Goal: Task Accomplishment & Management: Complete application form

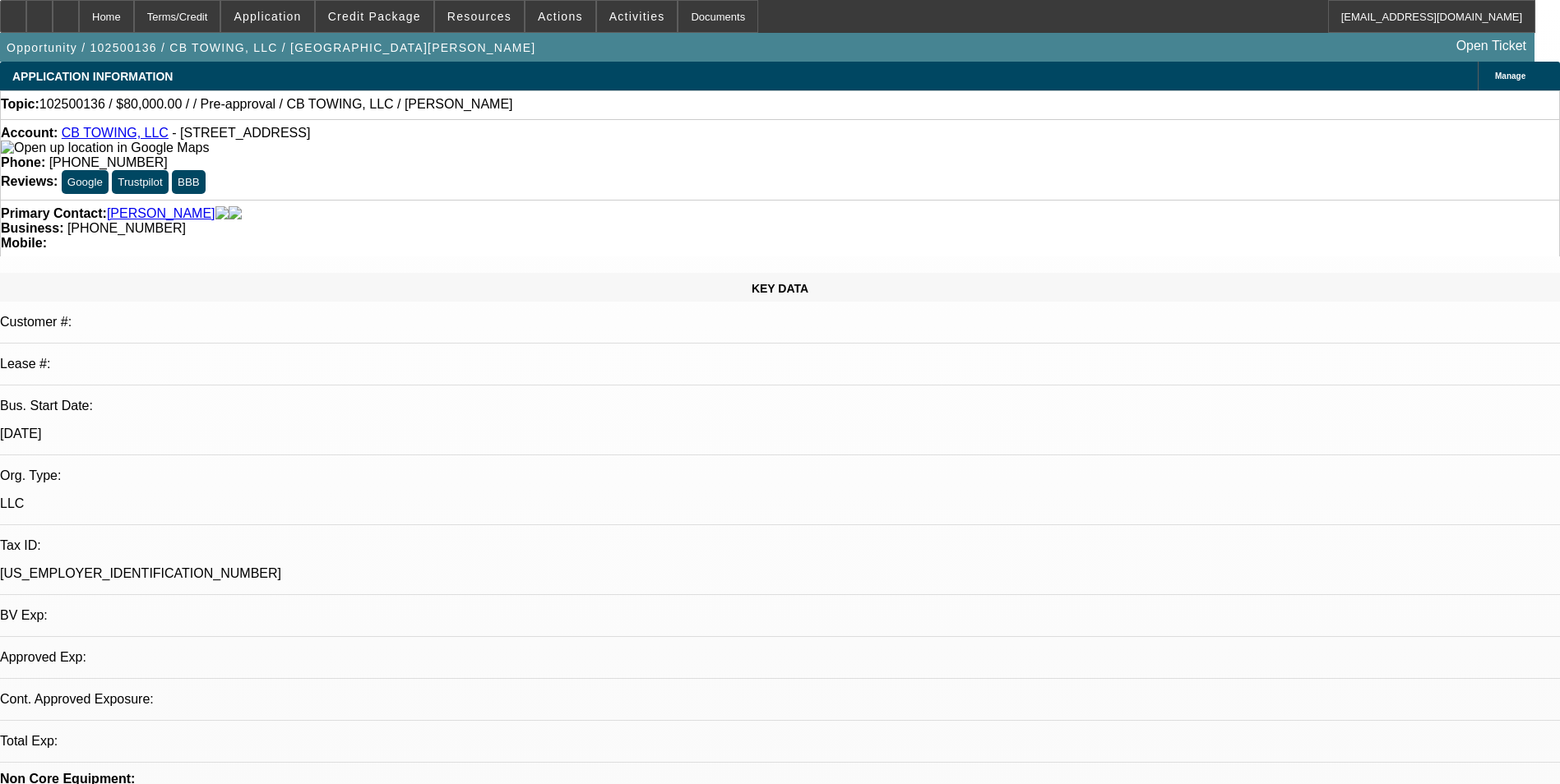
select select "0"
select select "2"
select select "0.1"
select select "4"
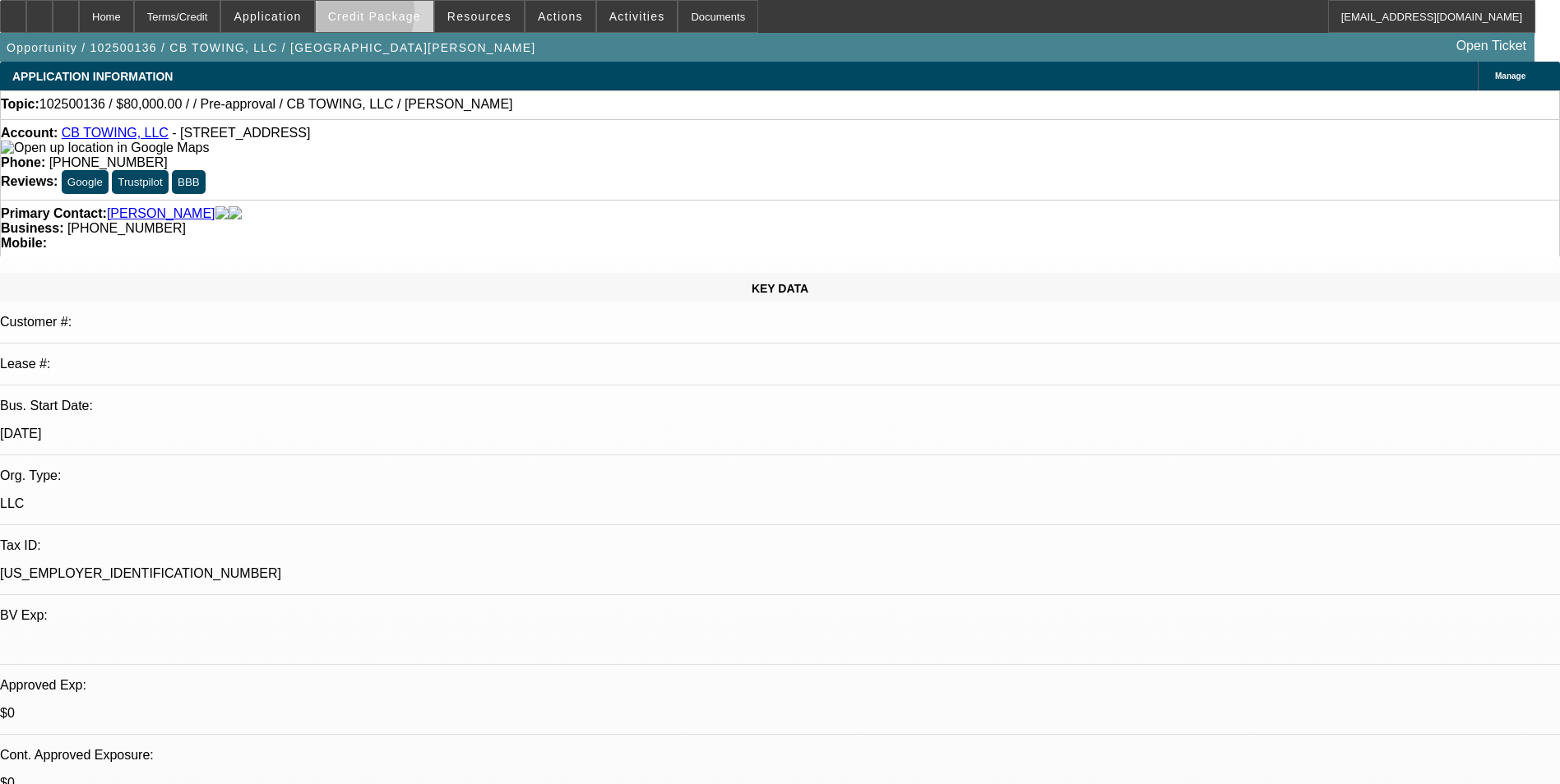
click at [360, 16] on span "Credit Package" at bounding box center [374, 17] width 93 height 13
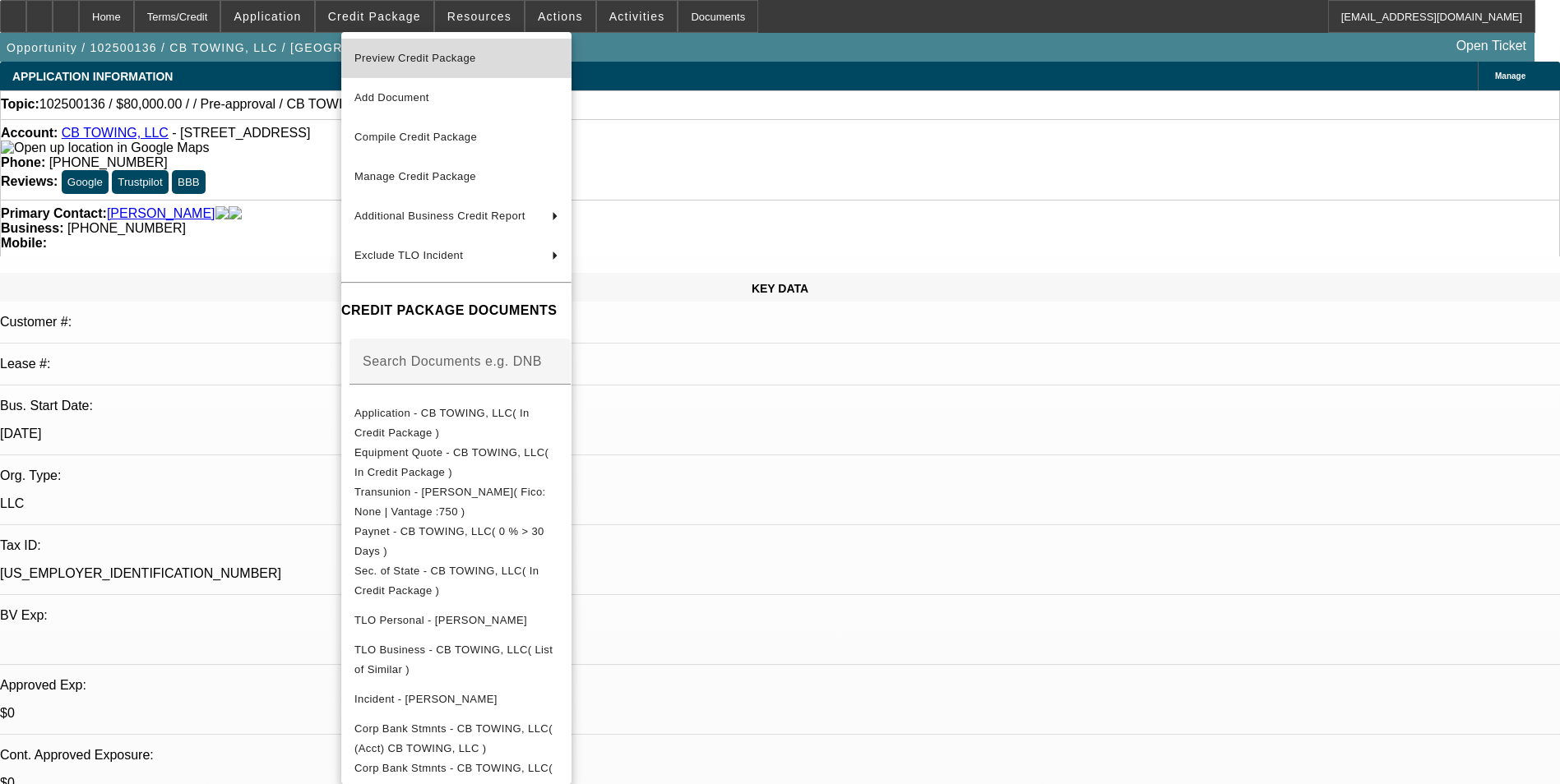
click at [390, 51] on span "Preview Credit Package" at bounding box center [456, 58] width 204 height 20
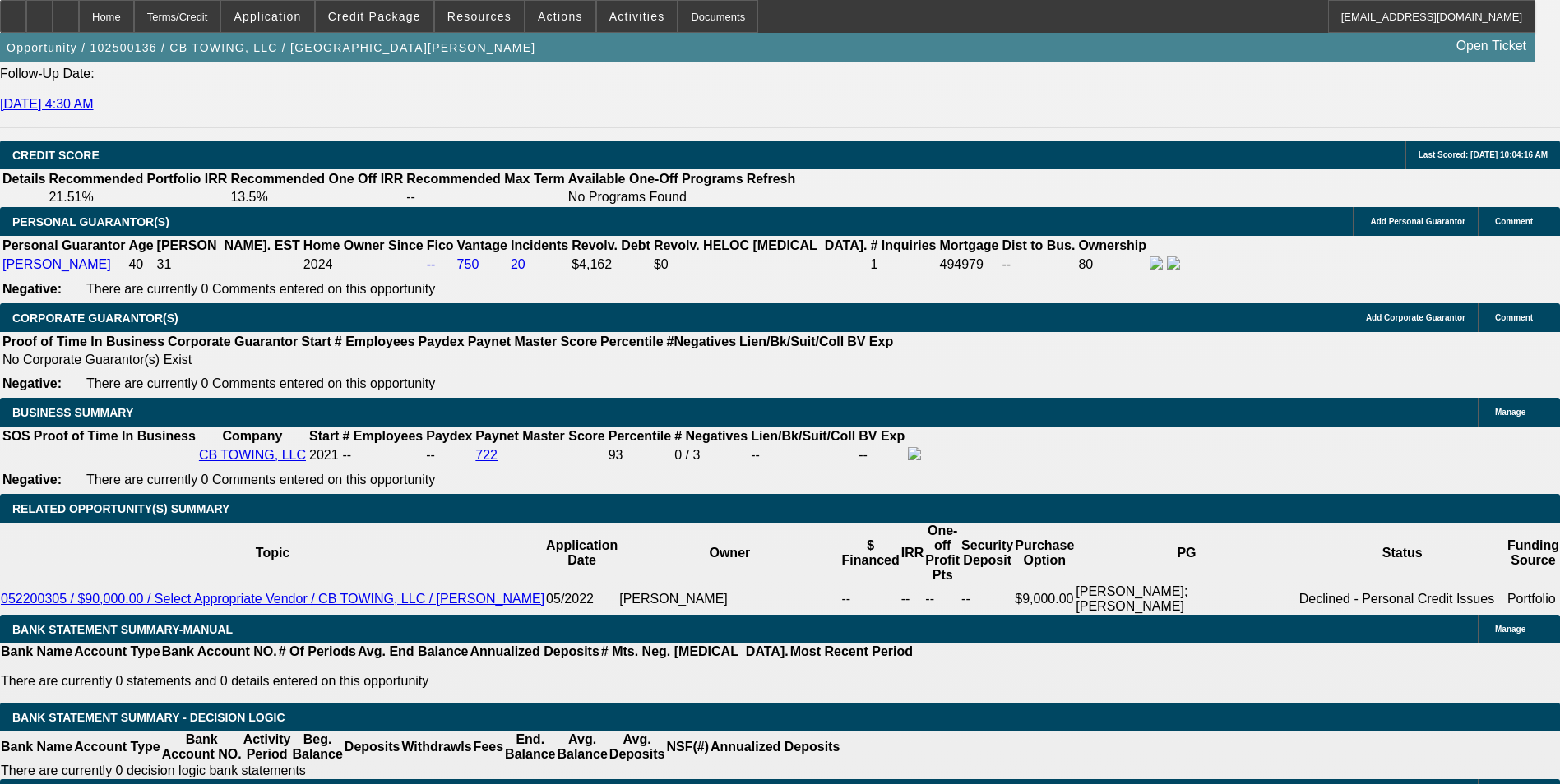
scroll to position [2467, 0]
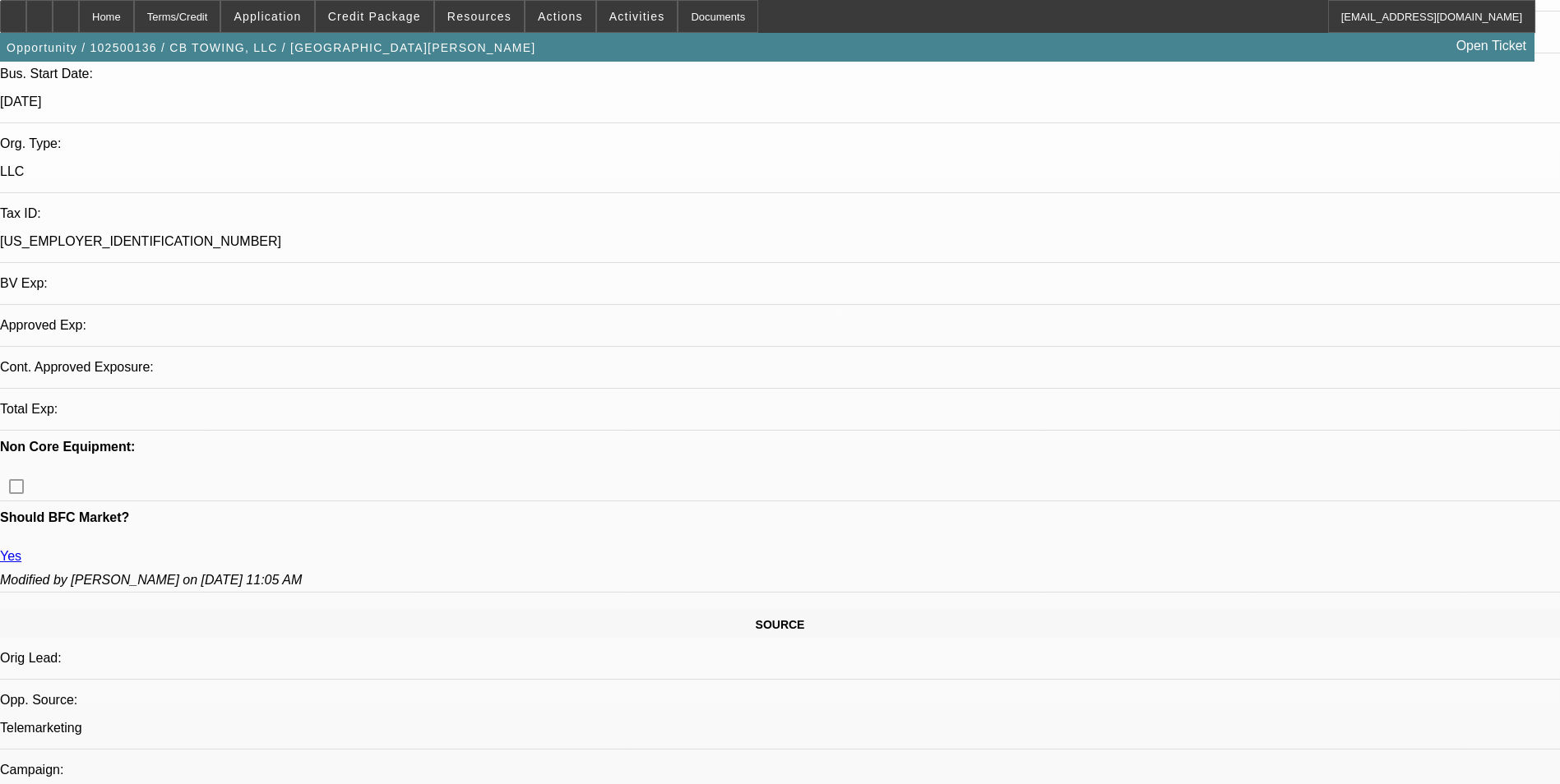
select select "0"
select select "2"
select select "0.1"
select select "4"
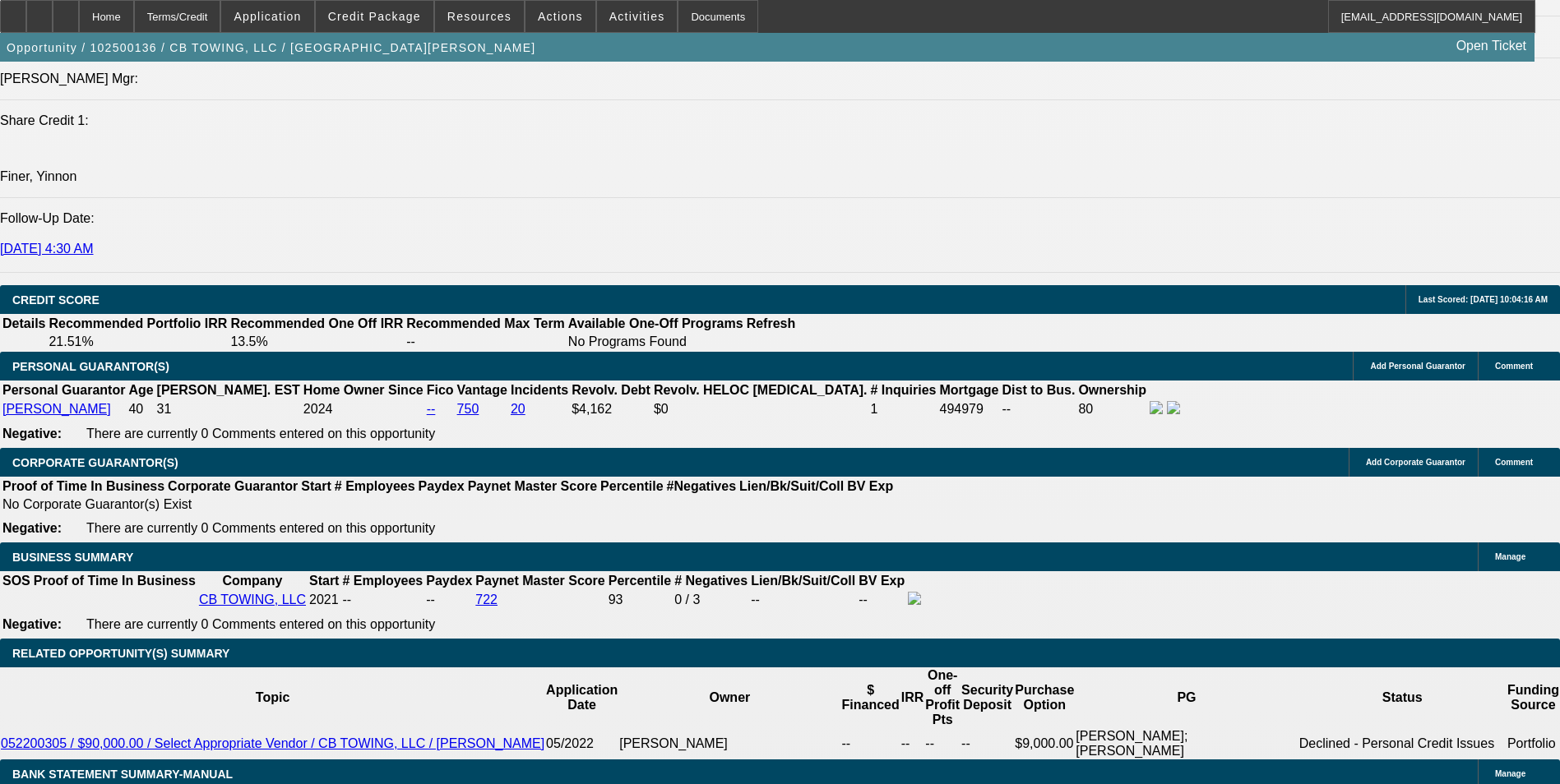
scroll to position [2154, 0]
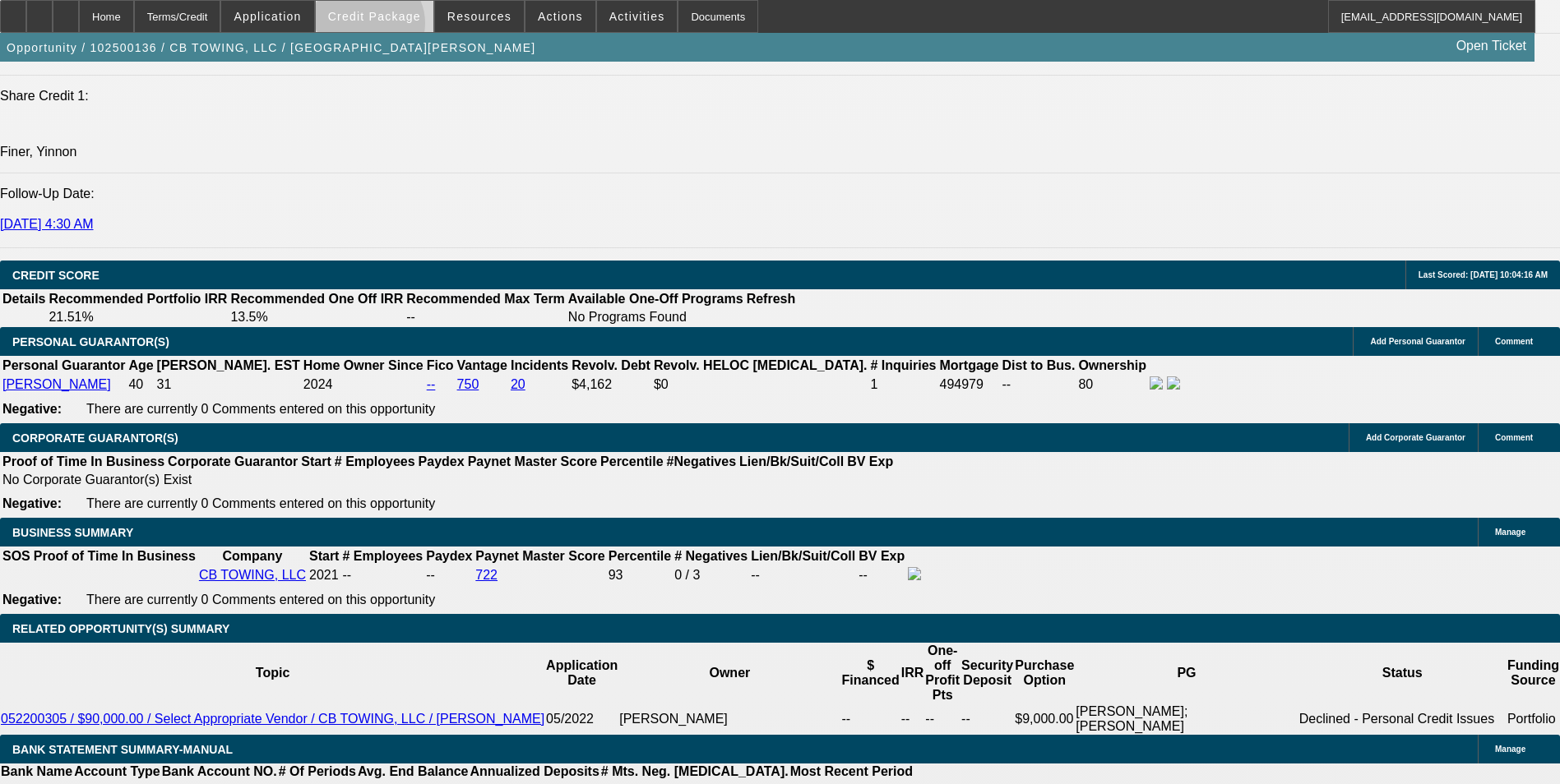
click at [394, 28] on span at bounding box center [375, 16] width 118 height 39
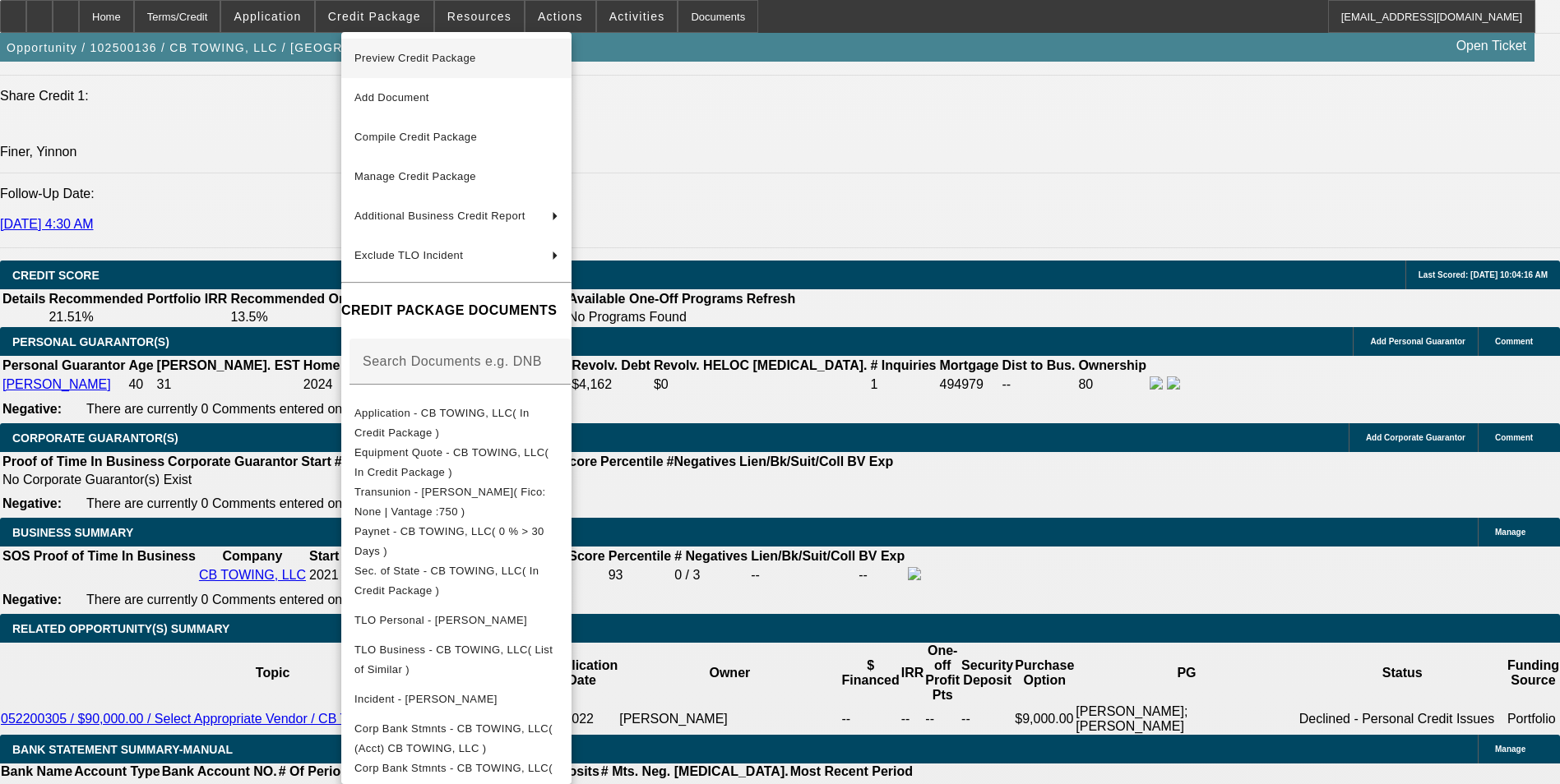
click at [412, 59] on span "Preview Credit Package" at bounding box center [415, 58] width 122 height 13
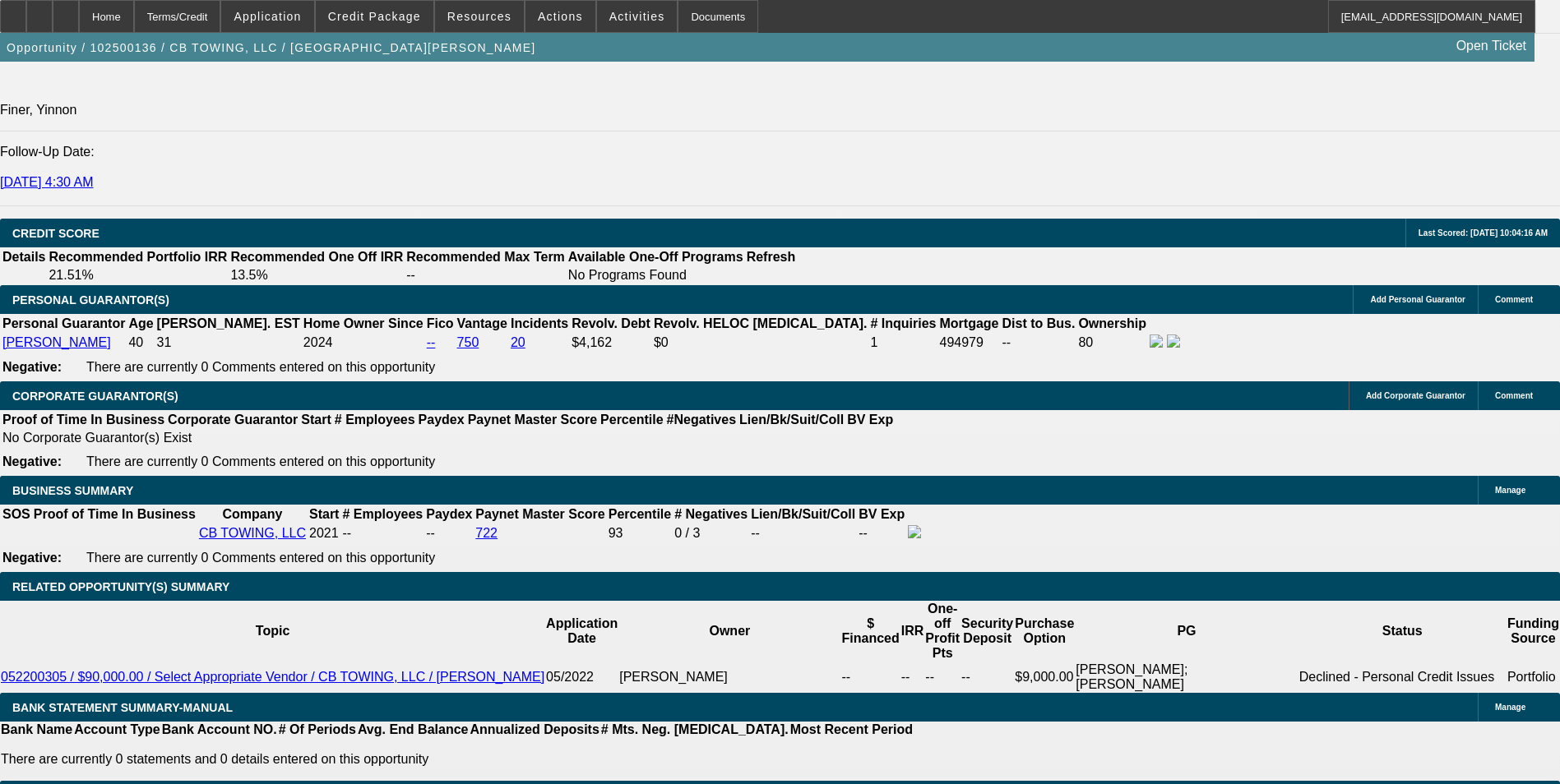
scroll to position [2236, 0]
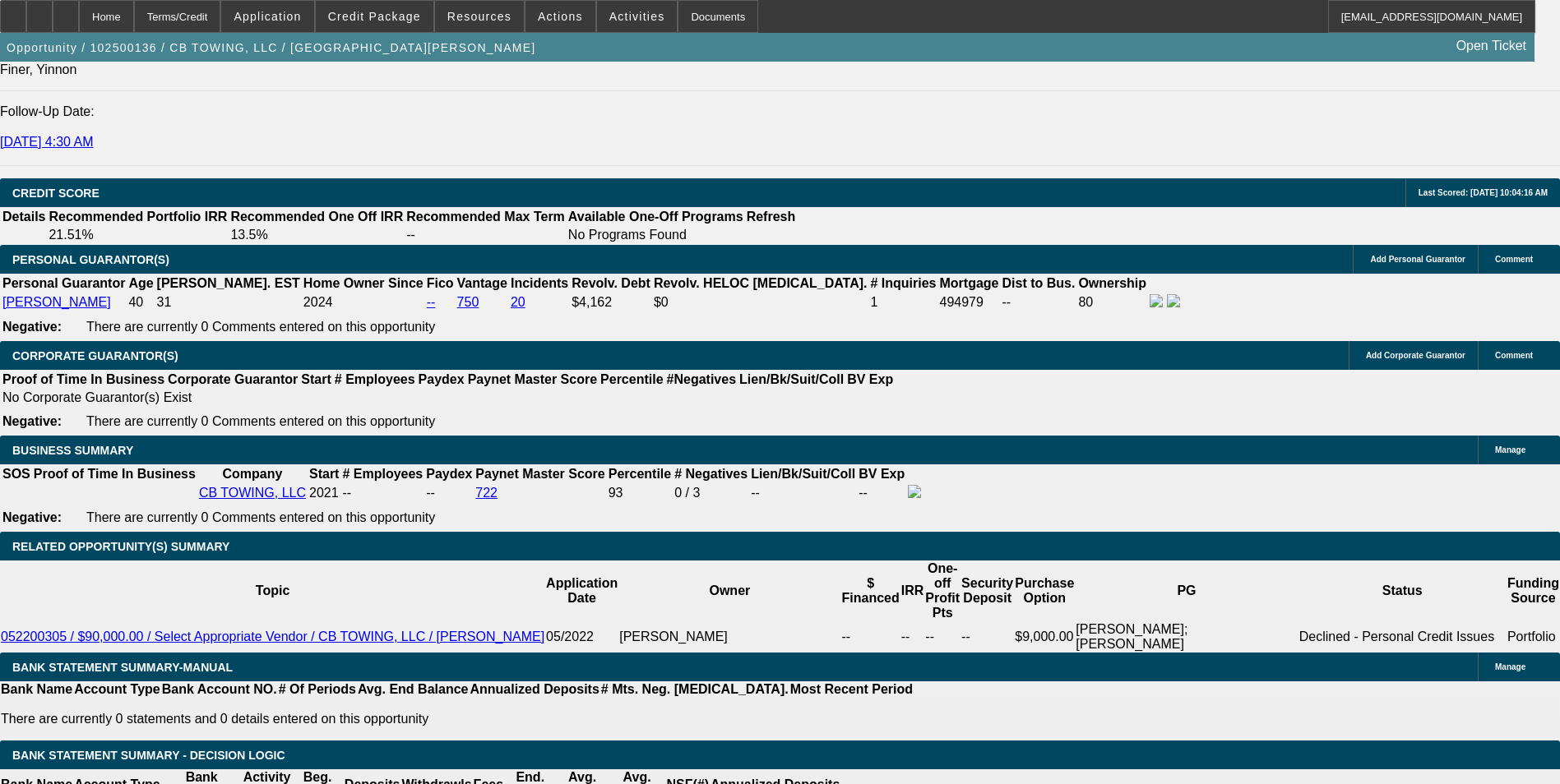
type input "$0.00"
type input "UNKNOWN"
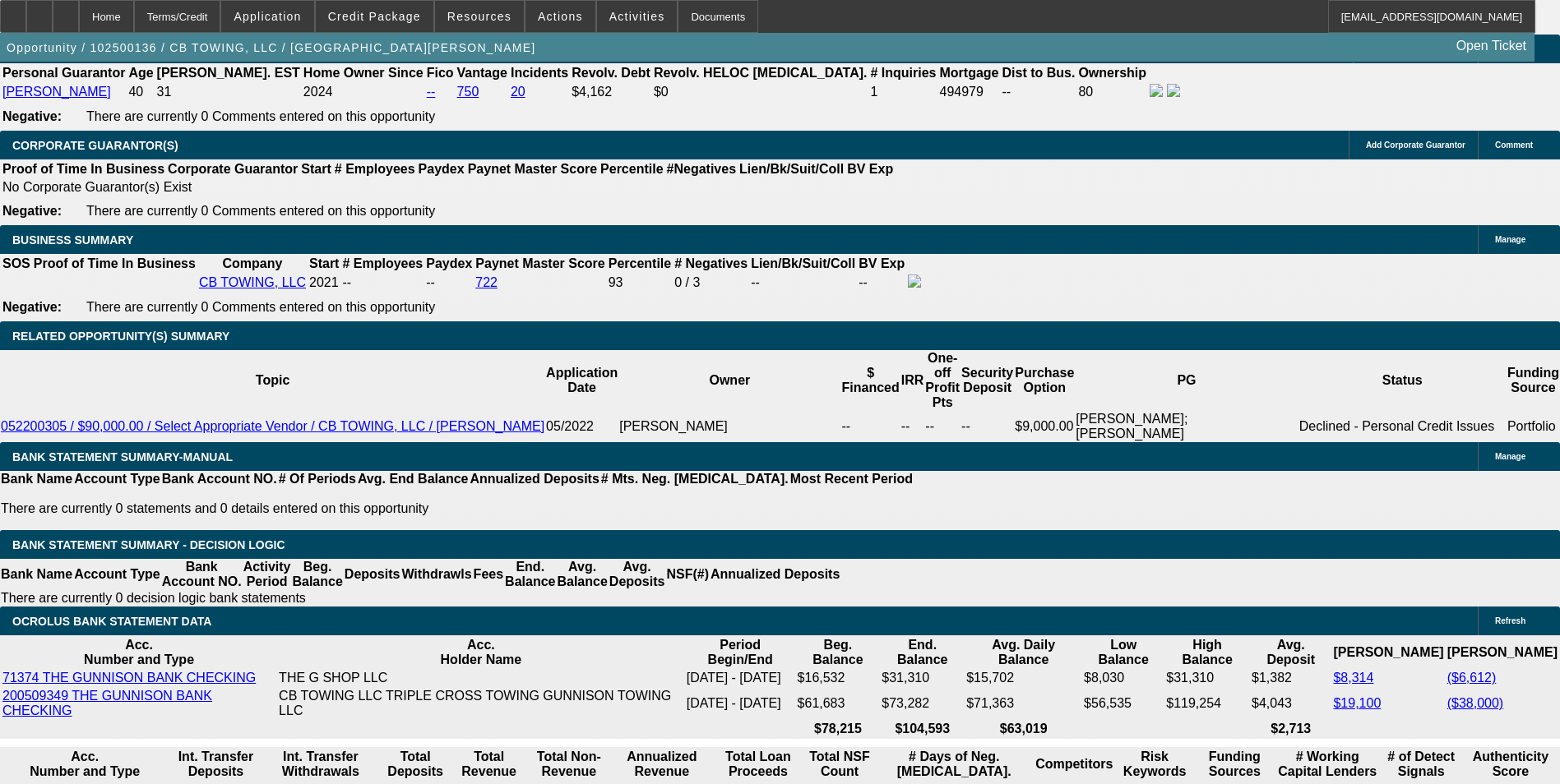
scroll to position [2483, 0]
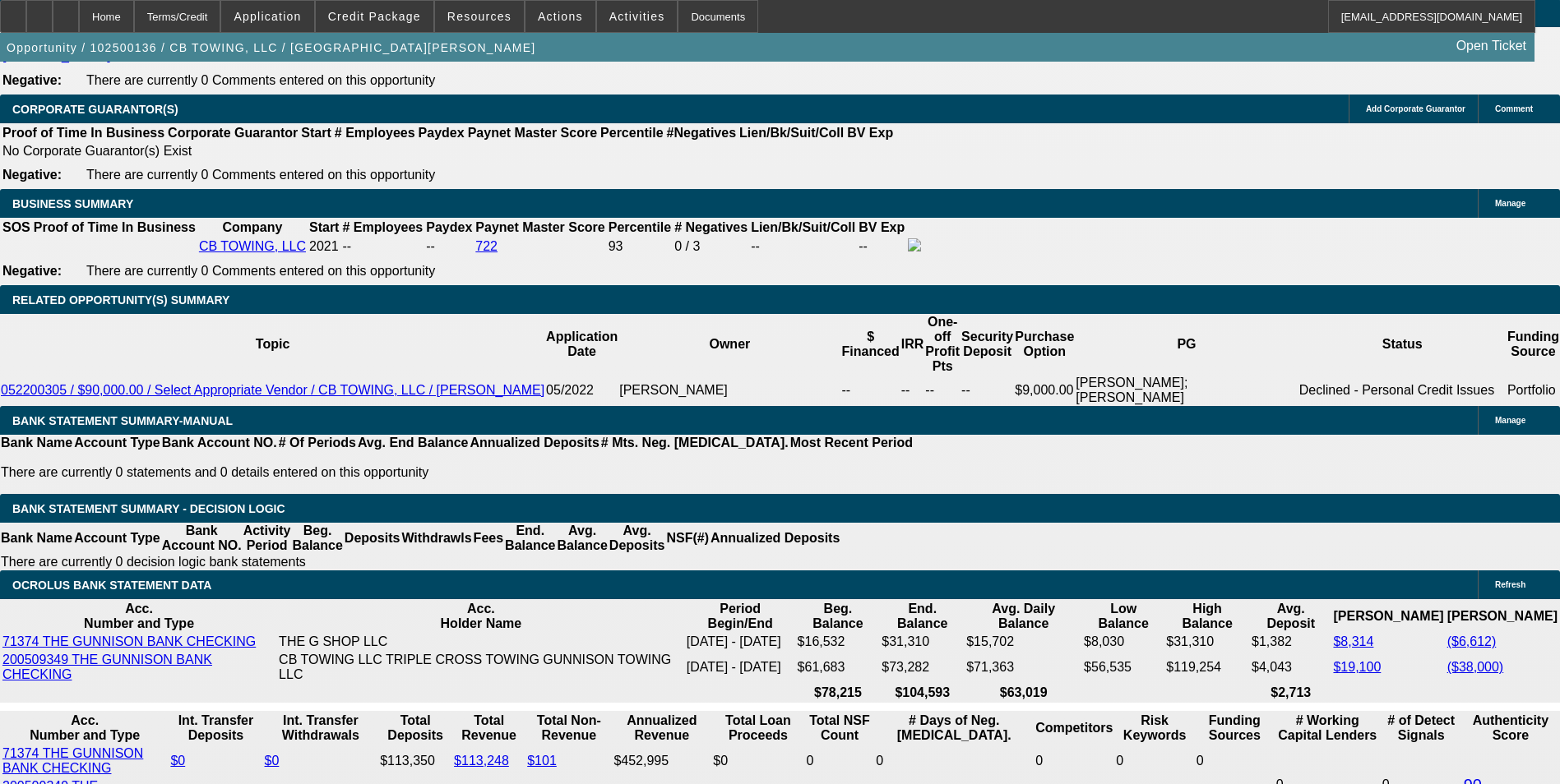
drag, startPoint x: 326, startPoint y: 441, endPoint x: 359, endPoint y: 441, distance: 33.0
drag, startPoint x: 317, startPoint y: 443, endPoint x: 399, endPoint y: 435, distance: 82.4
type input "48"
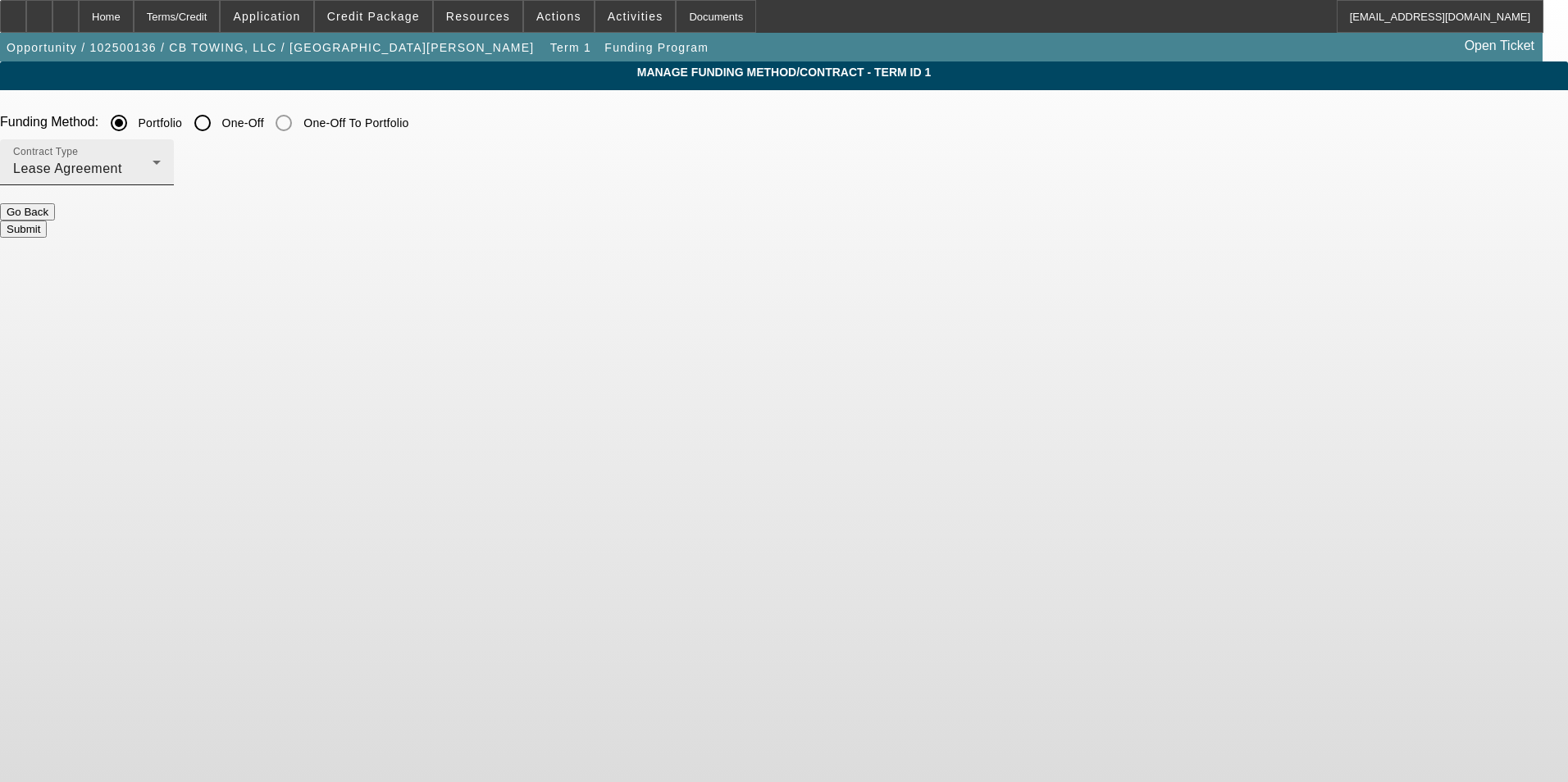
click at [152, 166] on div "Lease Agreement" at bounding box center [83, 169] width 140 height 20
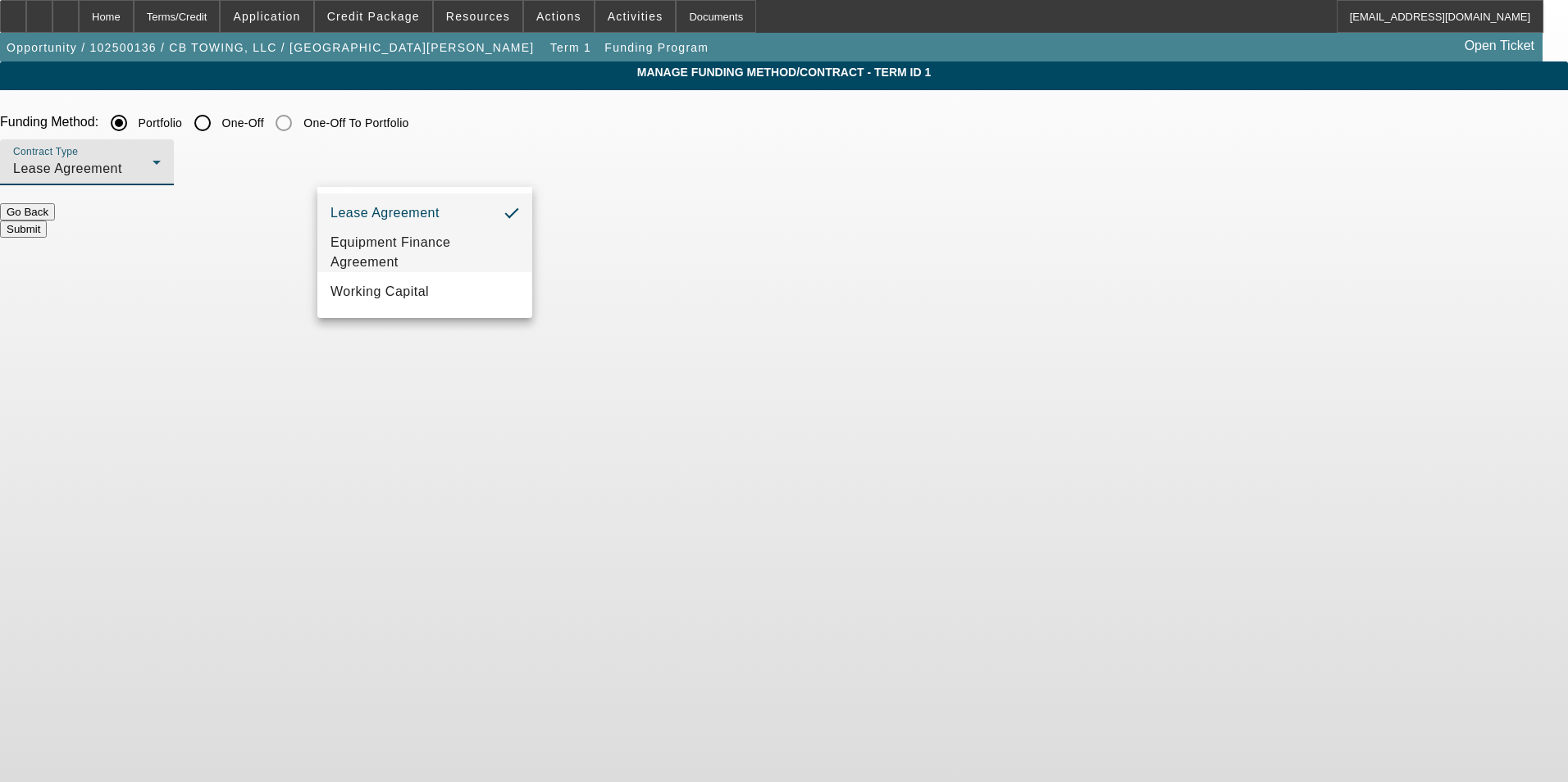
click at [441, 245] on span "Equipment Finance Agreement" at bounding box center [424, 252] width 189 height 39
click at [219, 127] on input "One-Off" at bounding box center [202, 122] width 32 height 32
radio input "true"
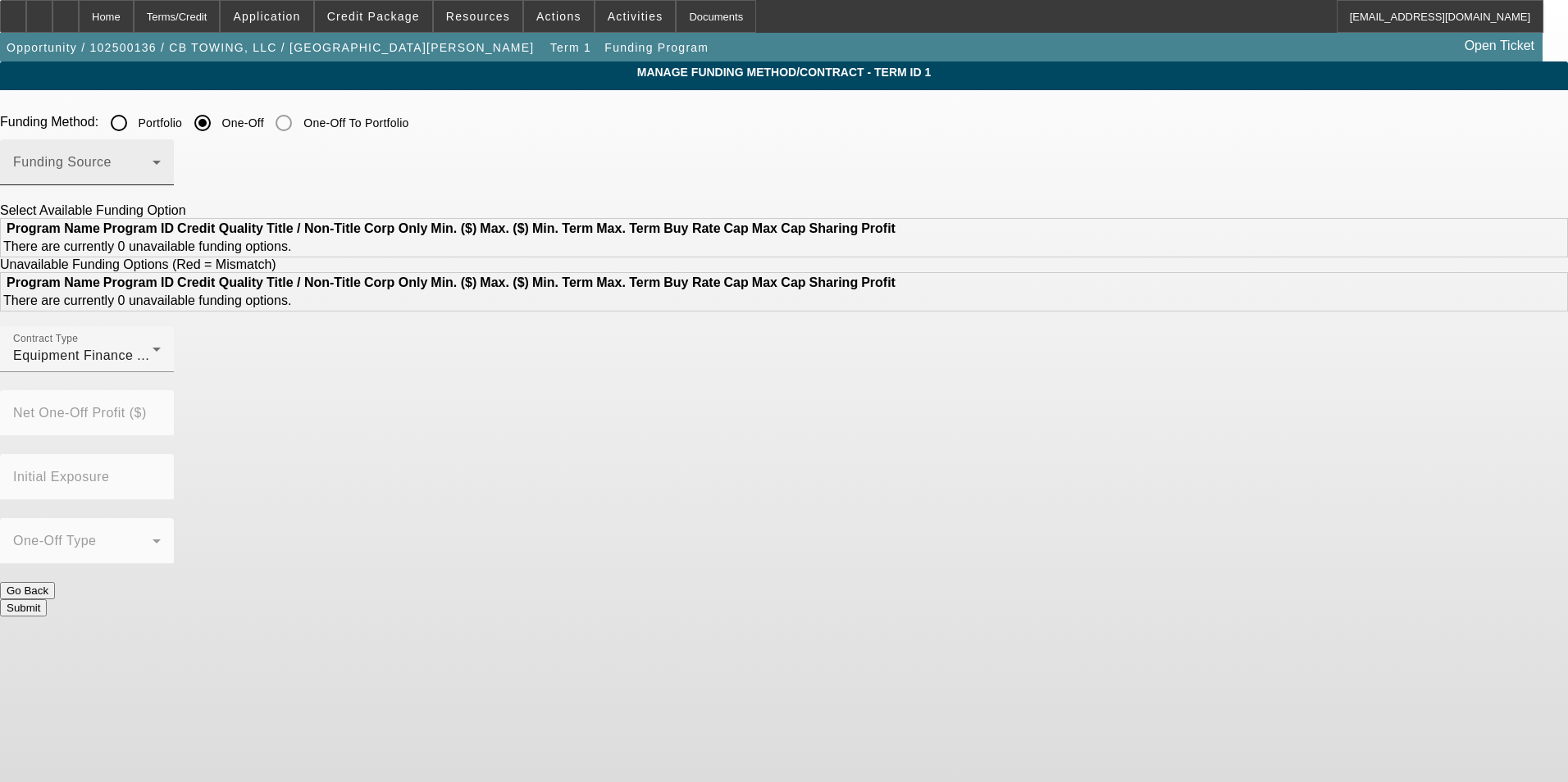
click at [152, 172] on span at bounding box center [83, 169] width 140 height 20
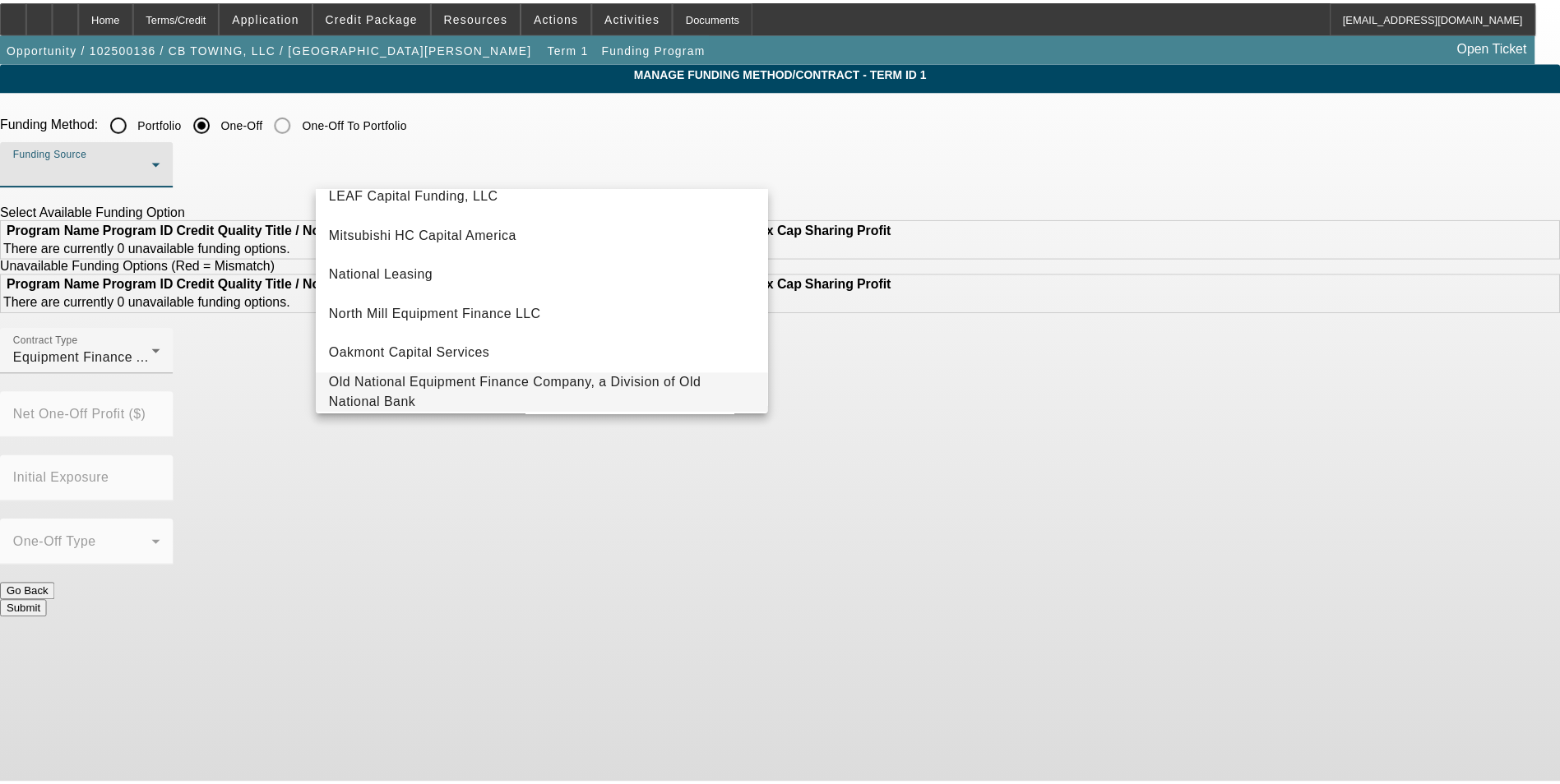
scroll to position [384, 0]
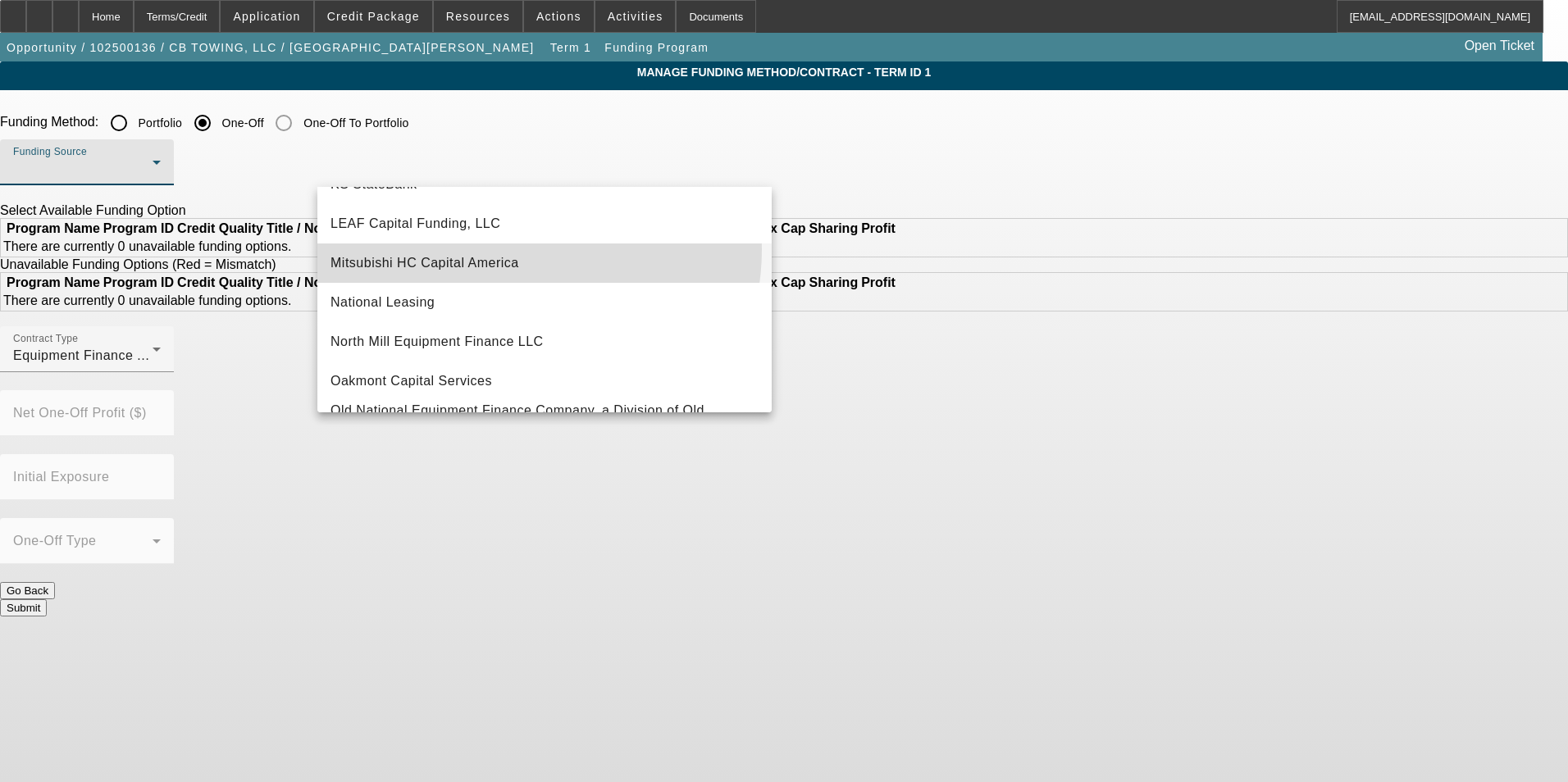
click at [512, 250] on mat-option "Mitsubishi HC Capital America" at bounding box center [545, 263] width 454 height 39
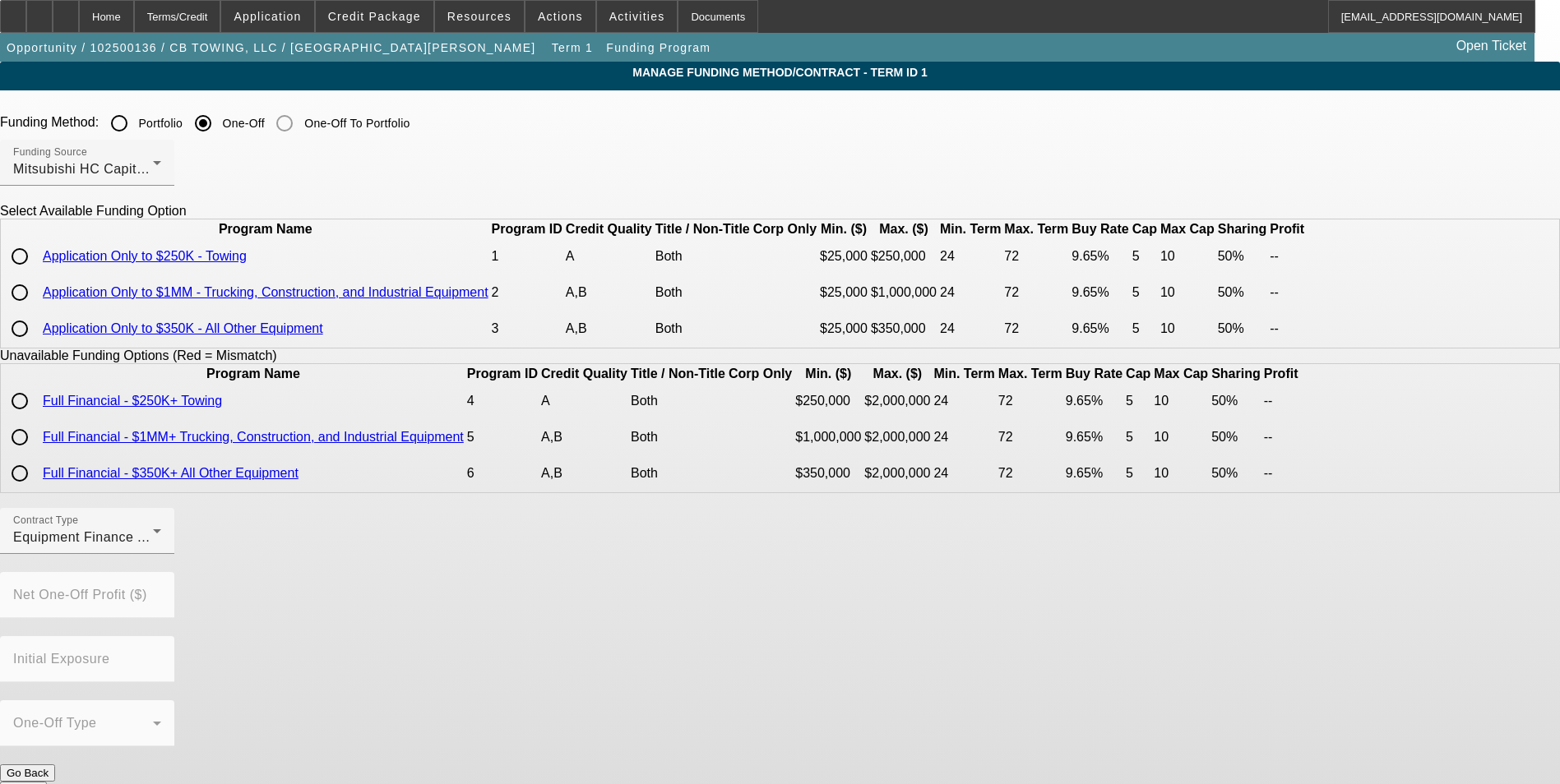
click at [36, 345] on input "radio" at bounding box center [19, 329] width 33 height 33
radio input "true"
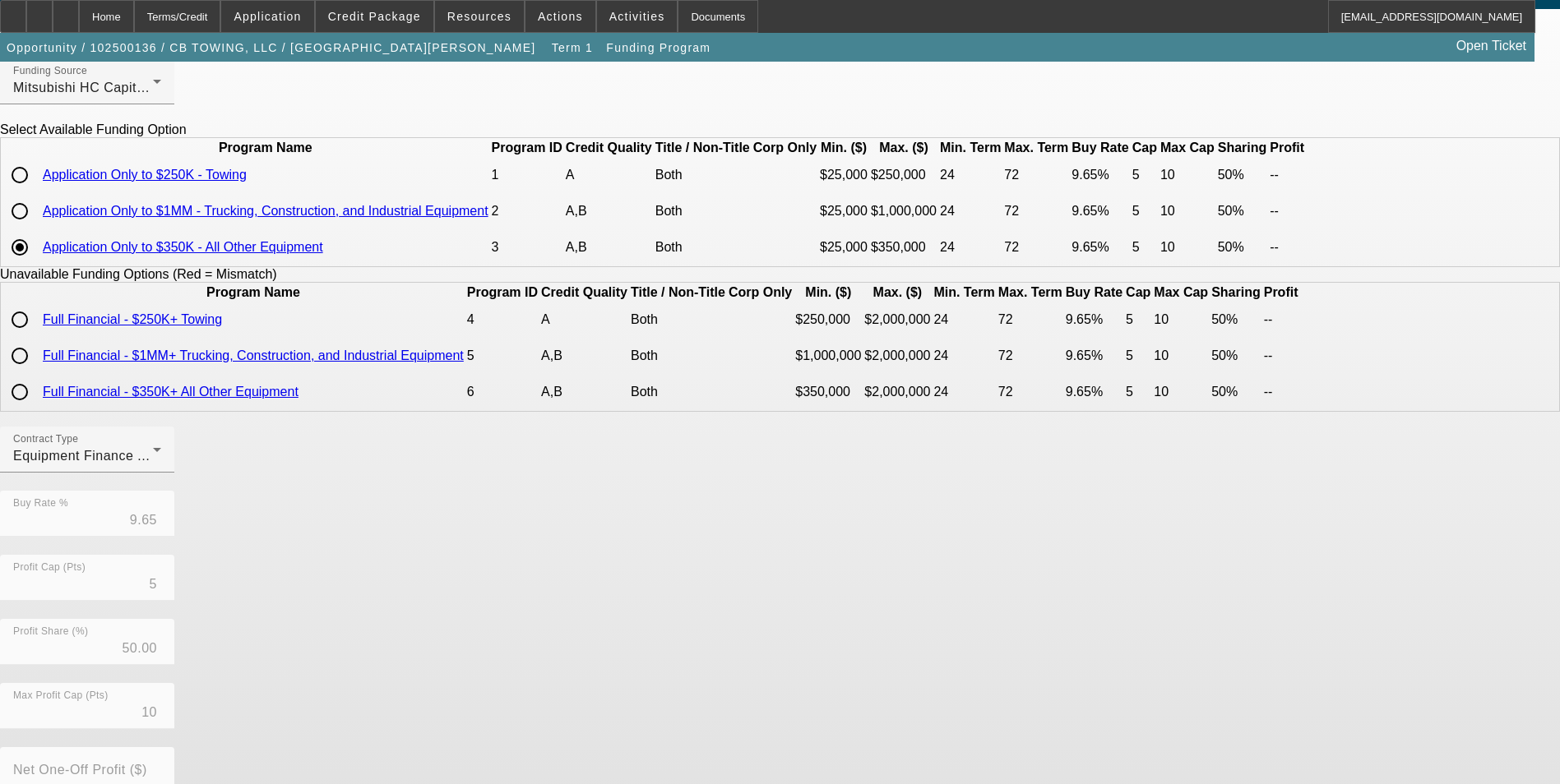
scroll to position [314, 0]
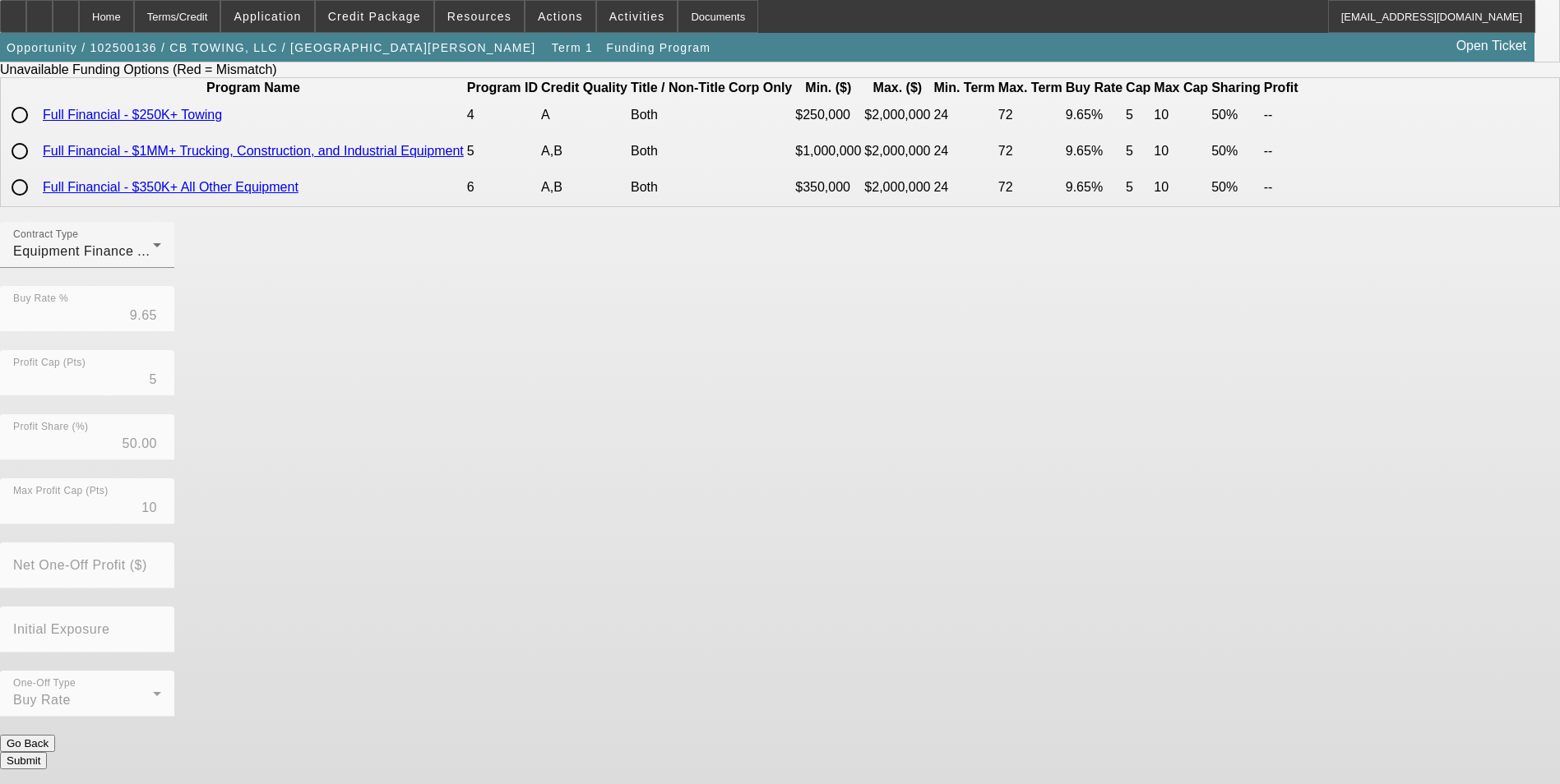
click at [47, 758] on button "Submit" at bounding box center [23, 761] width 47 height 18
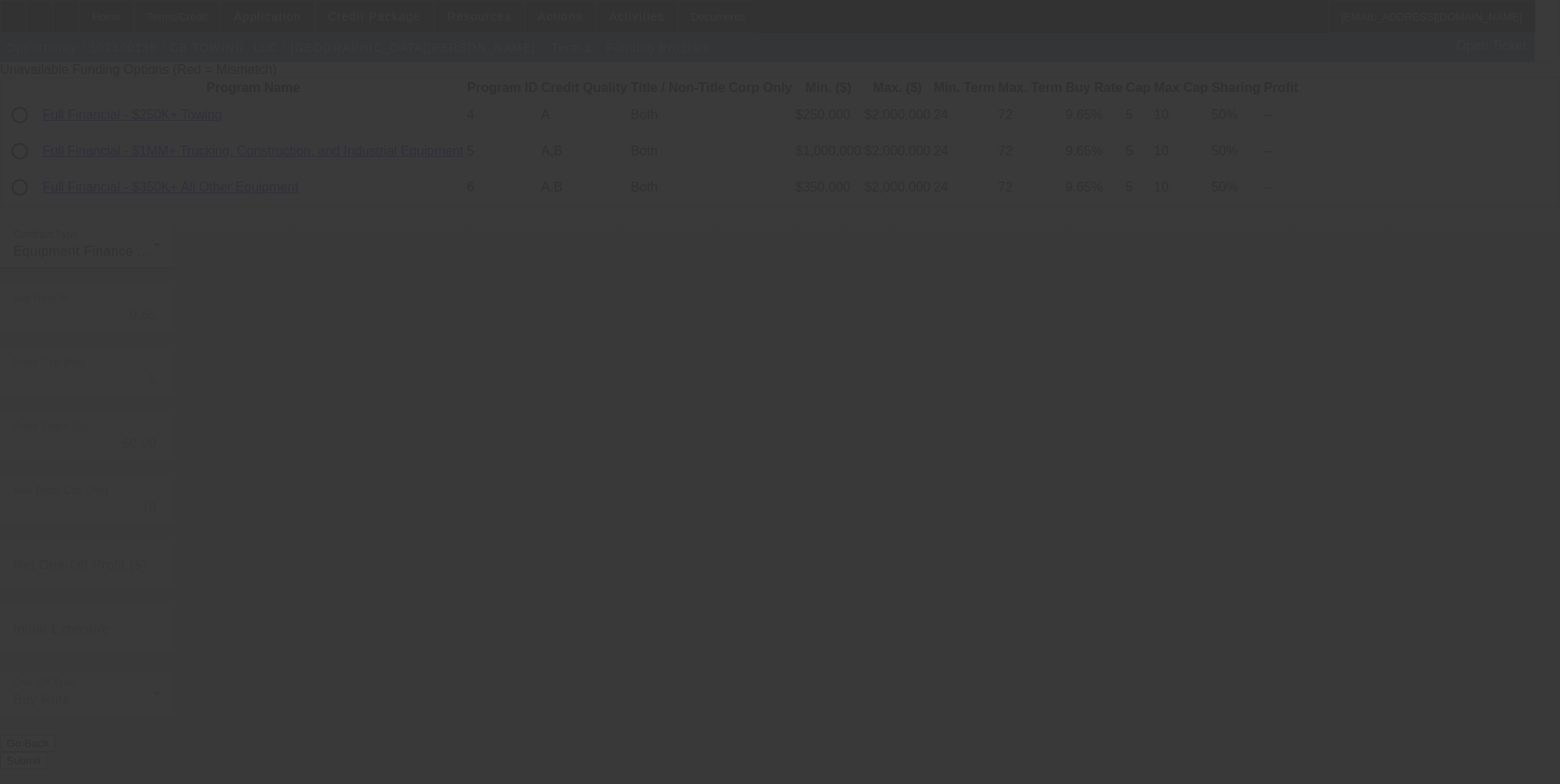
radio input "true"
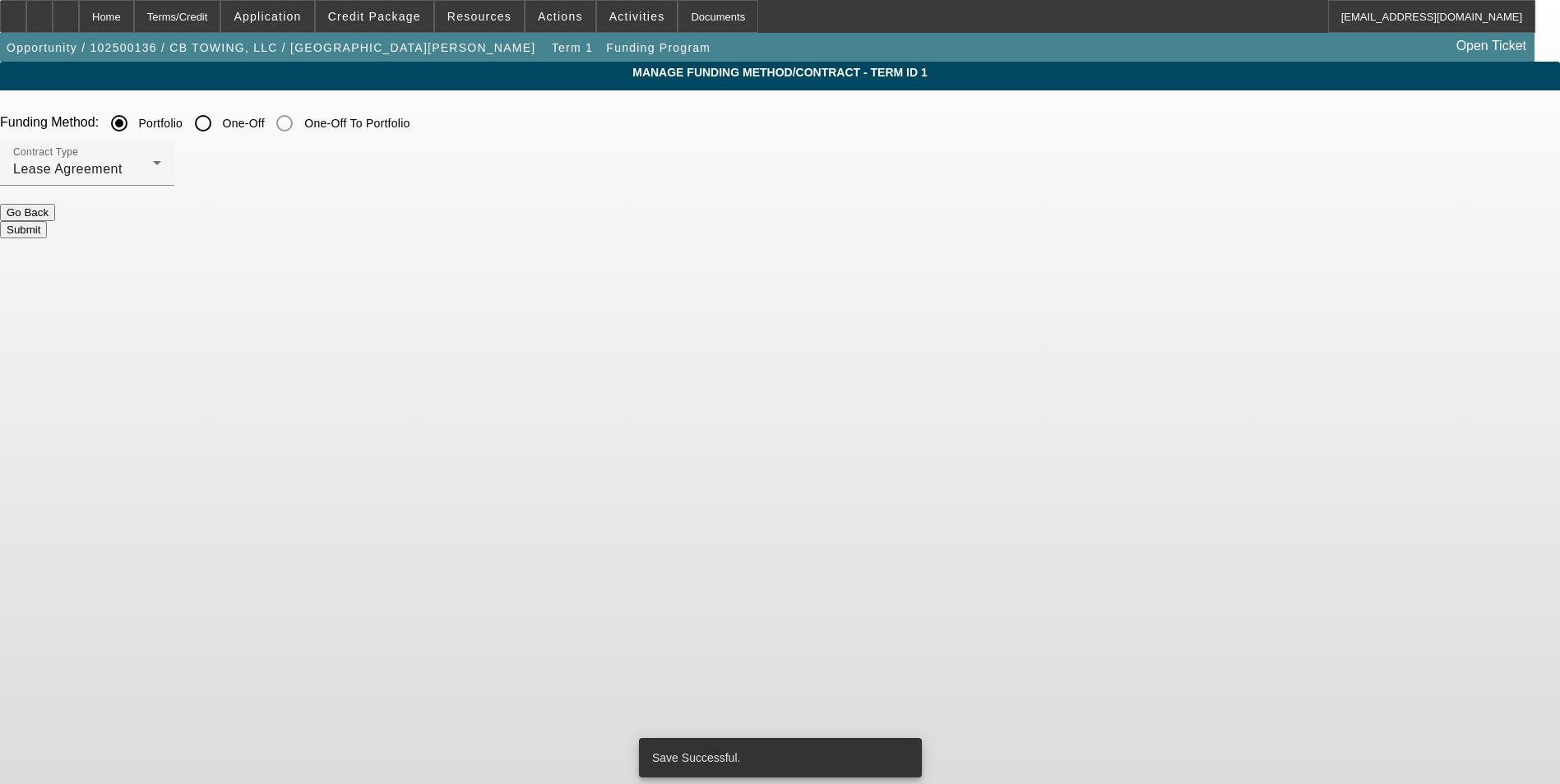
scroll to position [0, 0]
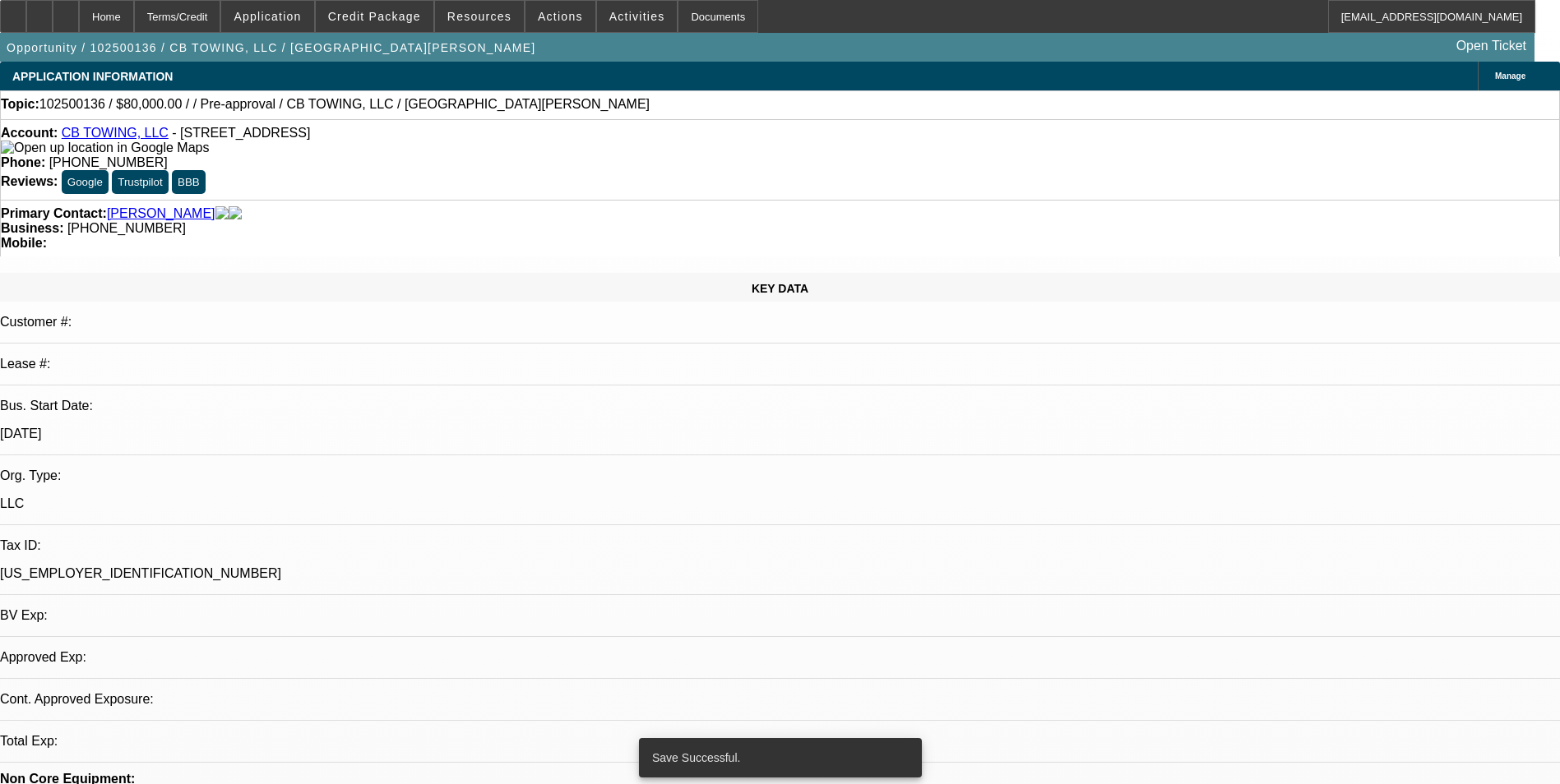
select select "0"
select select "2"
select select "0"
select select "6"
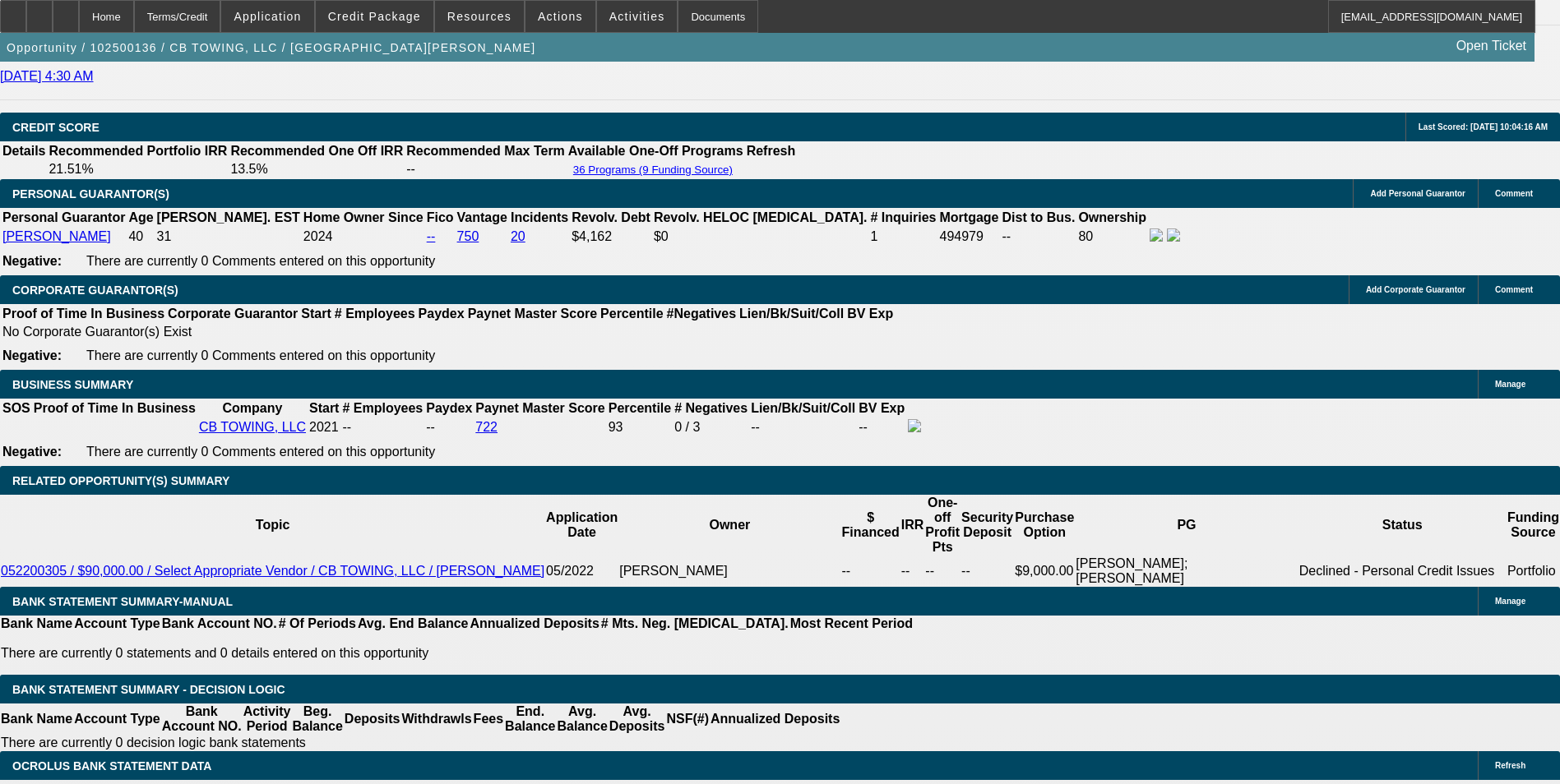
scroll to position [2326, 0]
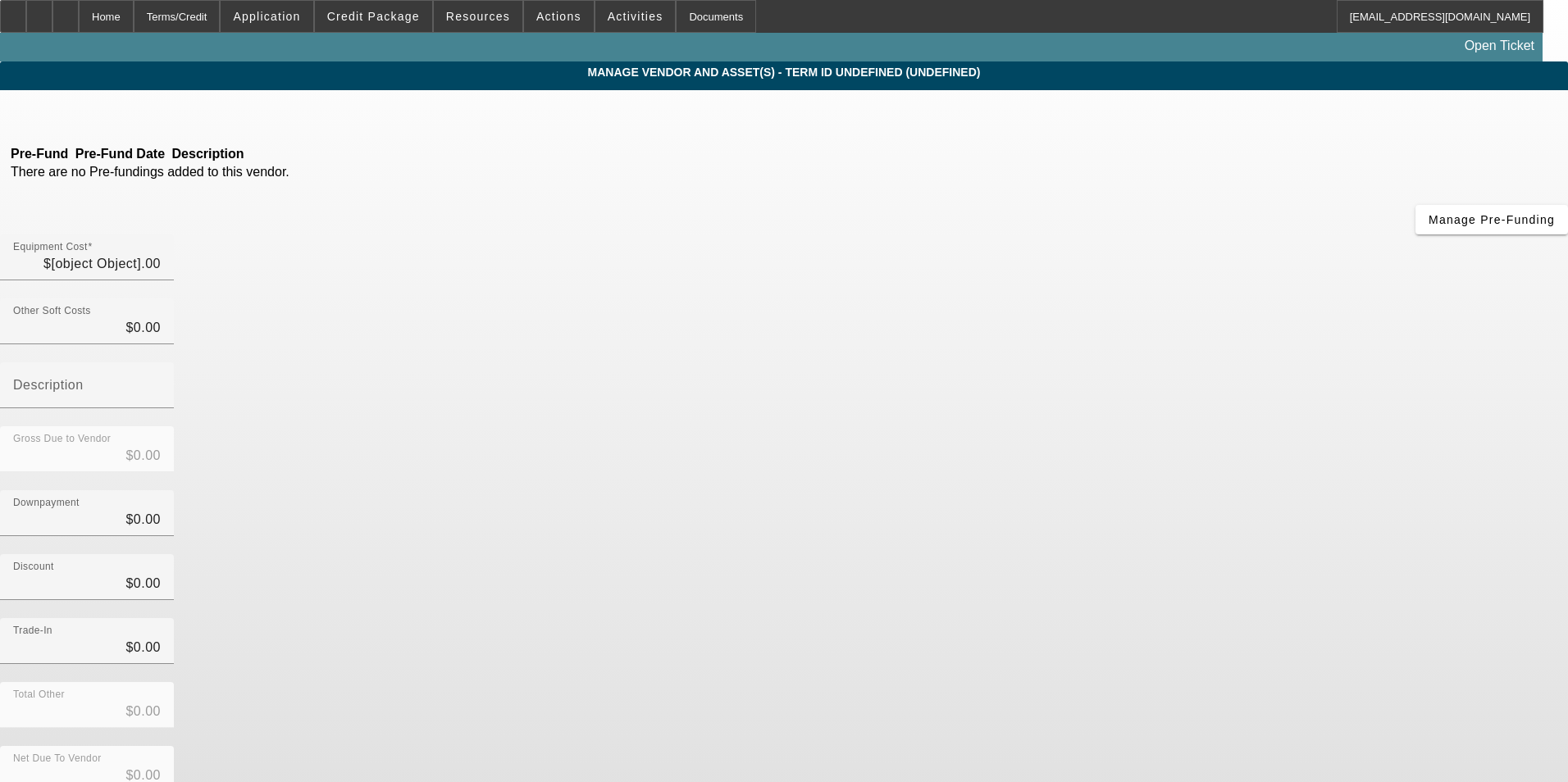
type input "$80,000.00"
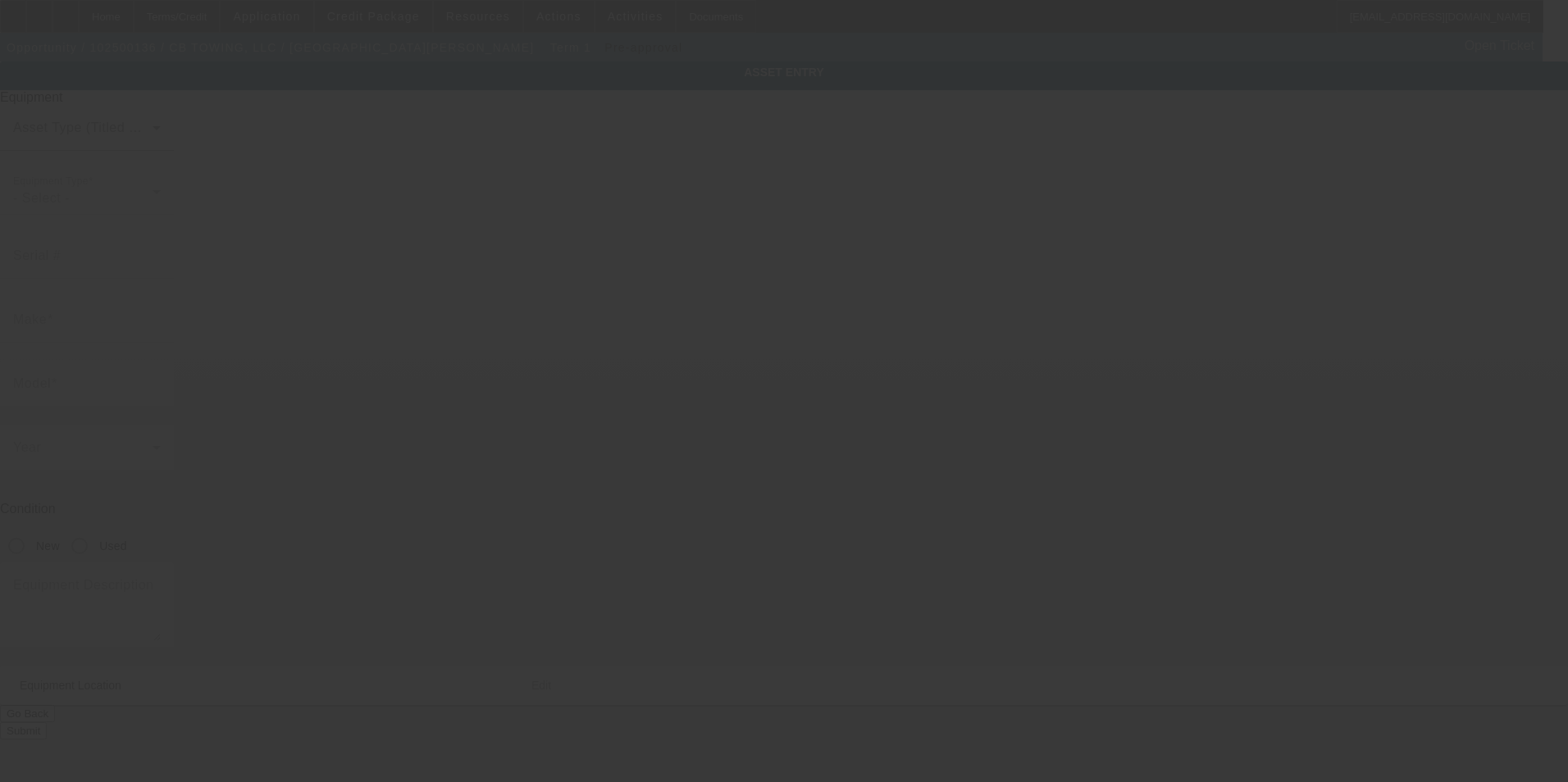
type input "562 33 Rd"
type input "Clifton"
type input "81520"
type input "$80,000.00"
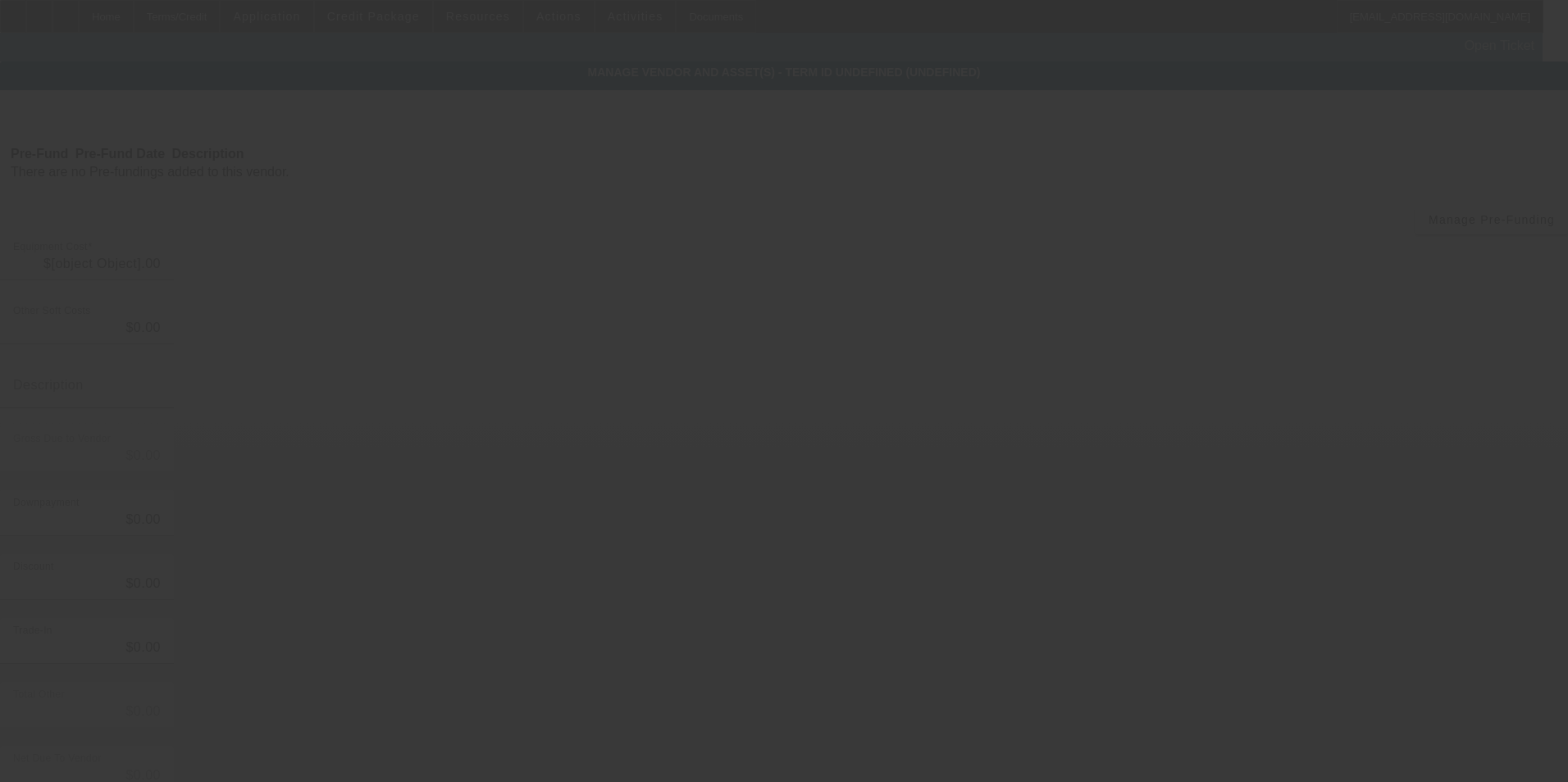
type input "$80,000.00"
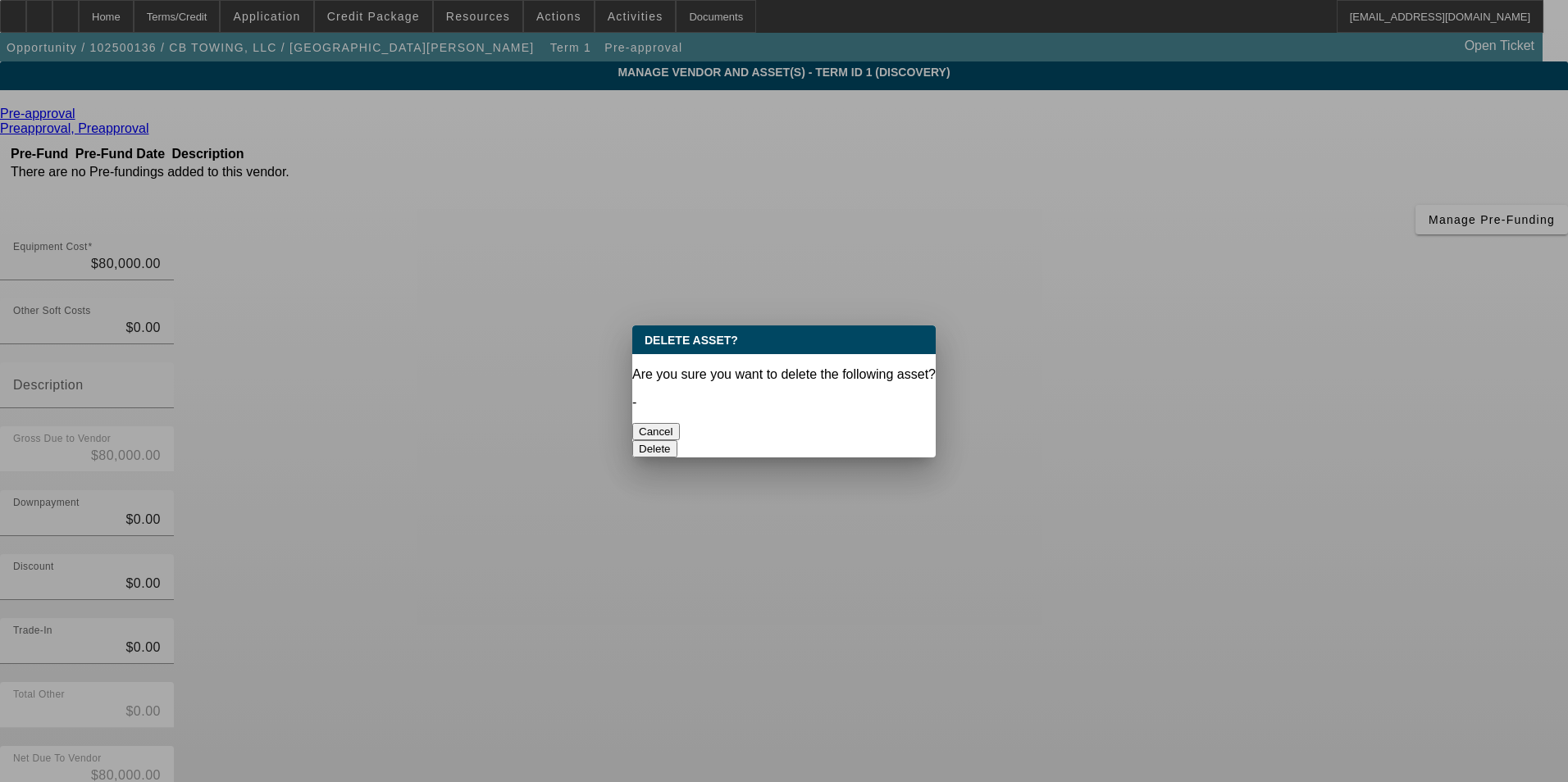
click at [677, 440] on button "Delete" at bounding box center [655, 448] width 45 height 17
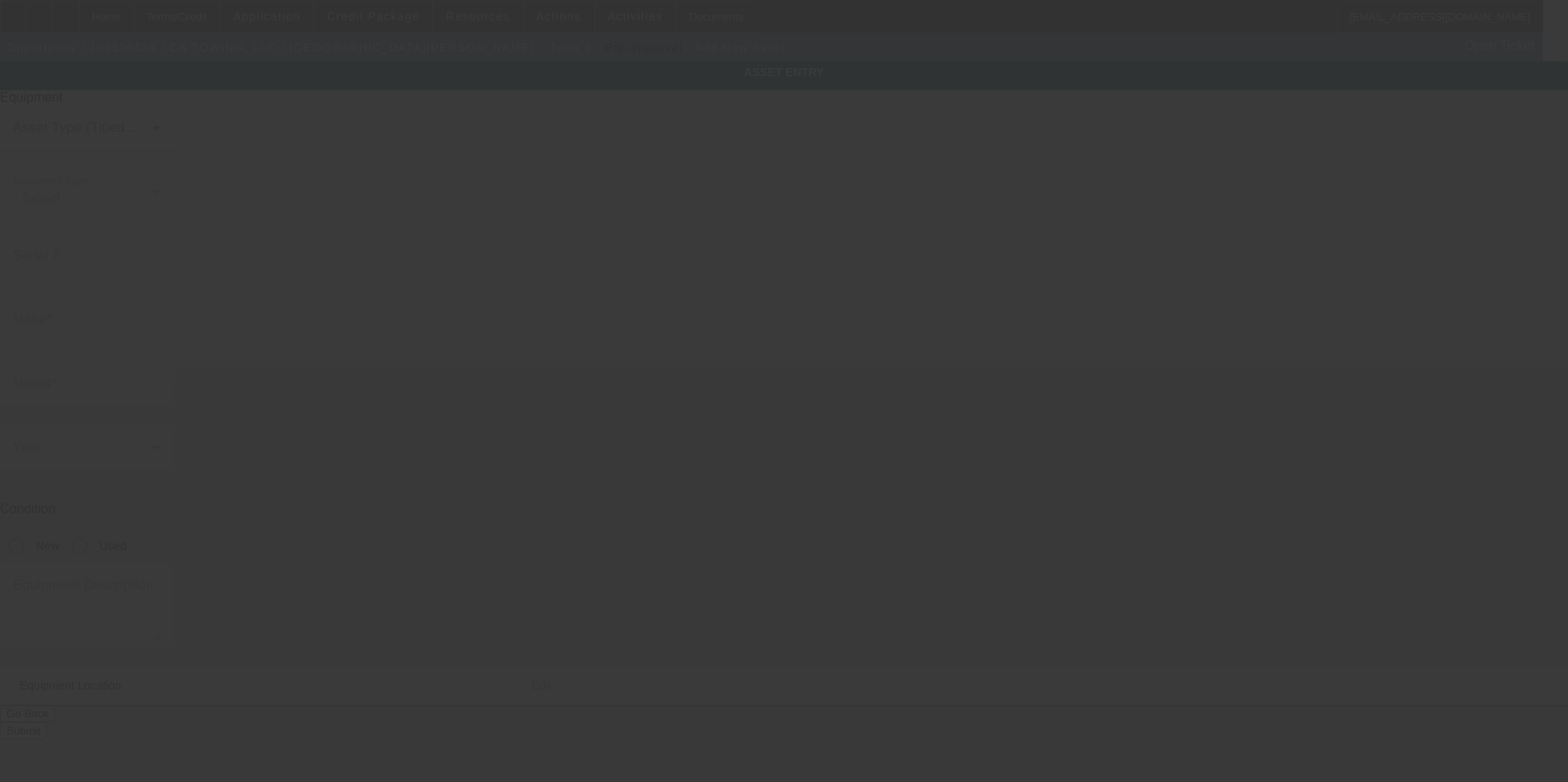
type input "826 Antelope Rd"
type input "Gunnison"
type input "81230"
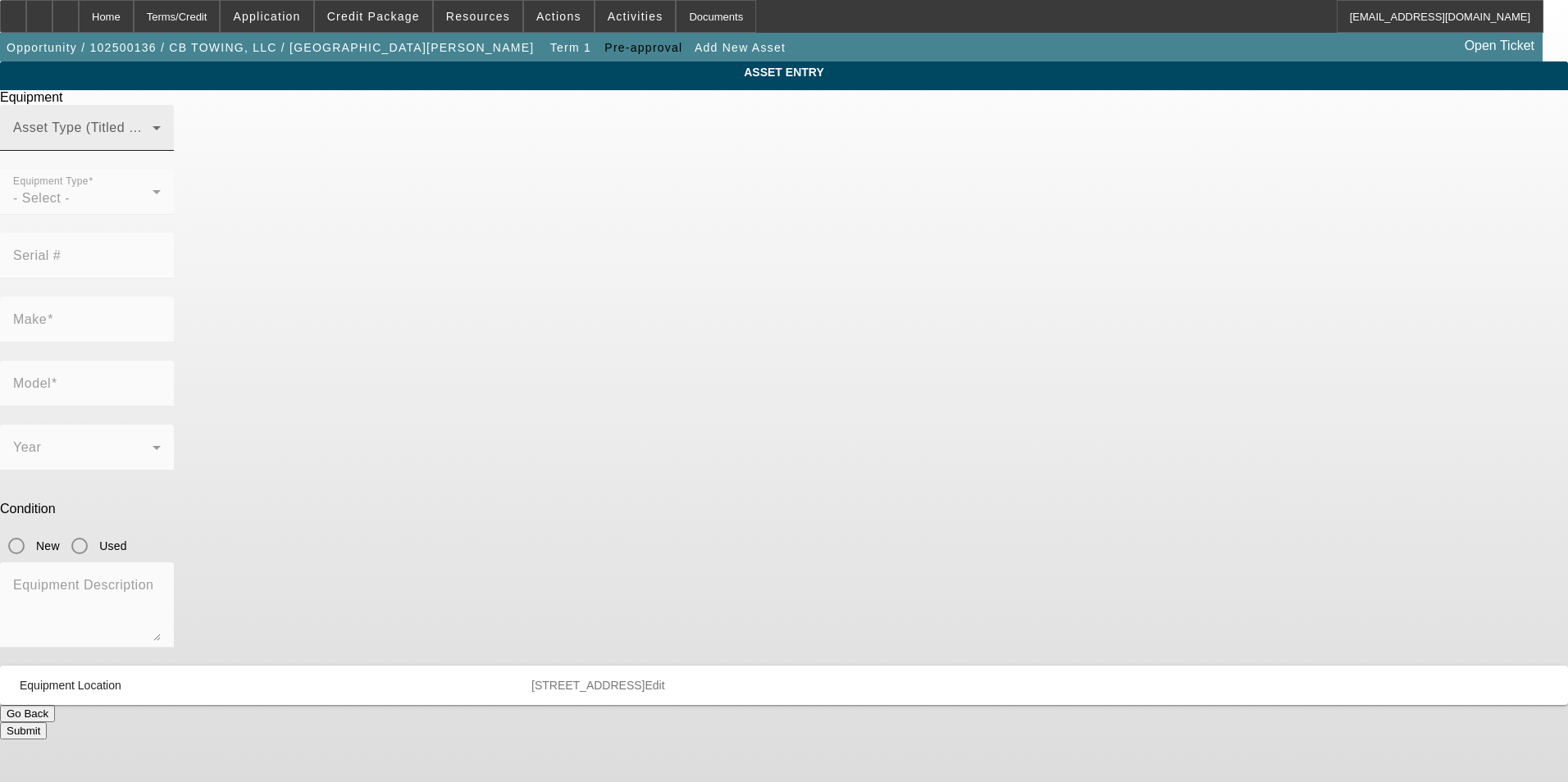
click at [152, 145] on span at bounding box center [83, 135] width 140 height 20
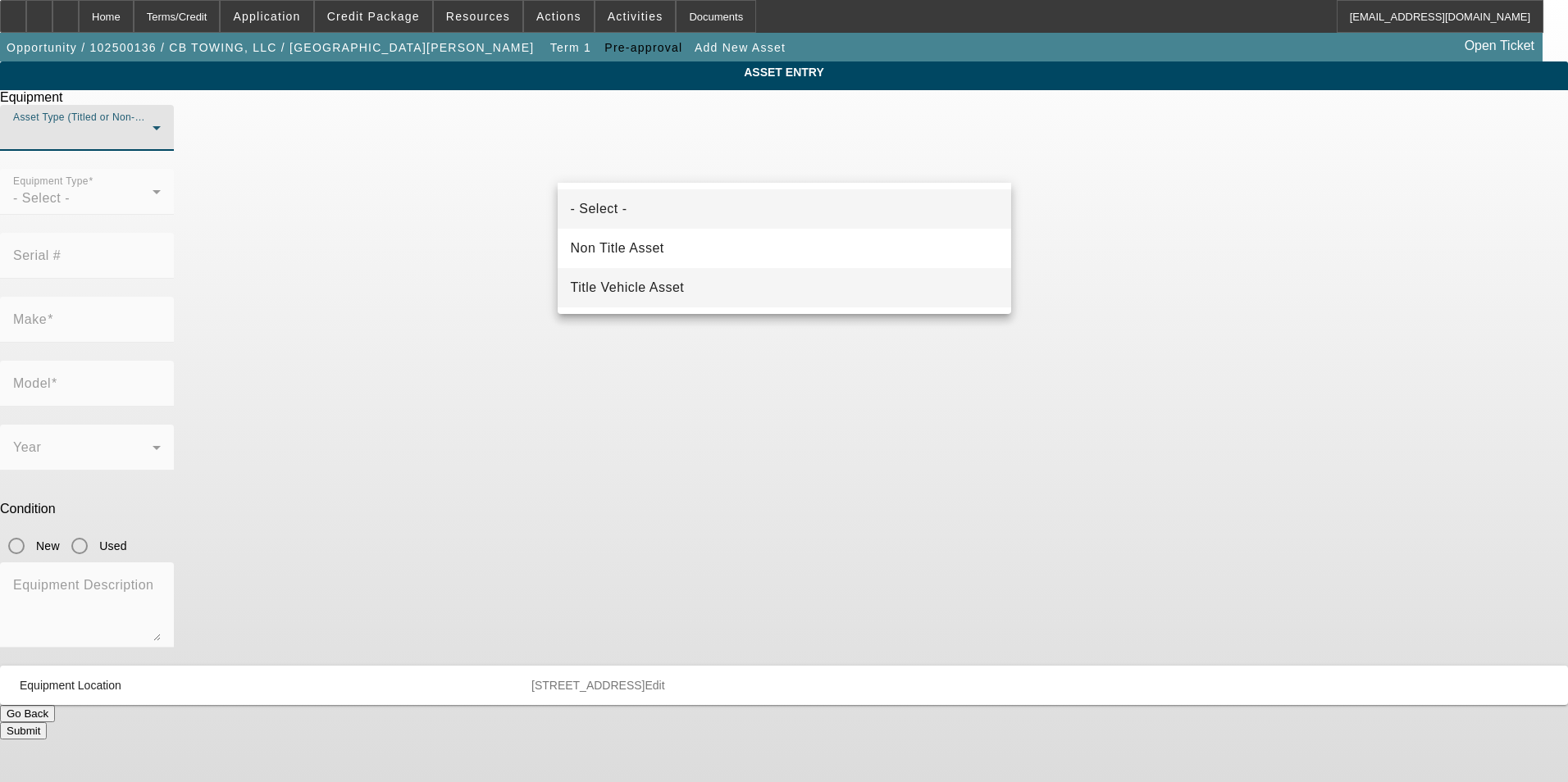
click at [646, 285] on span "Title Vehicle Asset" at bounding box center [627, 288] width 114 height 20
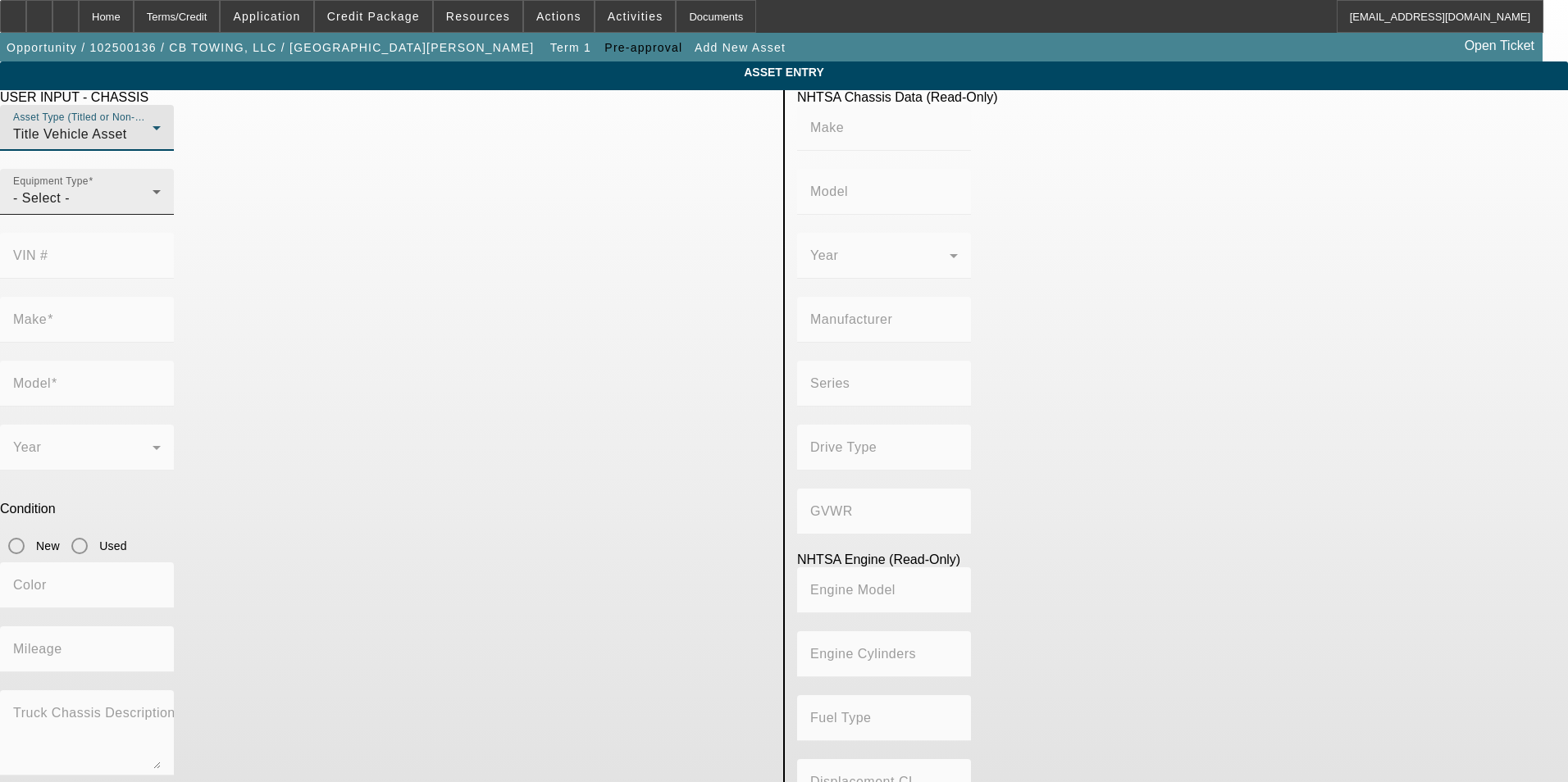
click at [152, 208] on div "- Select -" at bounding box center [83, 199] width 140 height 20
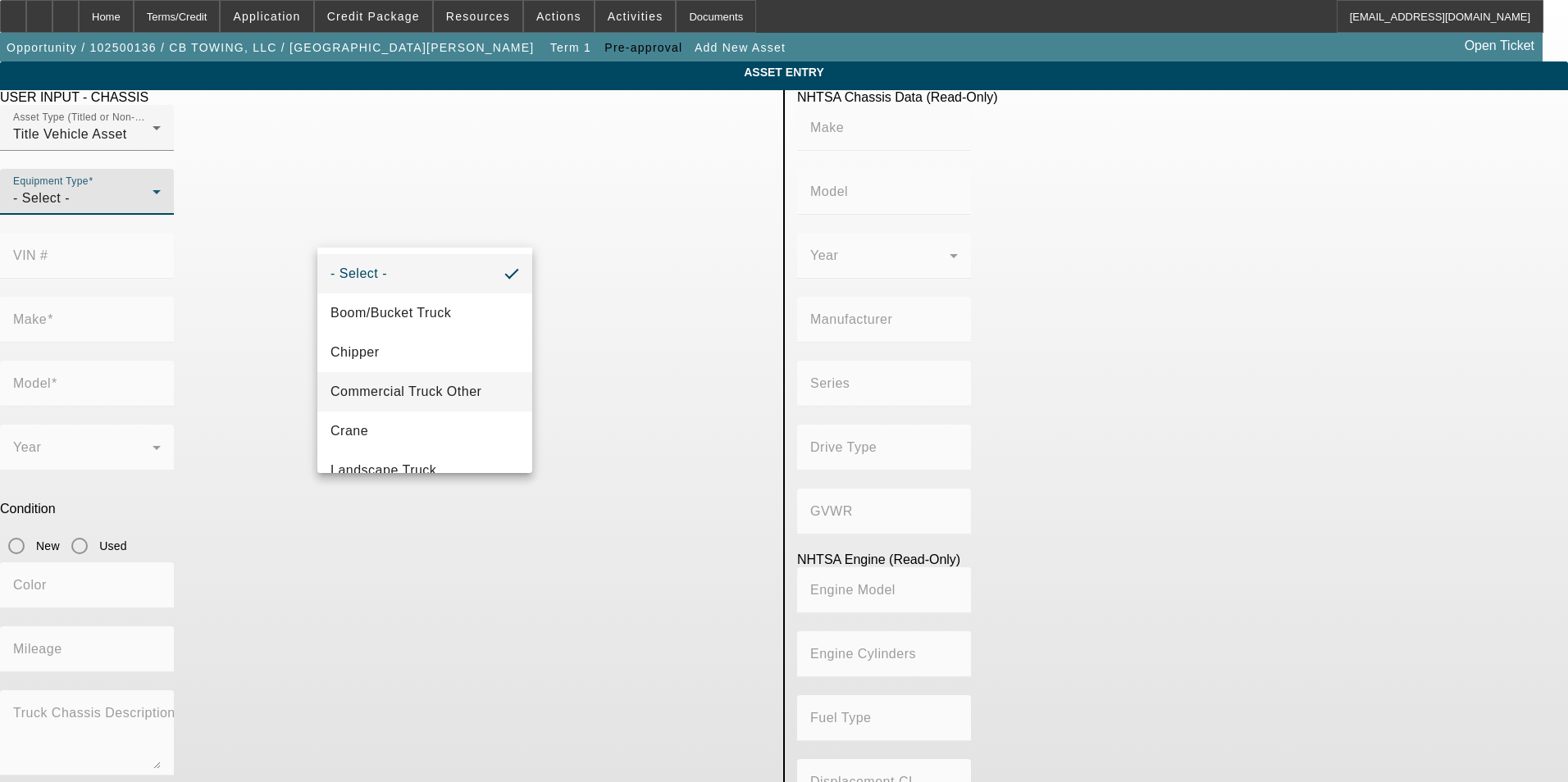
click at [440, 389] on span "Commercial Truck Other" at bounding box center [405, 392] width 151 height 20
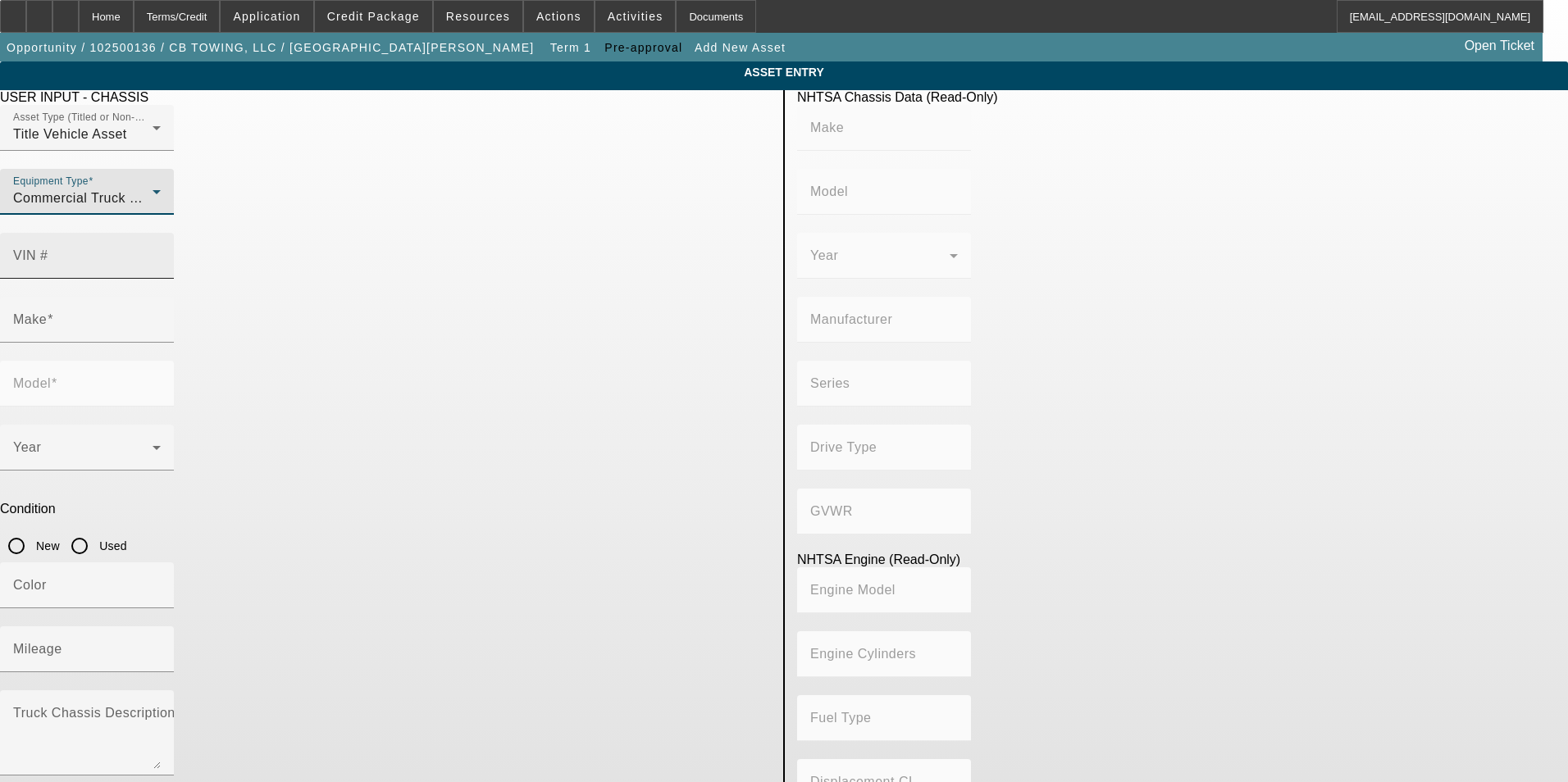
click at [161, 253] on input "VIN #" at bounding box center [87, 263] width 147 height 20
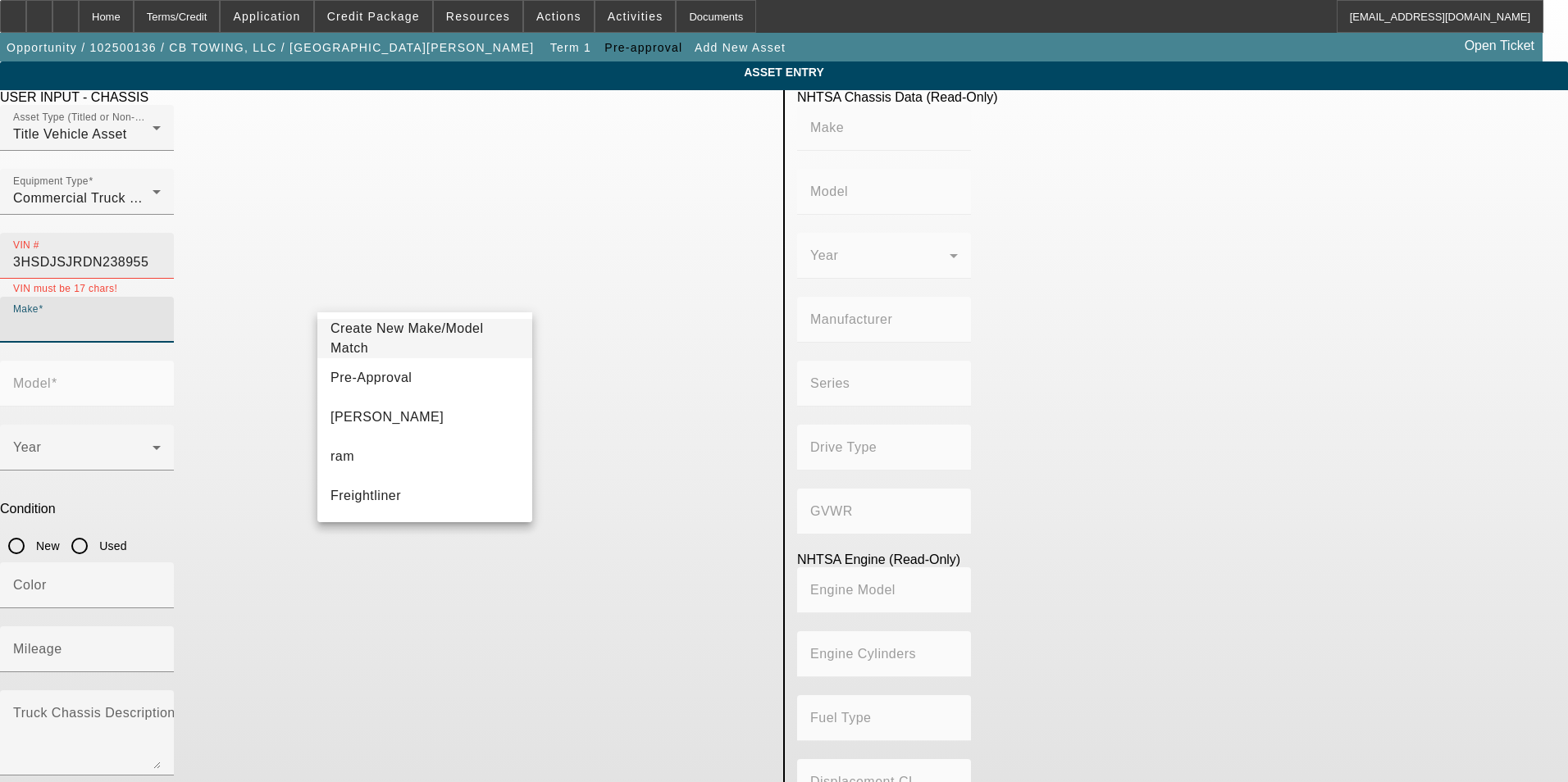
drag, startPoint x: 621, startPoint y: 232, endPoint x: 648, endPoint y: 224, distance: 28.2
click at [161, 253] on input "3HSDJSJRDN238955" at bounding box center [87, 263] width 147 height 20
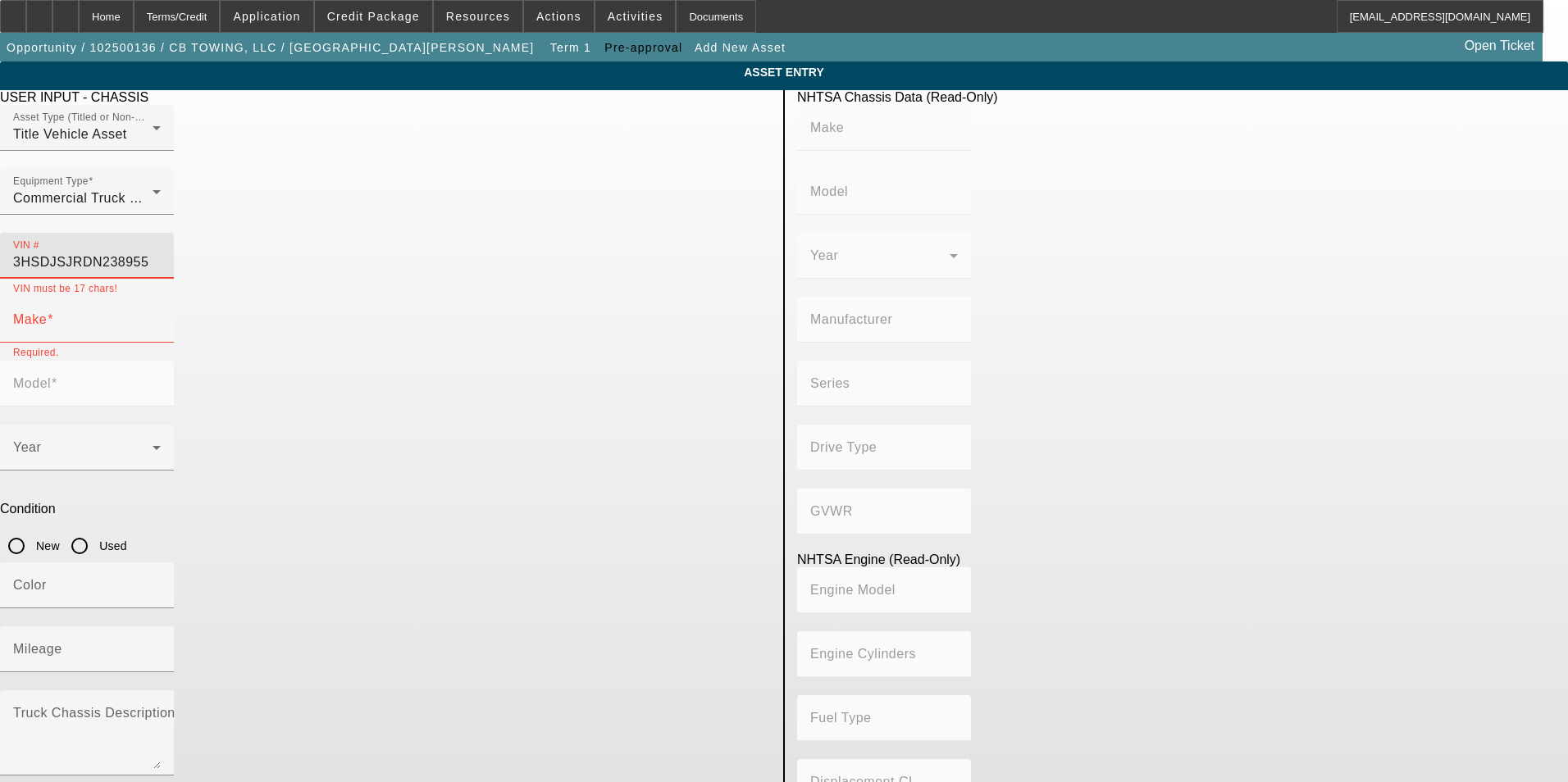
type input "3HSDJSJR5DN238955"
type input "INTERNATIONAL"
type input "LF687"
type input "INTERNATIONAL MOTORS, LLC"
type input "ProStar+"
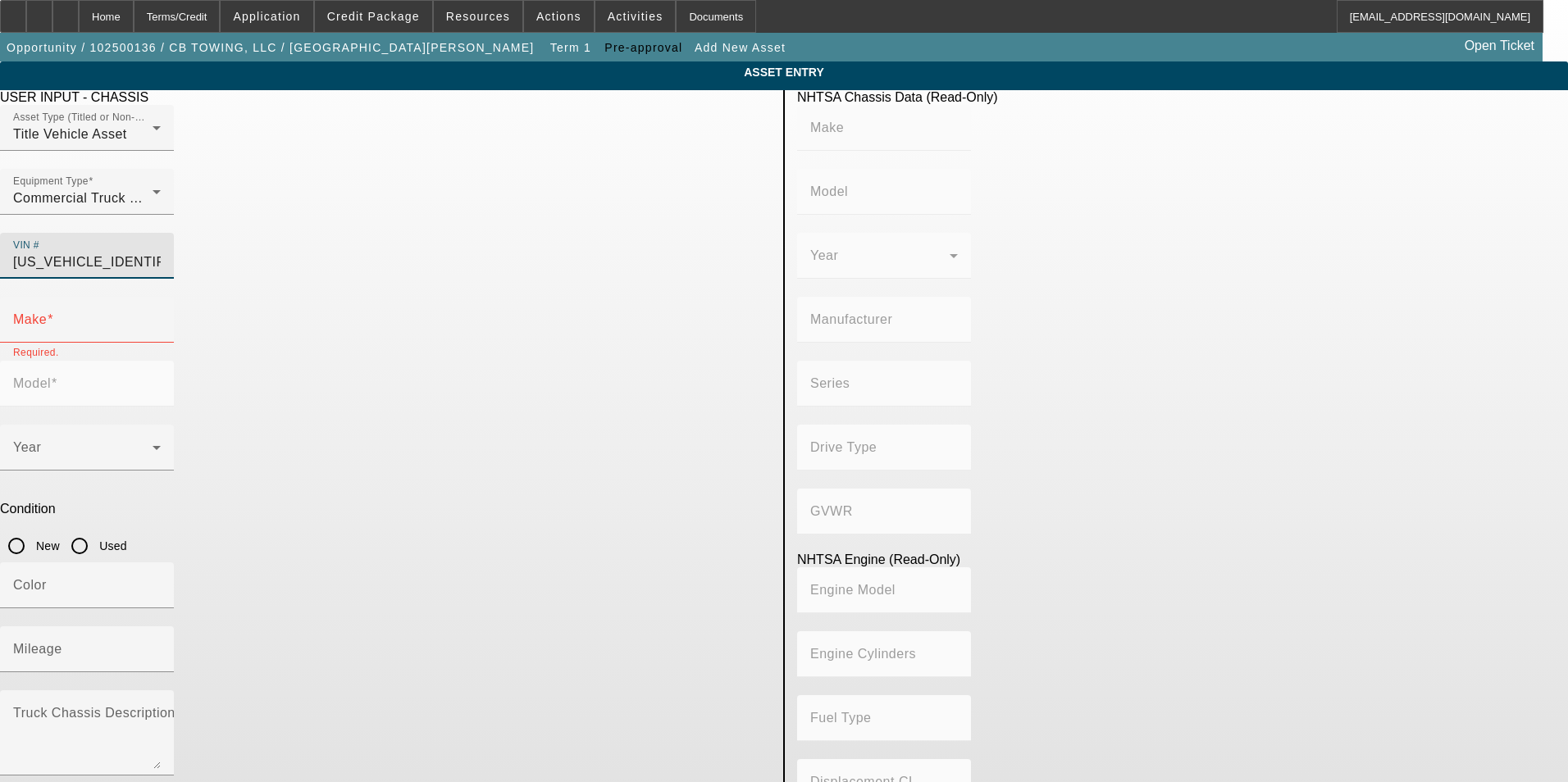
type input "6x4"
type input "Class 8: 33,001 lb and above (14,969 kg and above)"
type input "International Maxxforce 13"
type input "Diesel"
type input "793.3086732315"
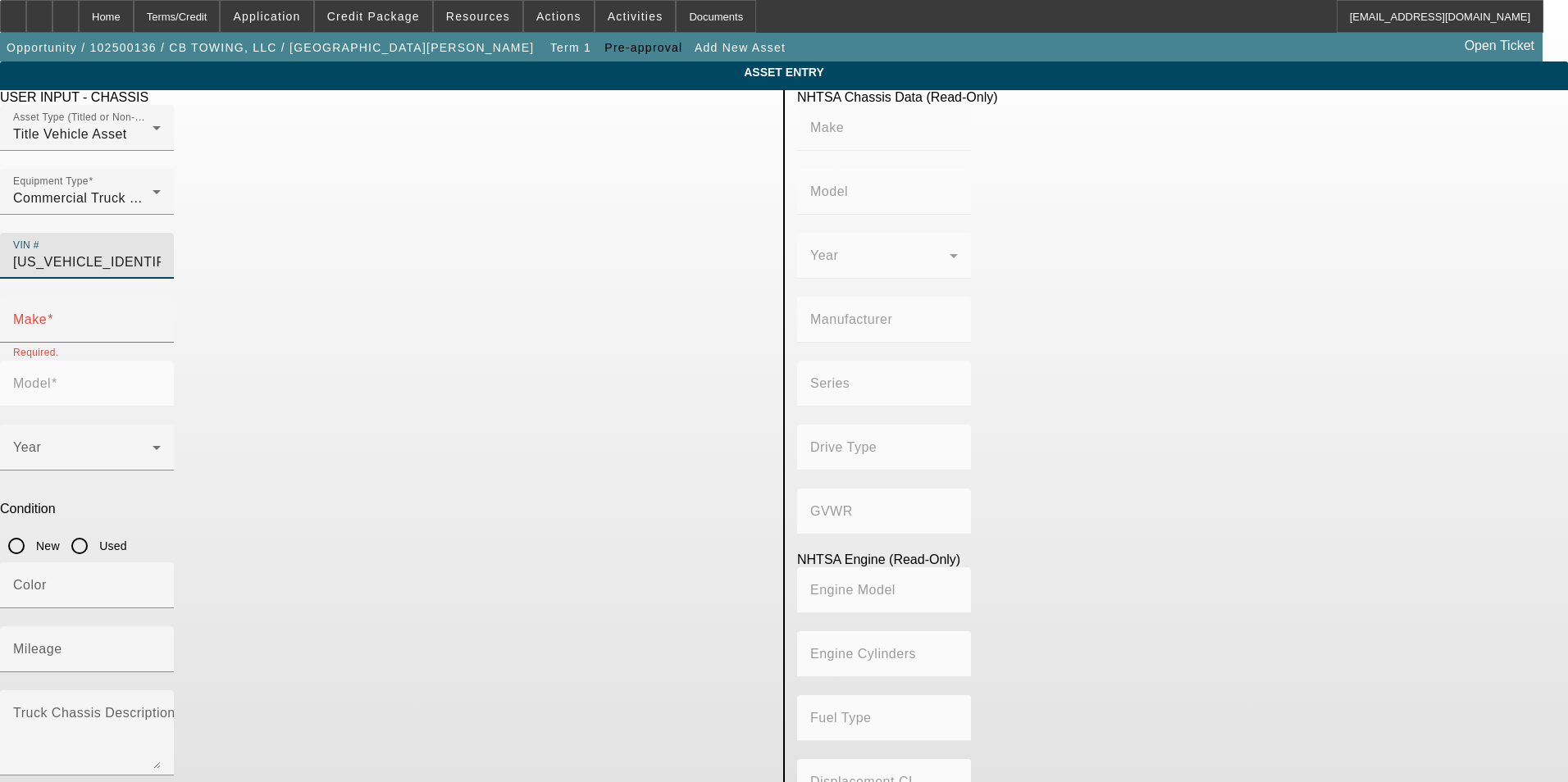
type input "13"
type input "INTERNATIONAL"
type input "LF687"
type input "3HSDJSJR5DN238955"
click at [96, 530] on input "Used" at bounding box center [79, 546] width 32 height 32
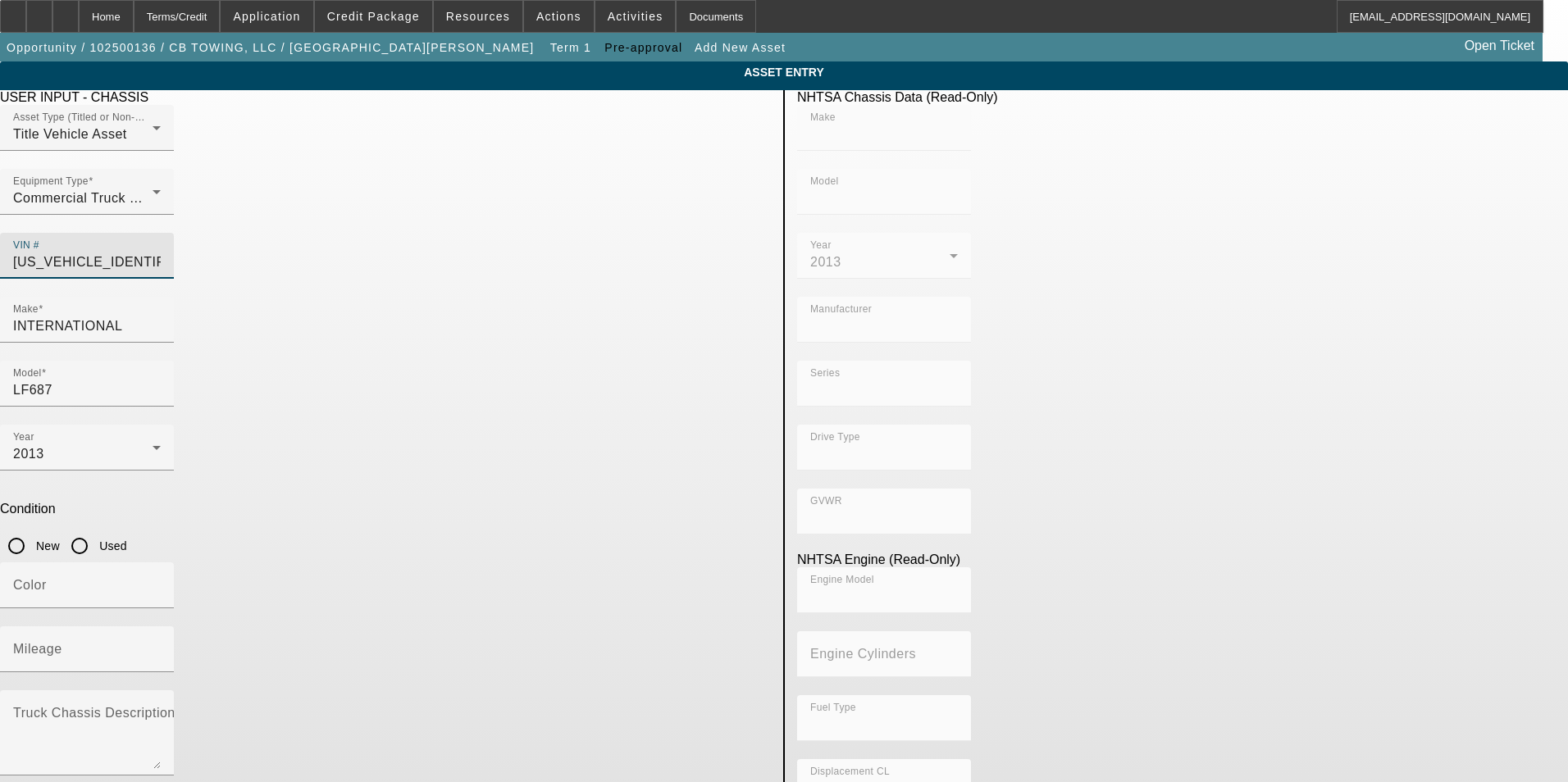
radio input "true"
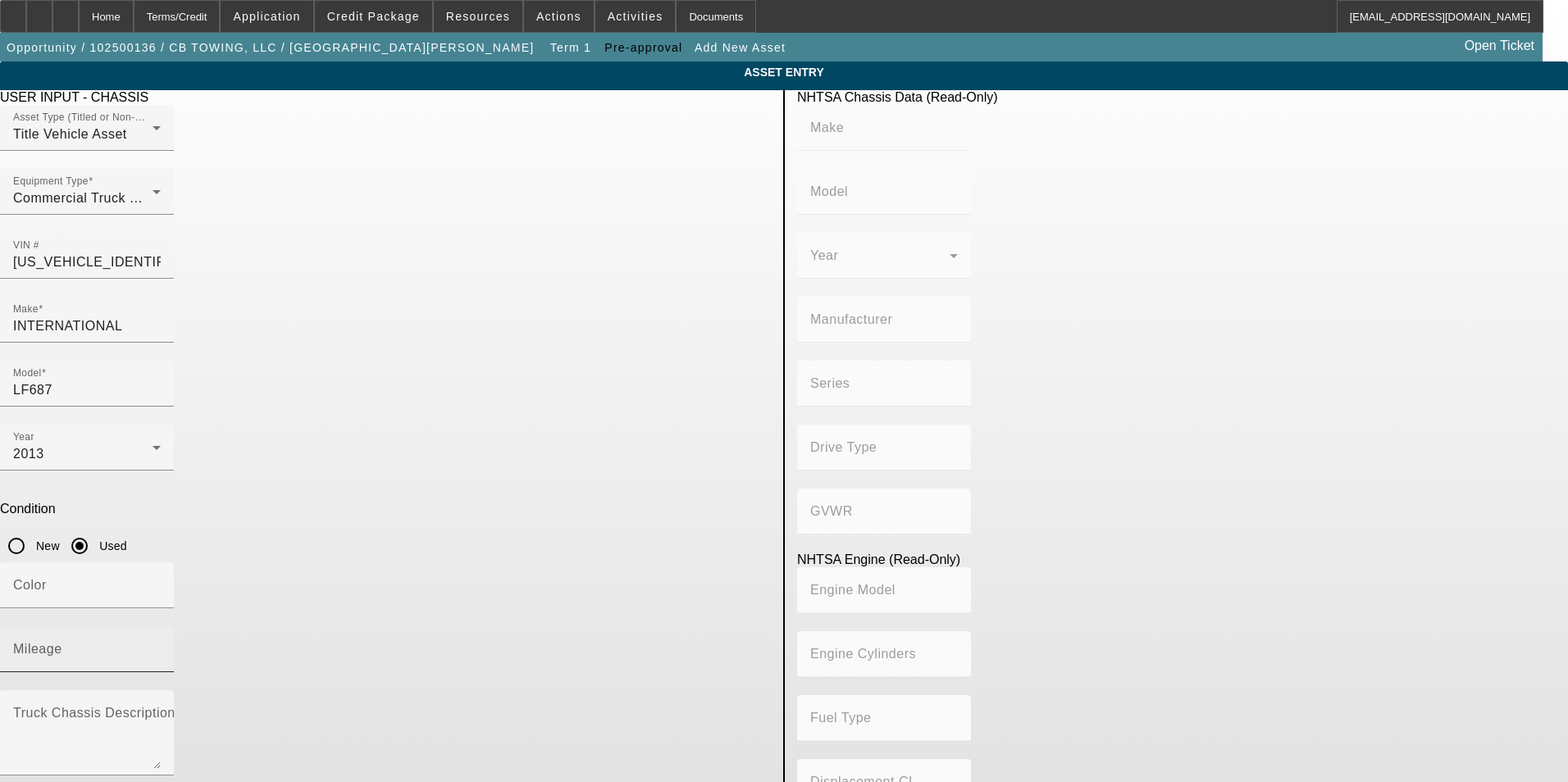
type input "INTERNATIONAL"
type input "LF687"
type input "INTERNATIONAL MOTORS, LLC"
type input "ProStar+"
type input "6x4"
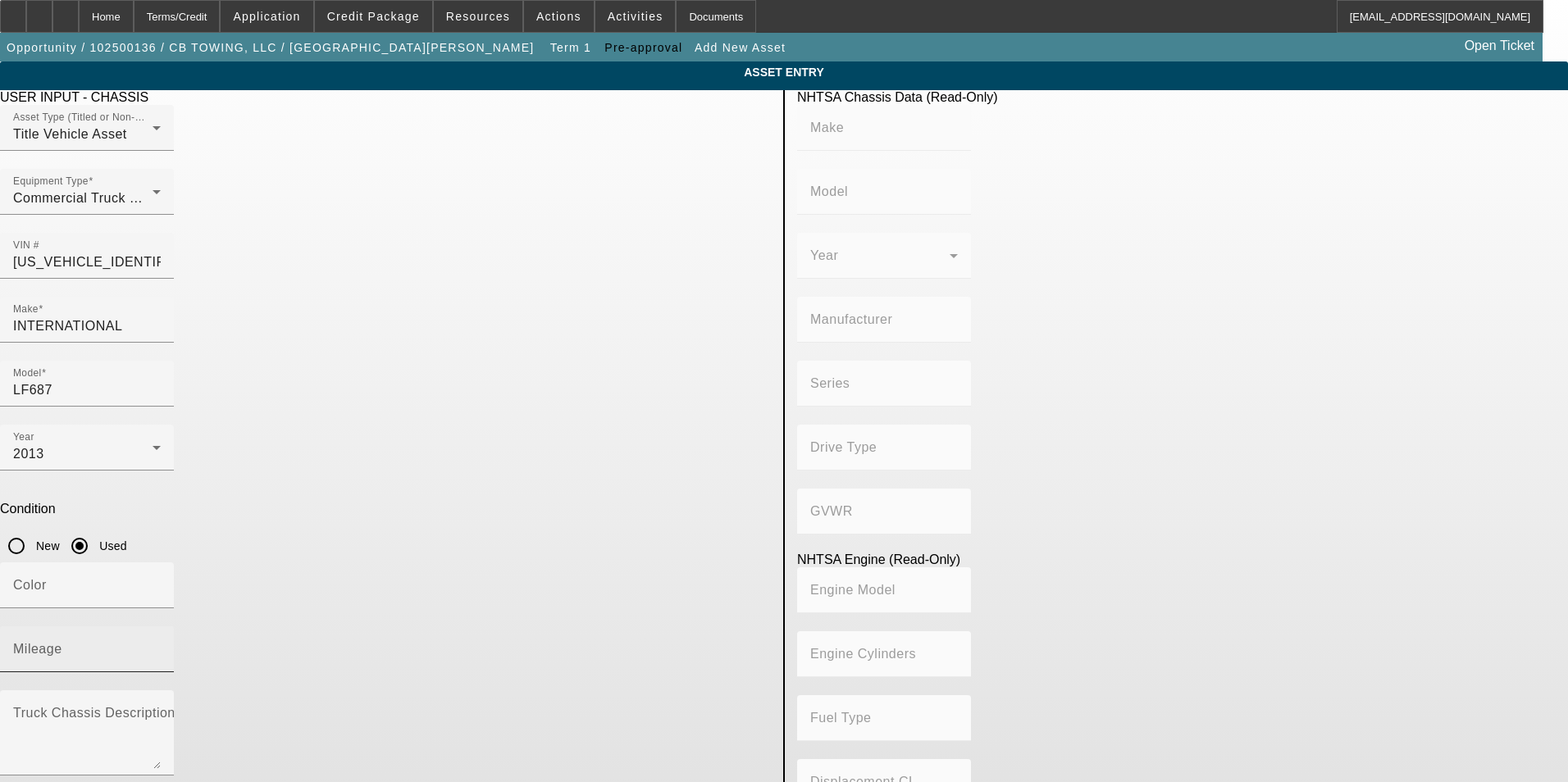
type input "Class 8: 33,001 lb and above (14,969 kg and above)"
type input "International Maxxforce 13"
type input "Diesel"
type input "793.3086732315"
type input "13"
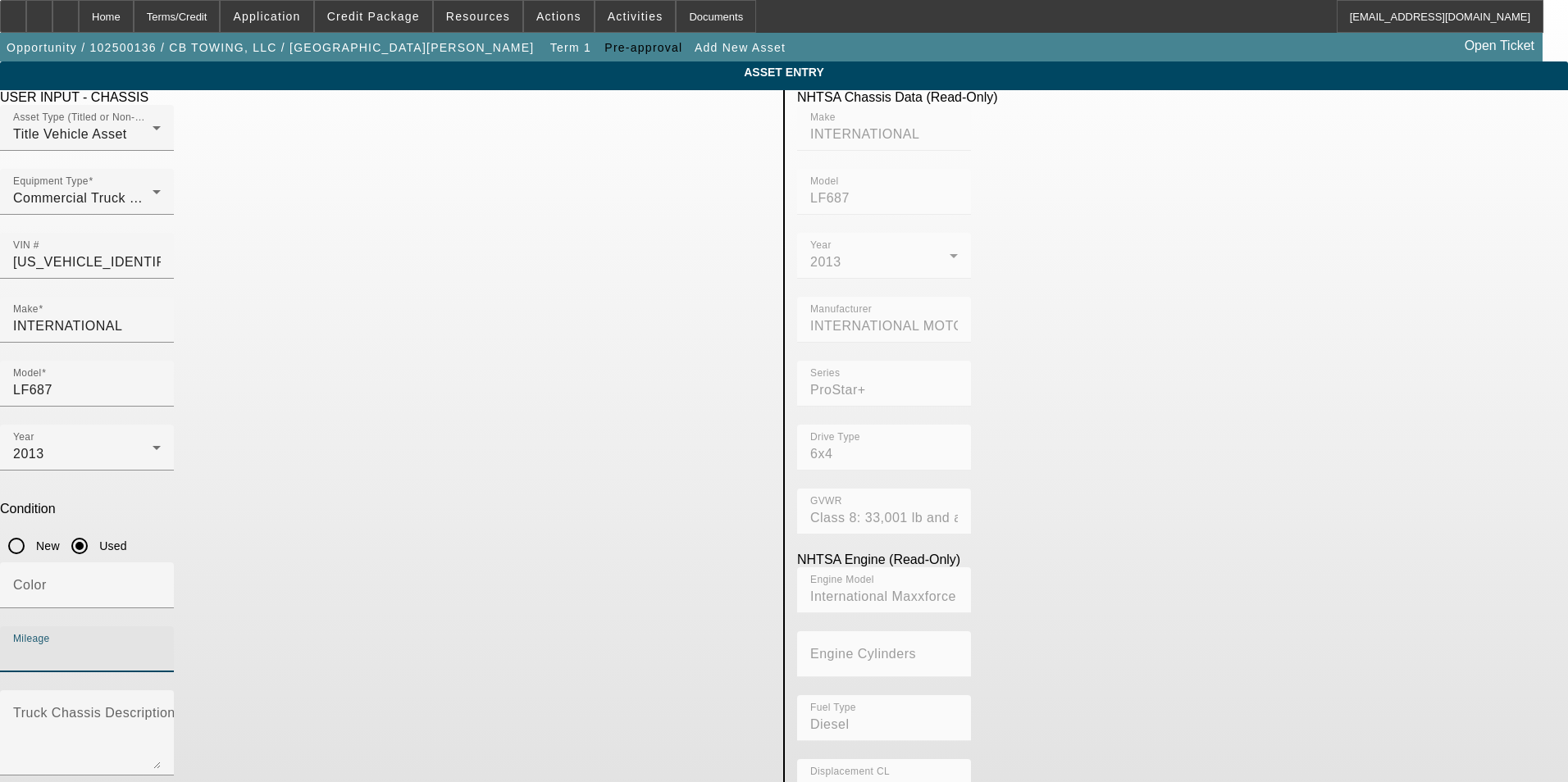
click at [161, 646] on input "Mileage" at bounding box center [87, 656] width 147 height 20
type input "483349"
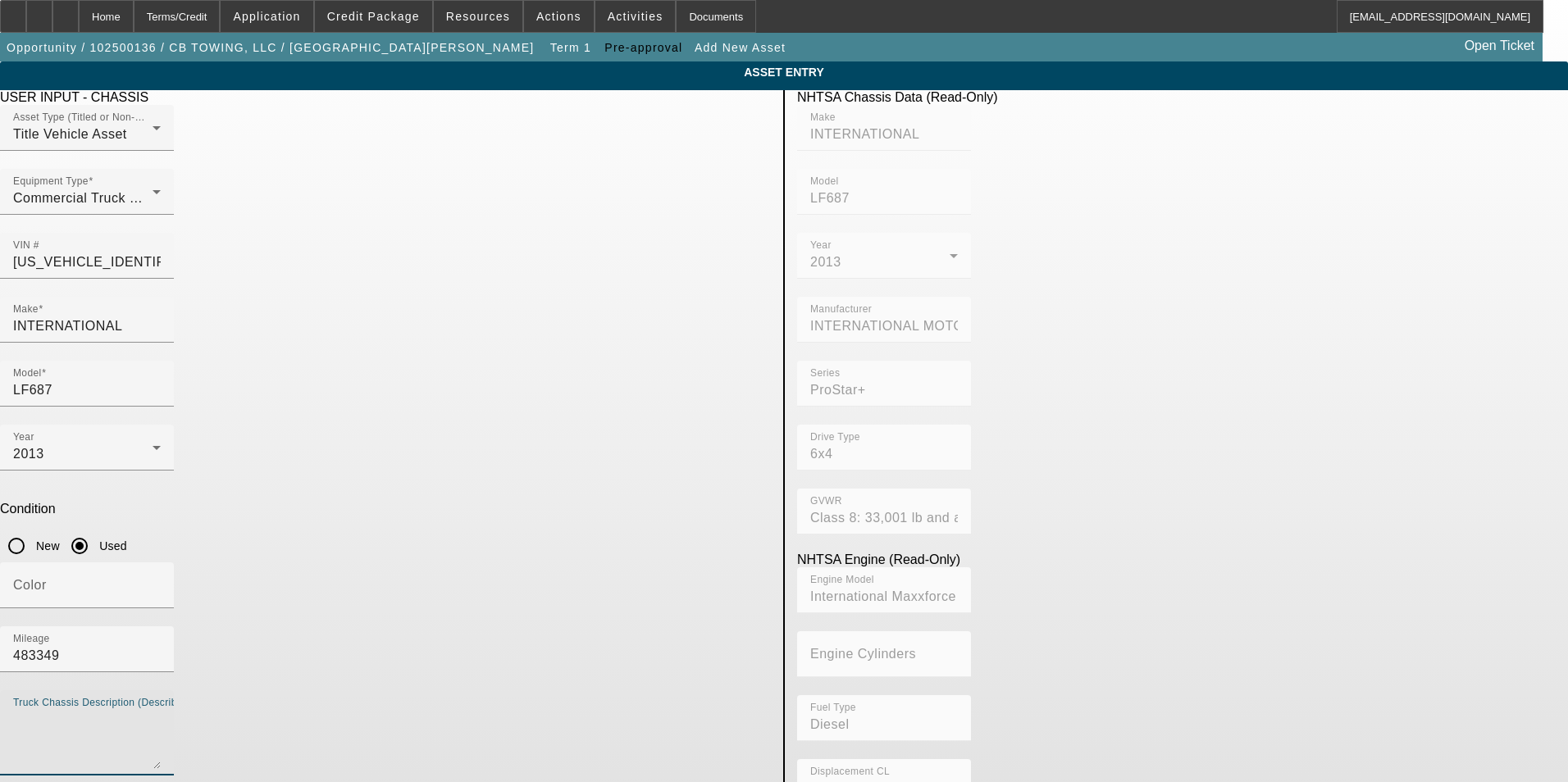
click at [161, 710] on textarea "Truck Chassis Description (Describe the truck chassis only)" at bounding box center [87, 740] width 147 height 59
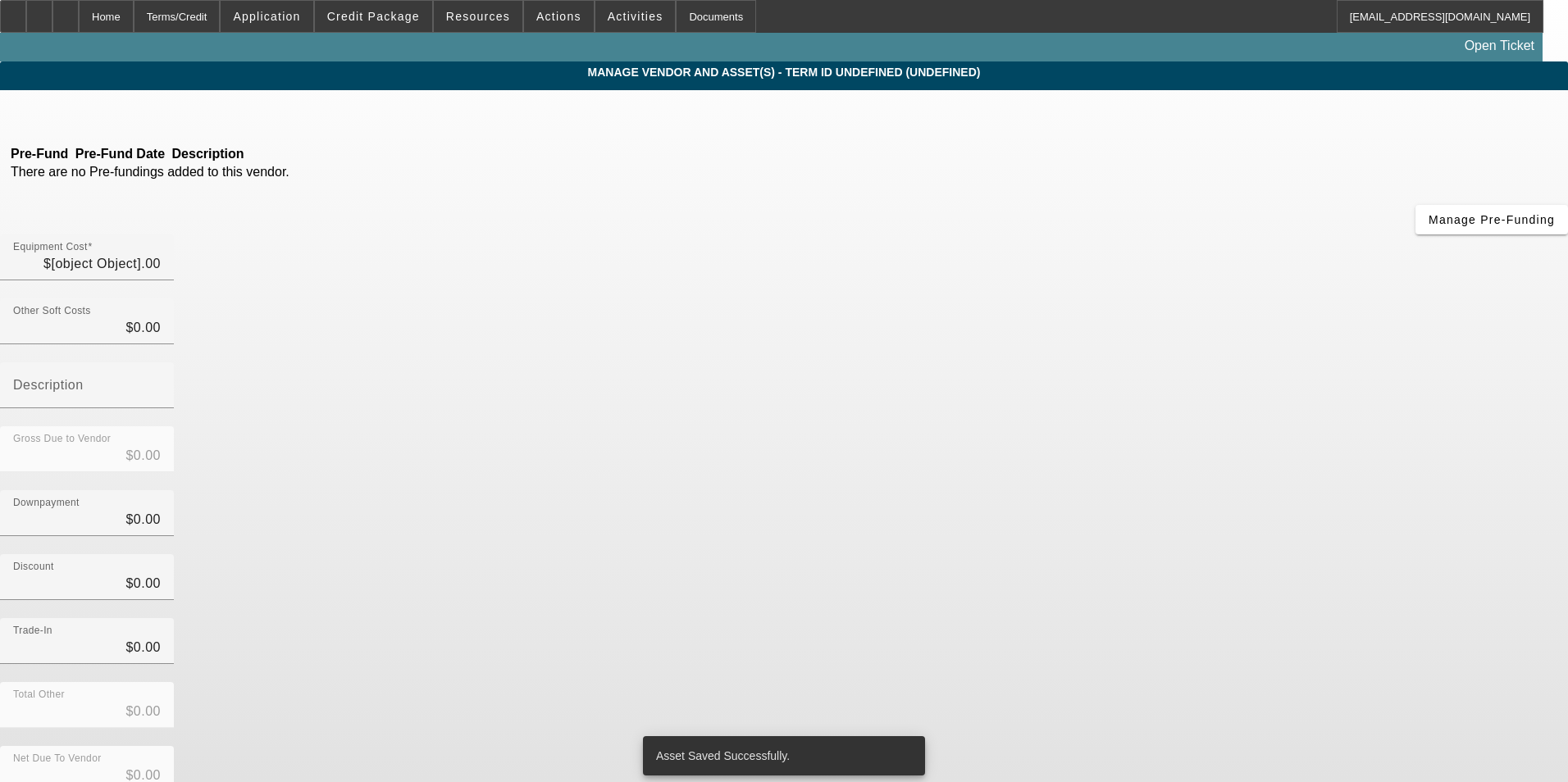
type input "$80,000.00"
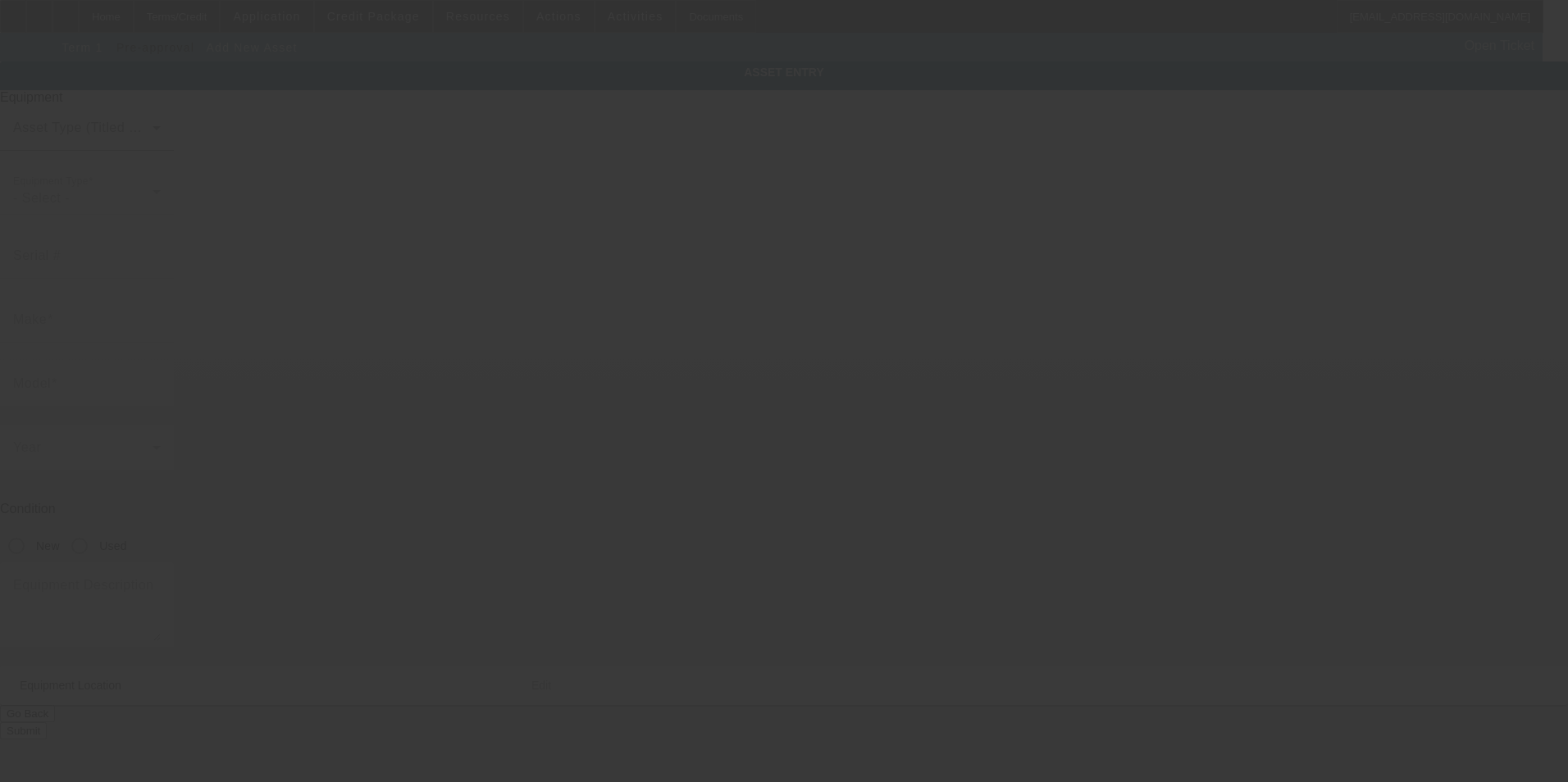
type input "826 Antelope Rd"
type input "Gunnison"
type input "81230"
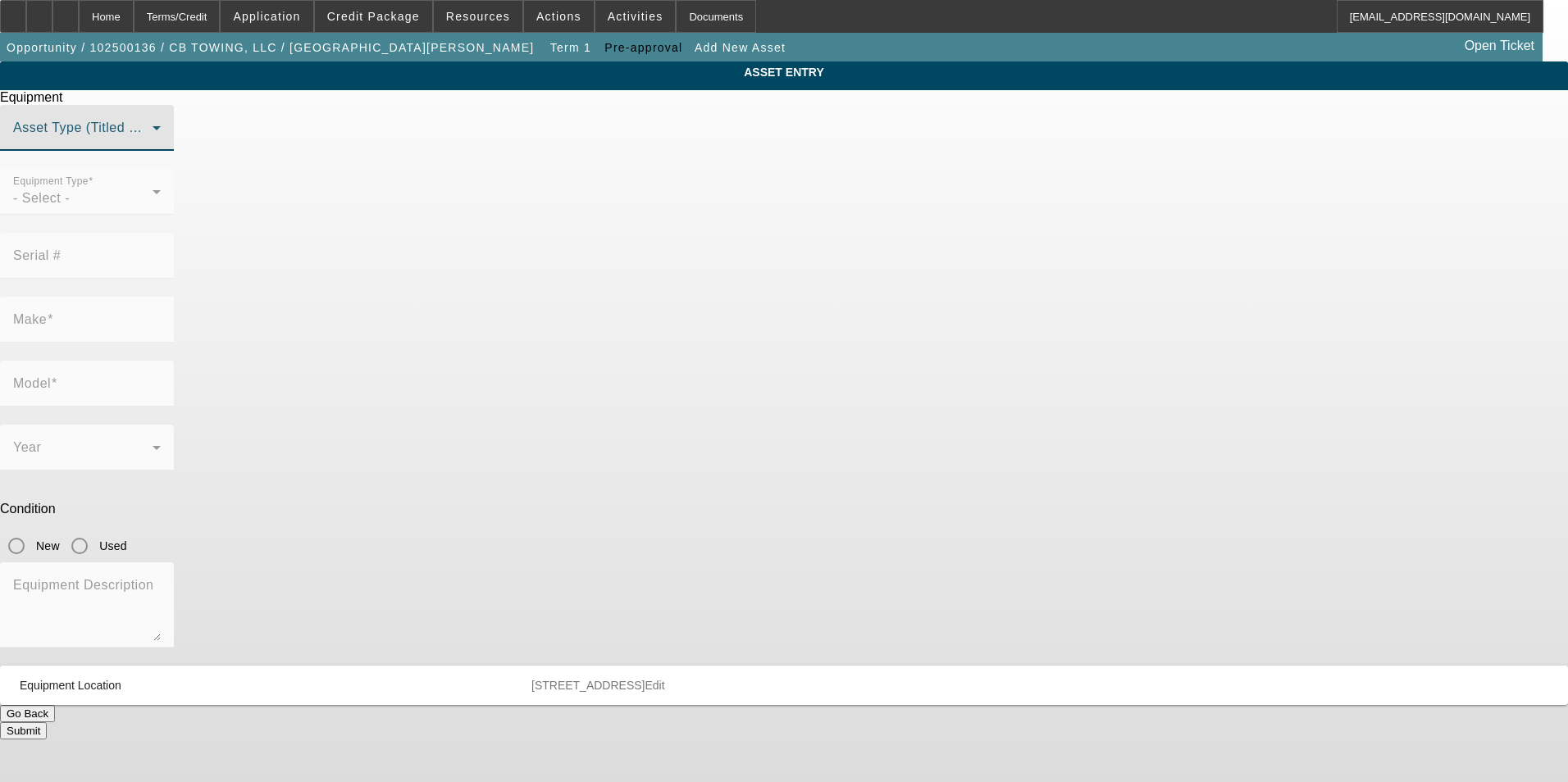
click at [152, 145] on span at bounding box center [83, 135] width 140 height 20
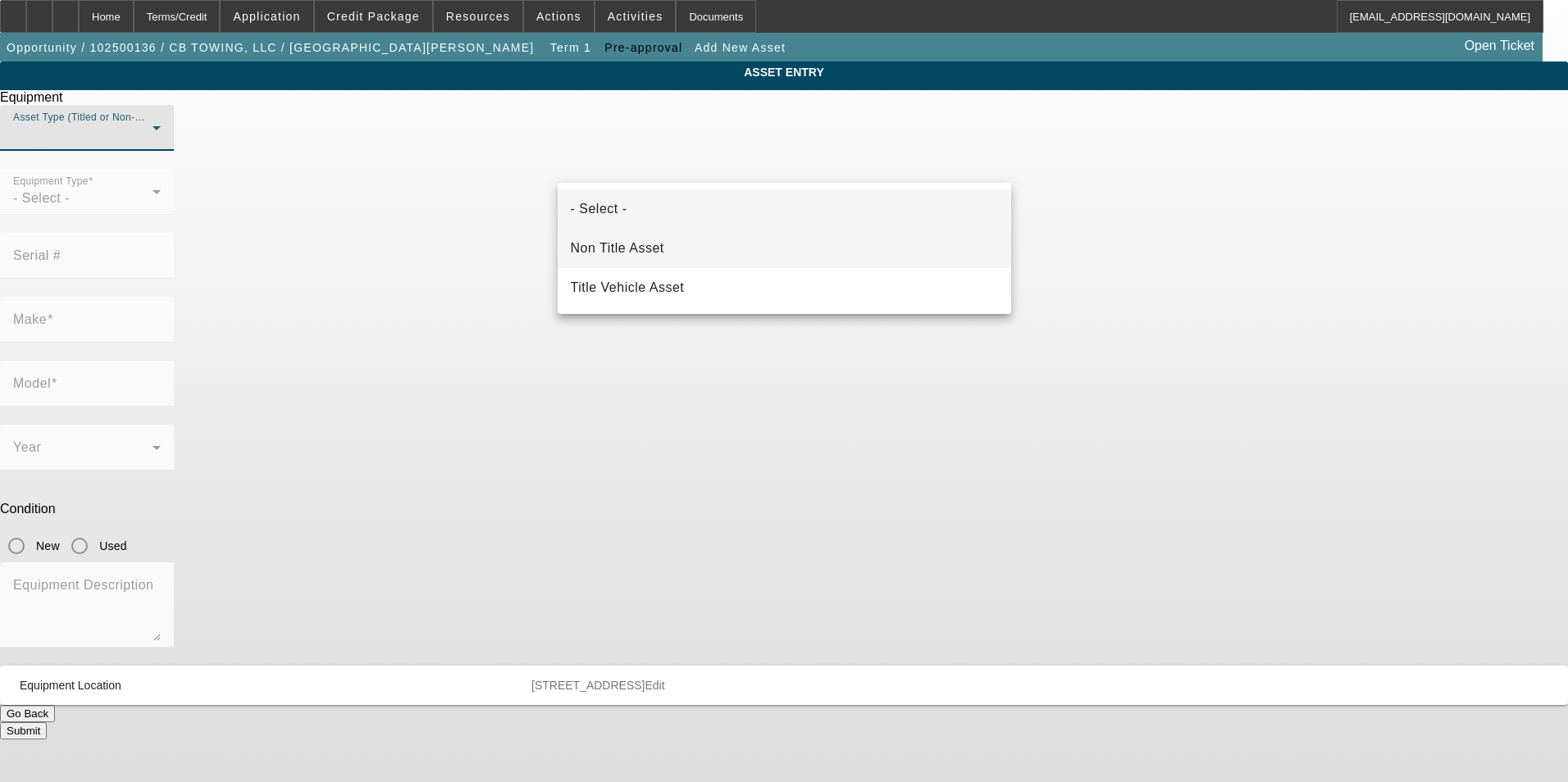
click at [621, 239] on span "Non Title Asset" at bounding box center [617, 249] width 93 height 20
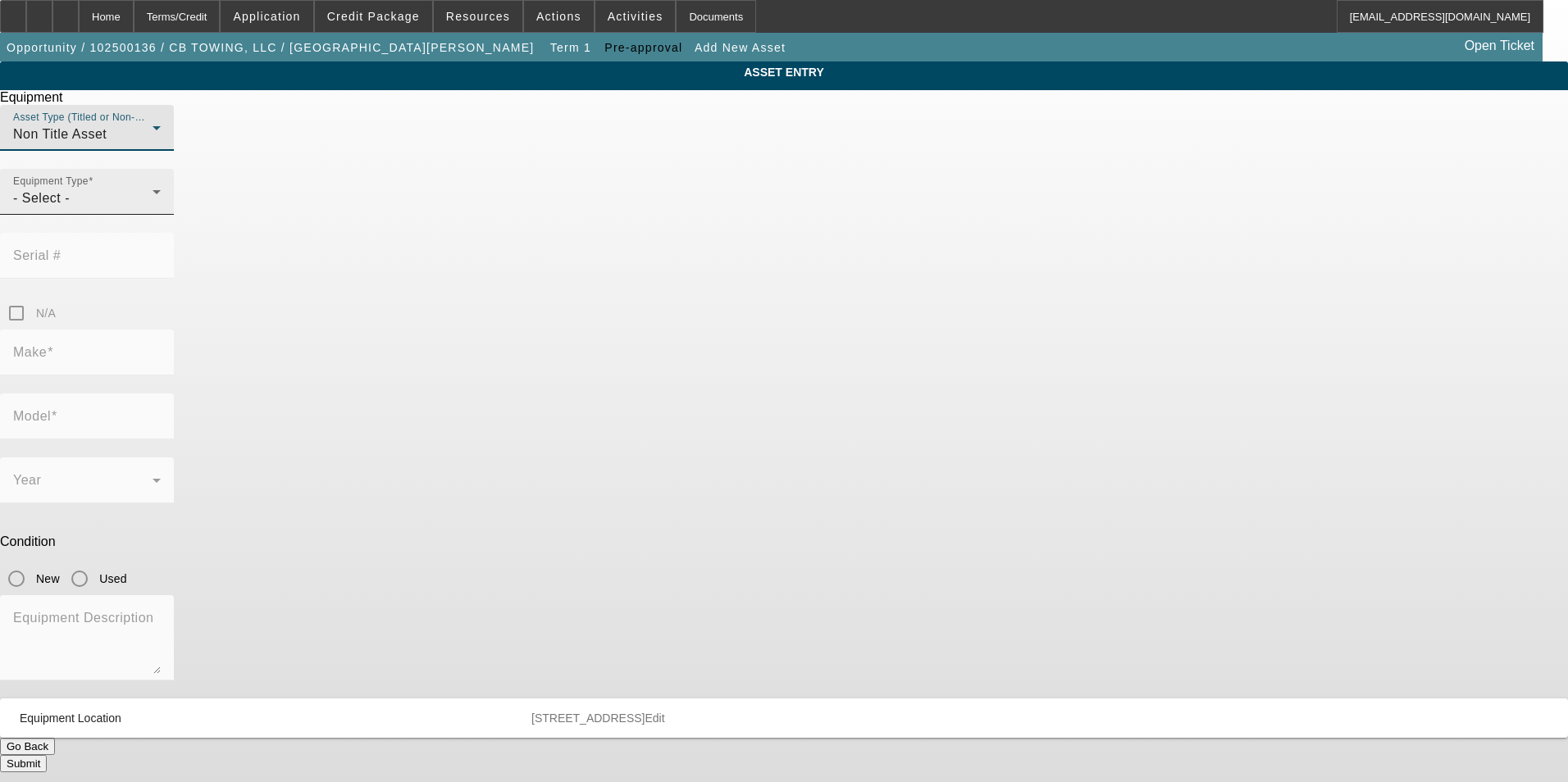
click at [152, 208] on div "- Select -" at bounding box center [83, 199] width 140 height 20
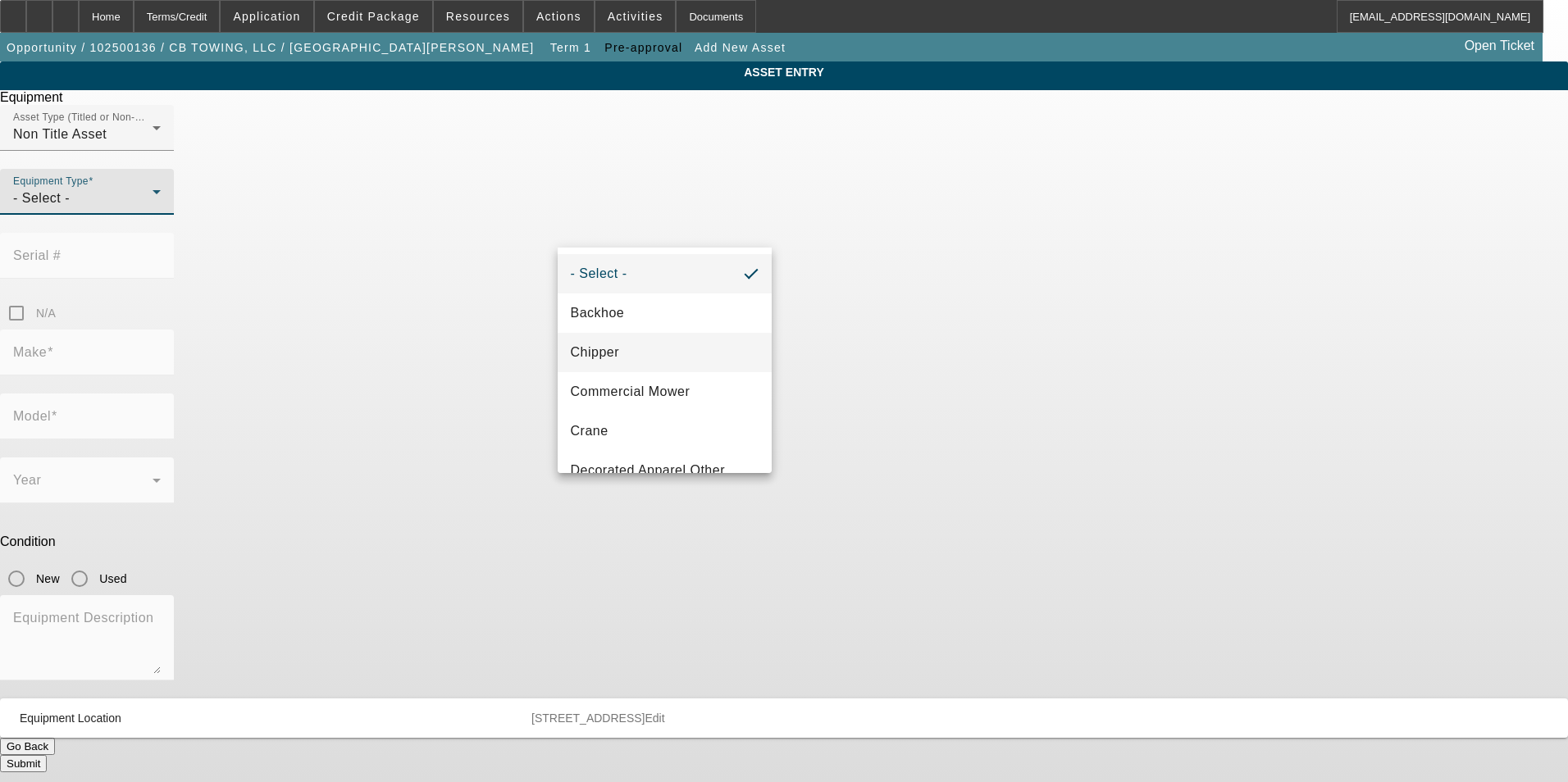
scroll to position [332, 0]
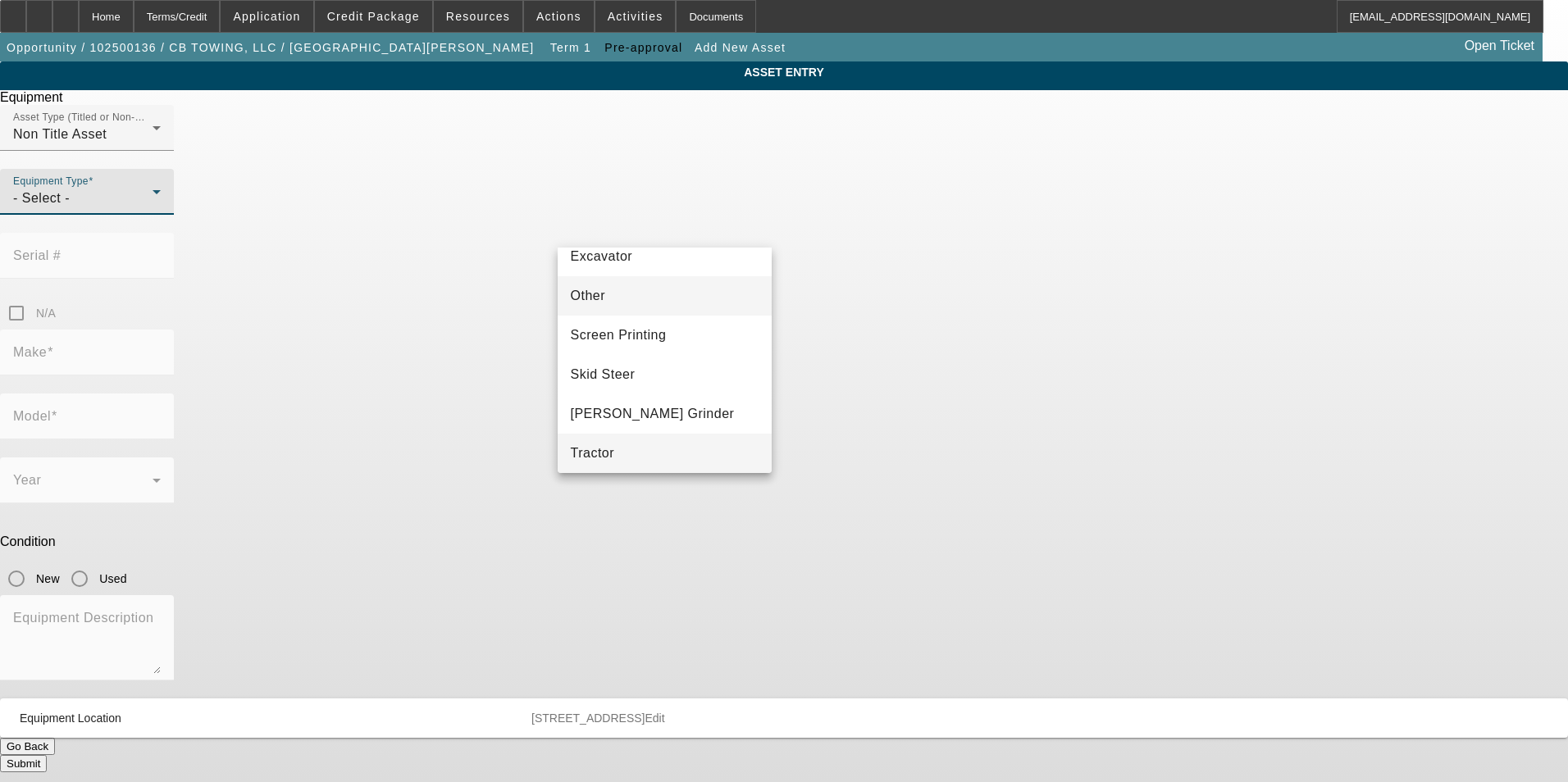
click at [636, 291] on mat-option "Other" at bounding box center [665, 295] width 215 height 39
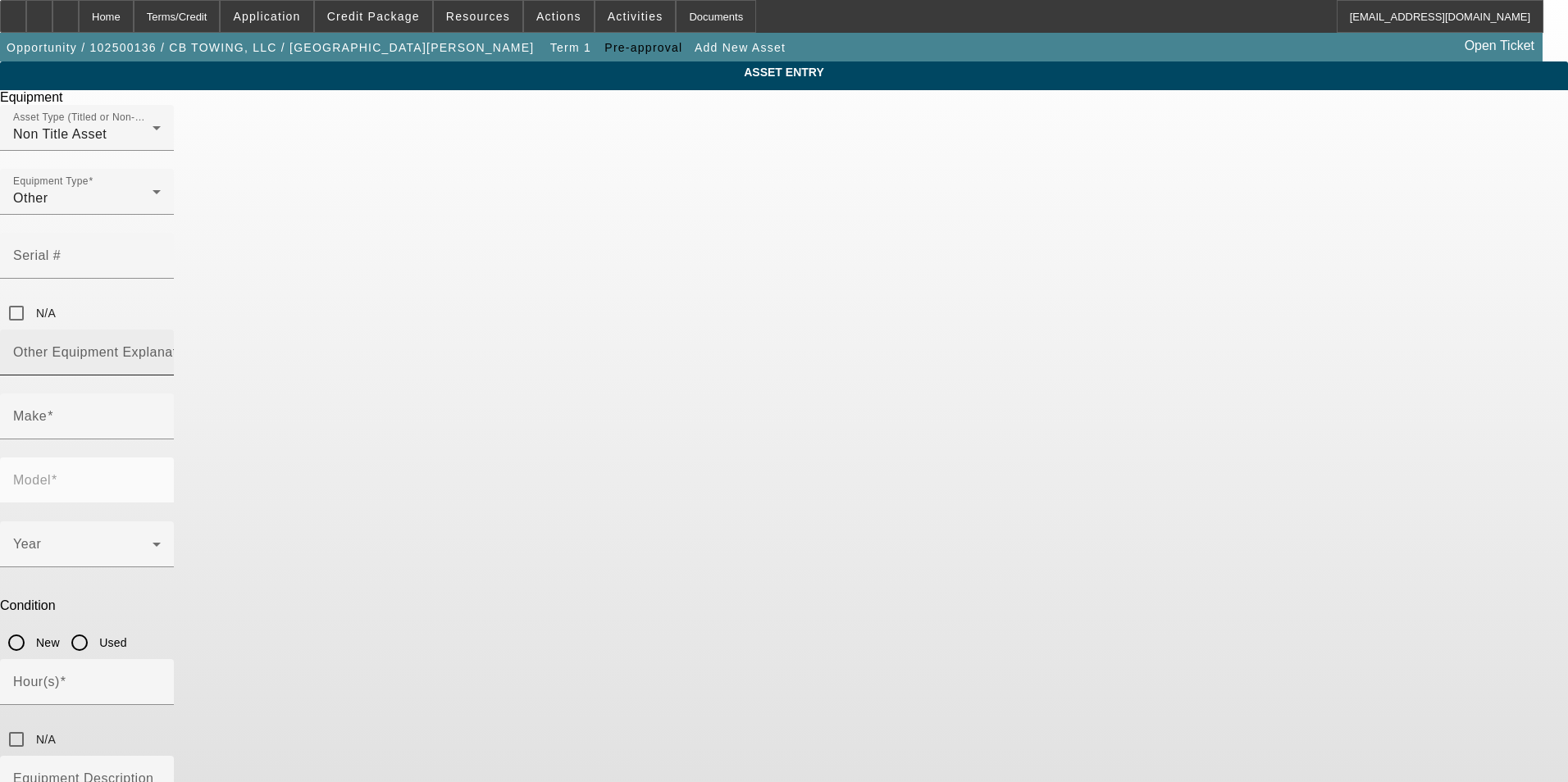
click at [196, 345] on mat-label "Other Equipment Explanation" at bounding box center [105, 352] width 183 height 14
click at [161, 349] on input "Other Equipment Explanation" at bounding box center [87, 359] width 147 height 20
type input "Trailer"
click at [161, 393] on div "Make" at bounding box center [87, 416] width 147 height 46
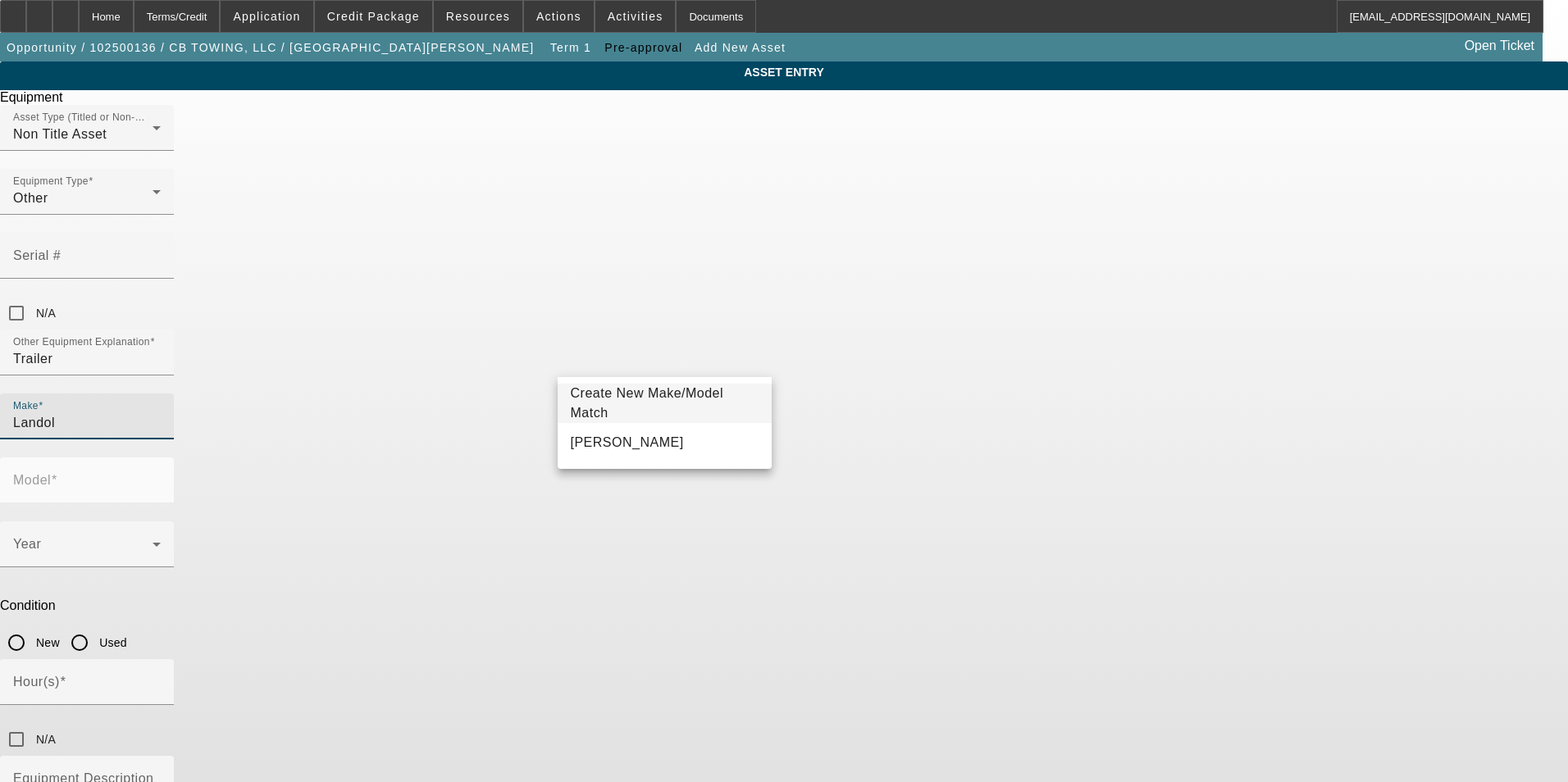
type input "Landol"
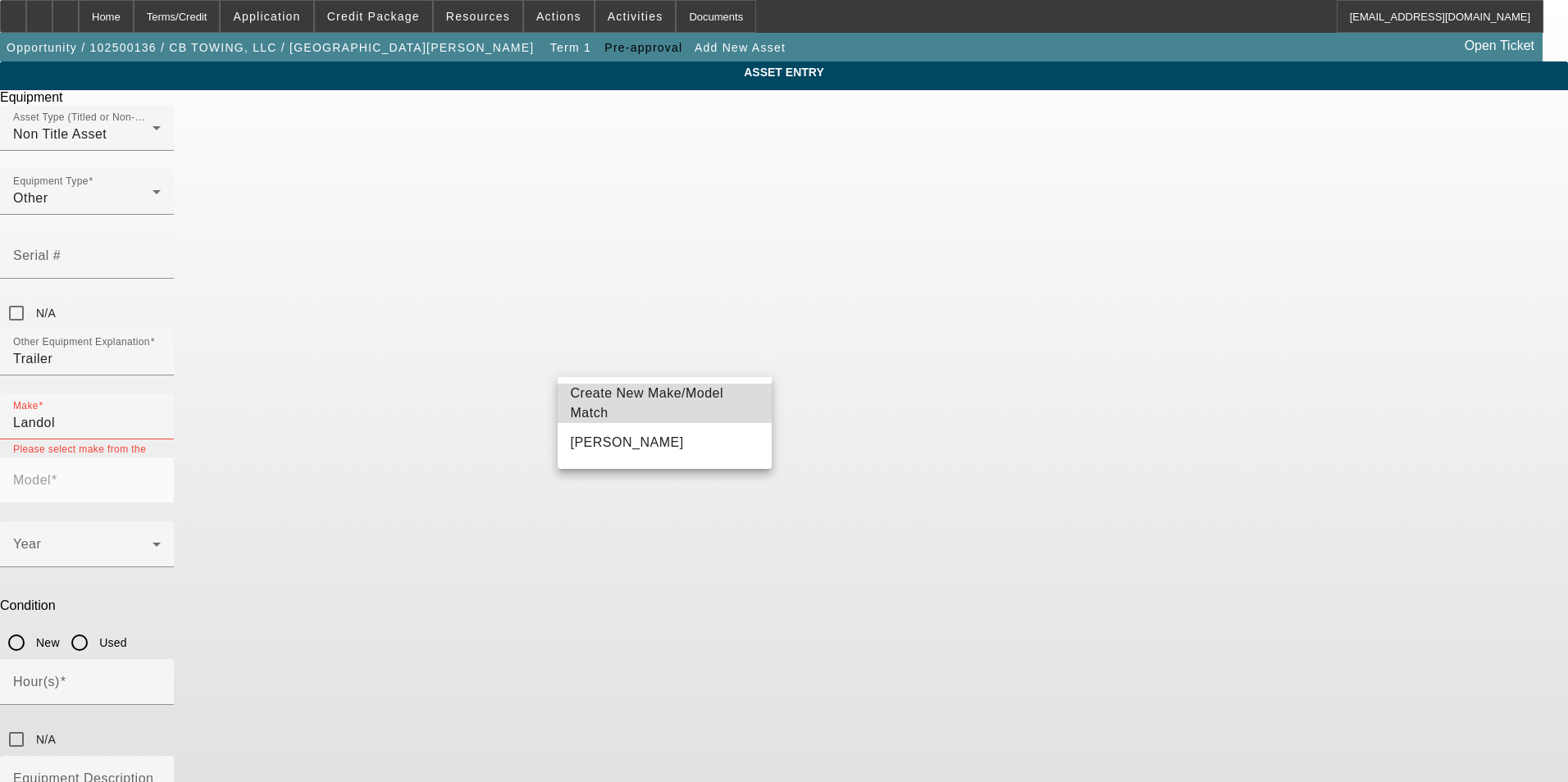
click at [633, 398] on span "Create New Make/Model Match" at bounding box center [647, 403] width 153 height 33
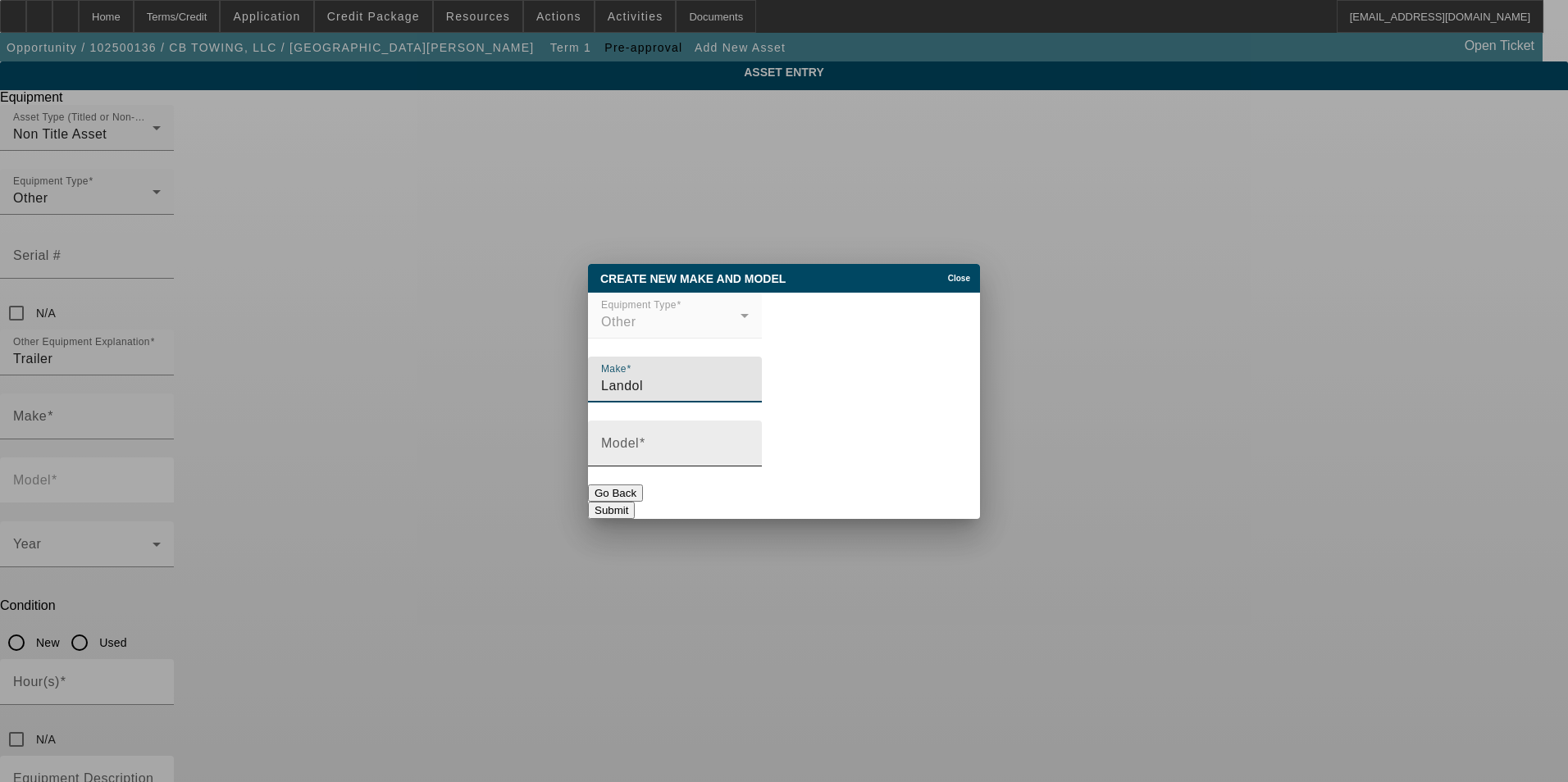
type input "Landol"
click at [668, 449] on input "Model" at bounding box center [675, 450] width 147 height 20
type input "XL 70"
click at [635, 507] on button "Submit" at bounding box center [611, 510] width 47 height 17
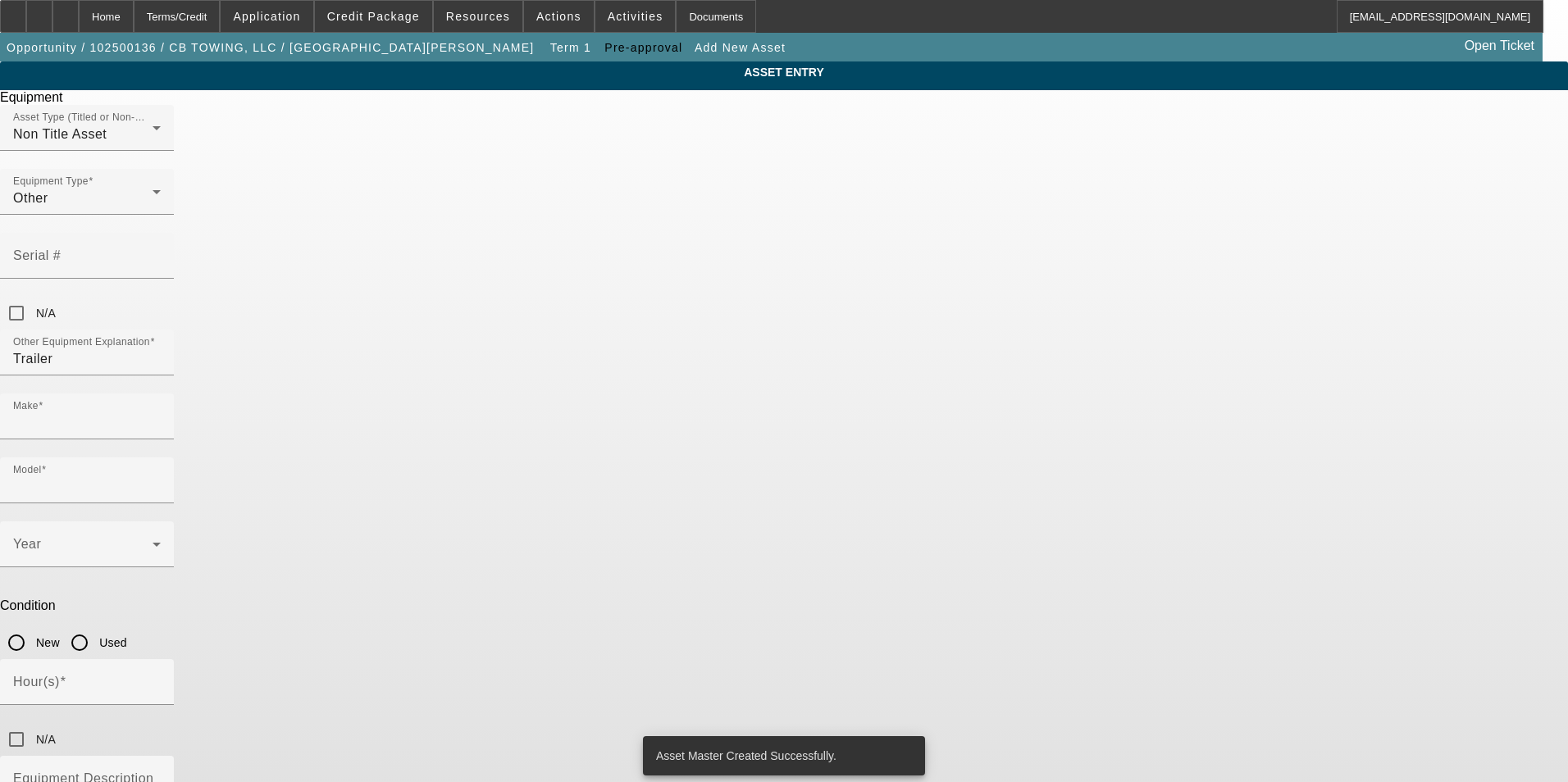
type input "Landol"
type input "XL 70"
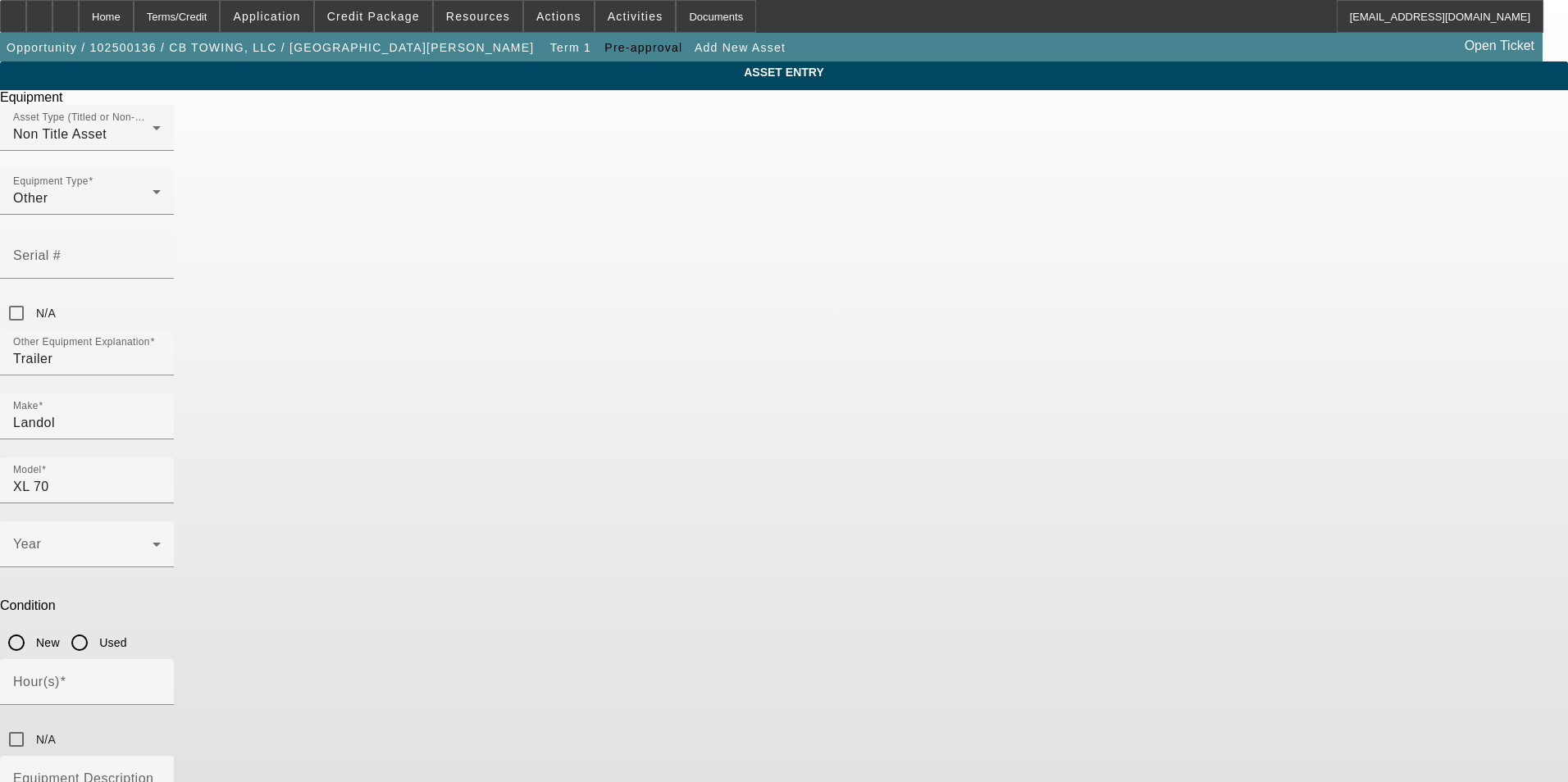
click at [96, 626] on input "Used" at bounding box center [79, 642] width 32 height 32
radio input "true"
click at [161, 522] on div "Year" at bounding box center [87, 544] width 147 height 46
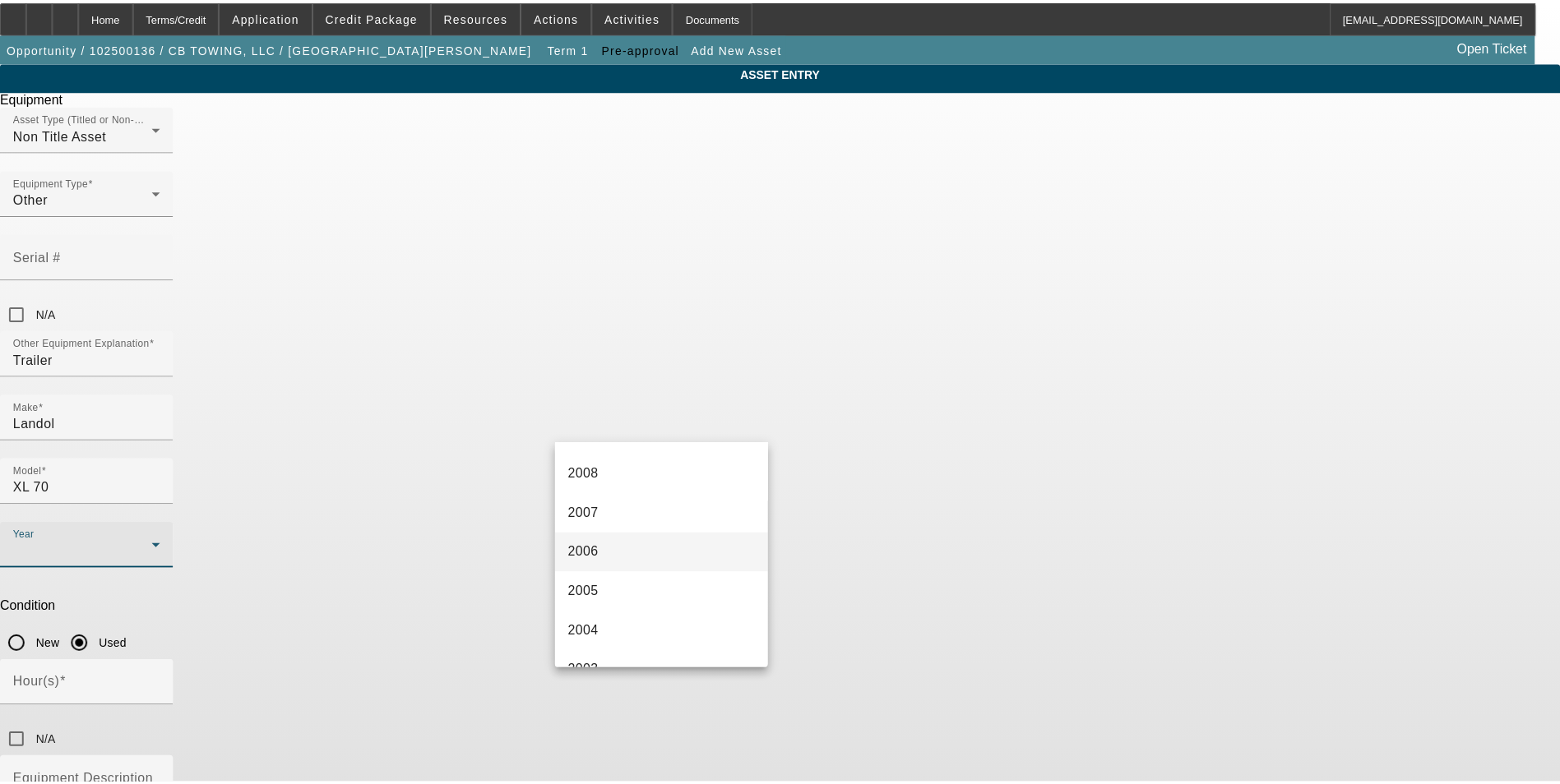
scroll to position [822, 0]
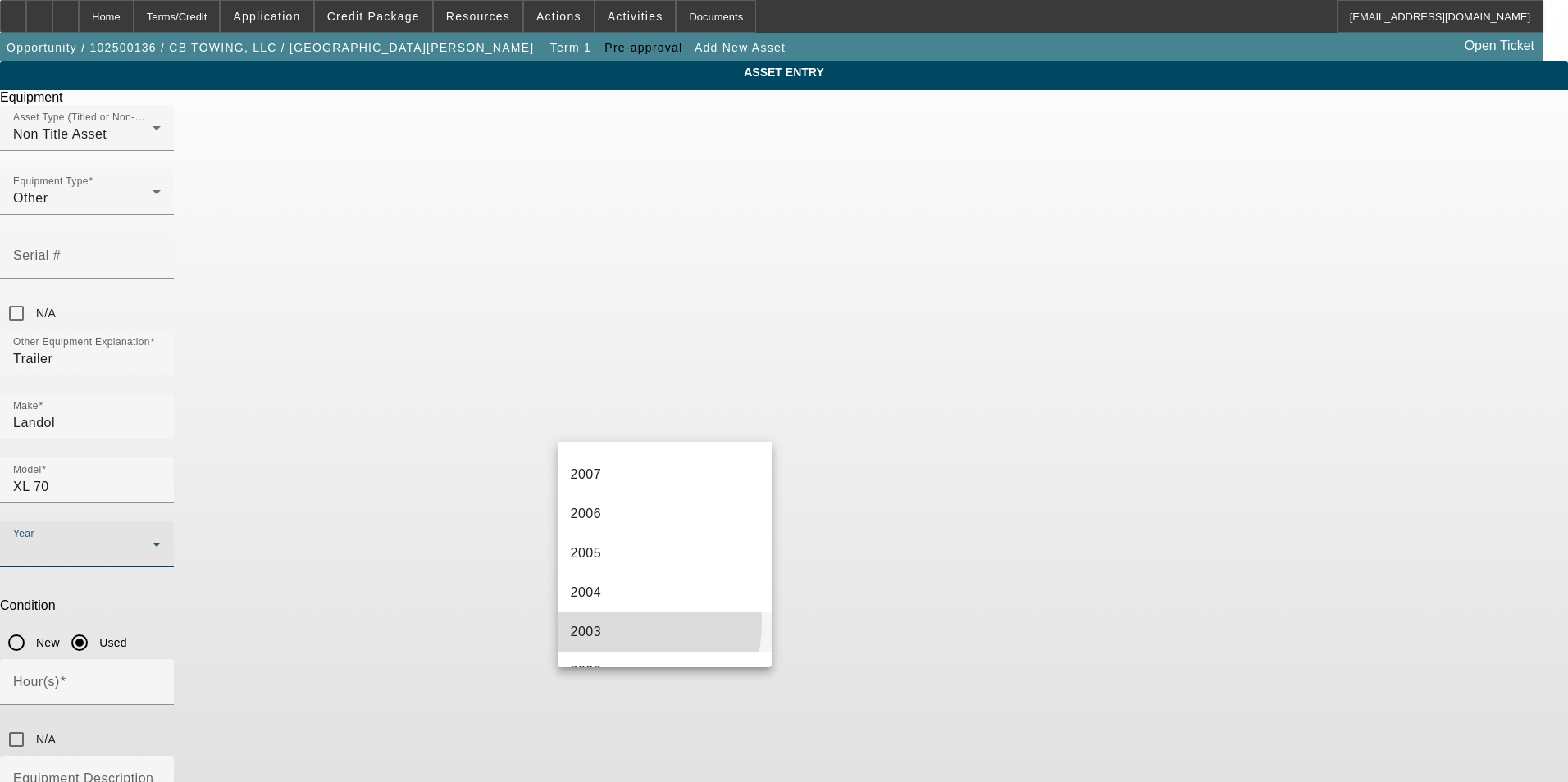
click at [608, 622] on mat-option "2003" at bounding box center [665, 631] width 215 height 39
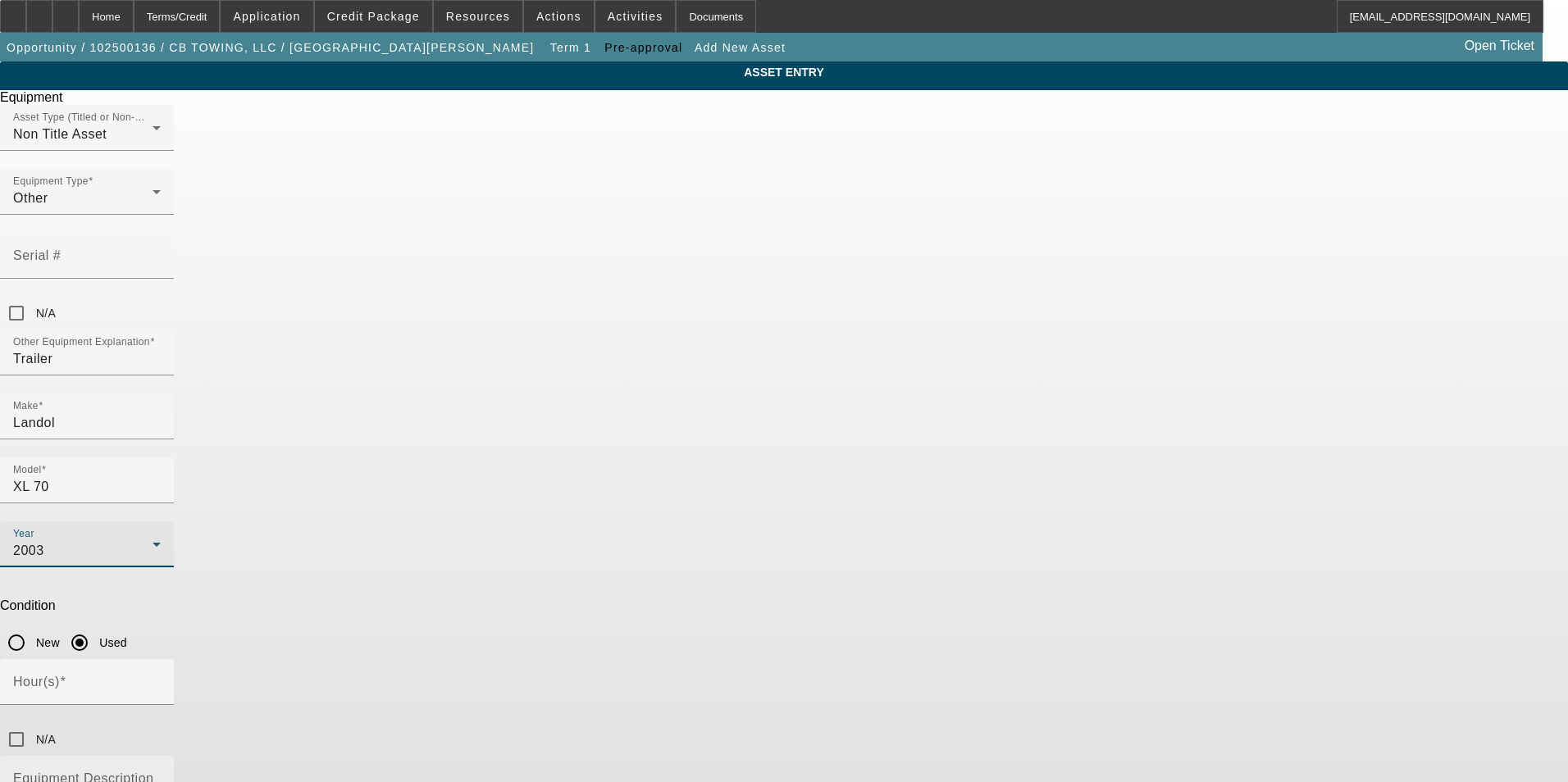
type textarea "Low profile trailer"
click at [32, 724] on input "N/A" at bounding box center [16, 740] width 32 height 32
checkbox input "true"
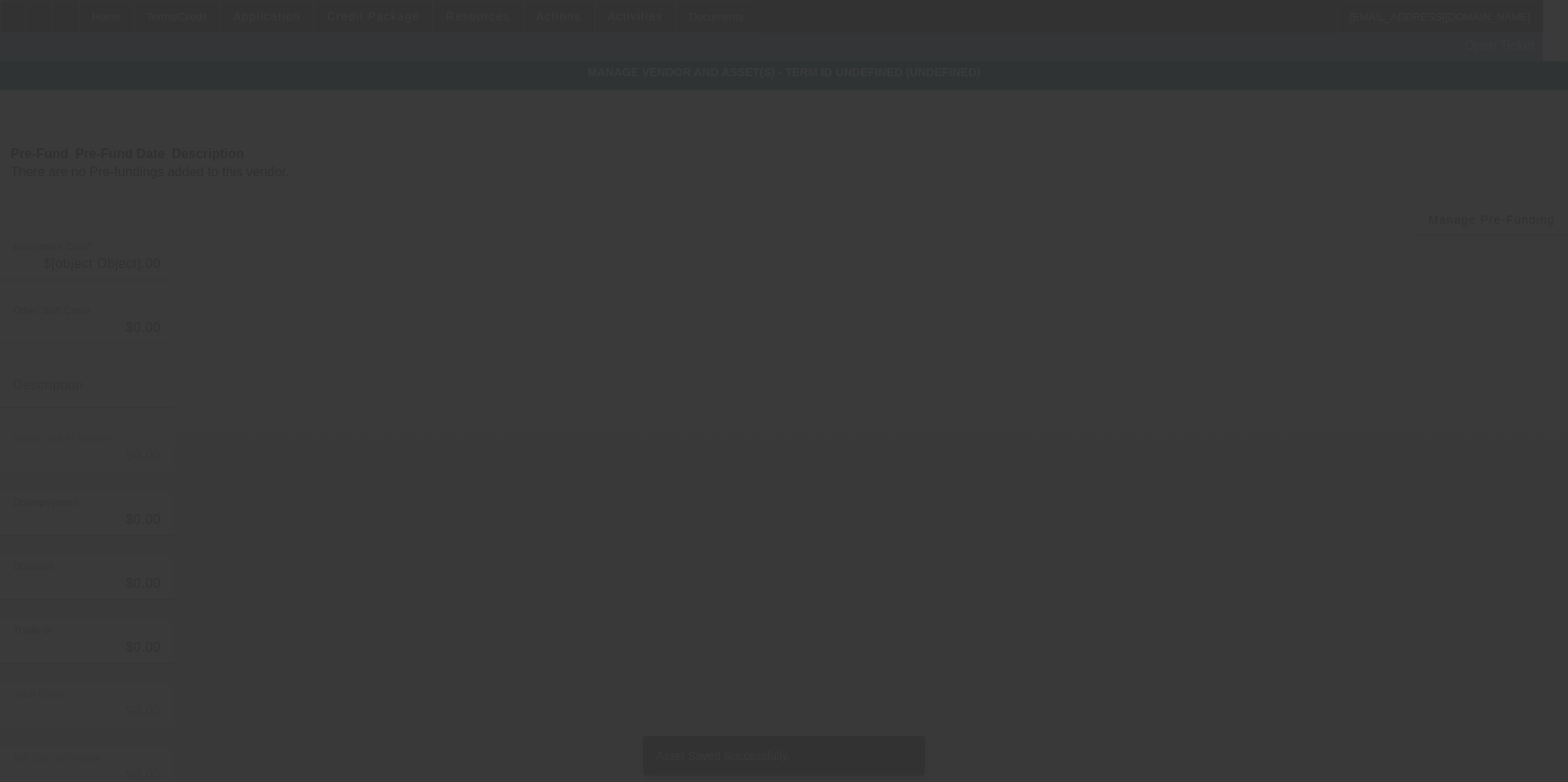
type input "$80,000.00"
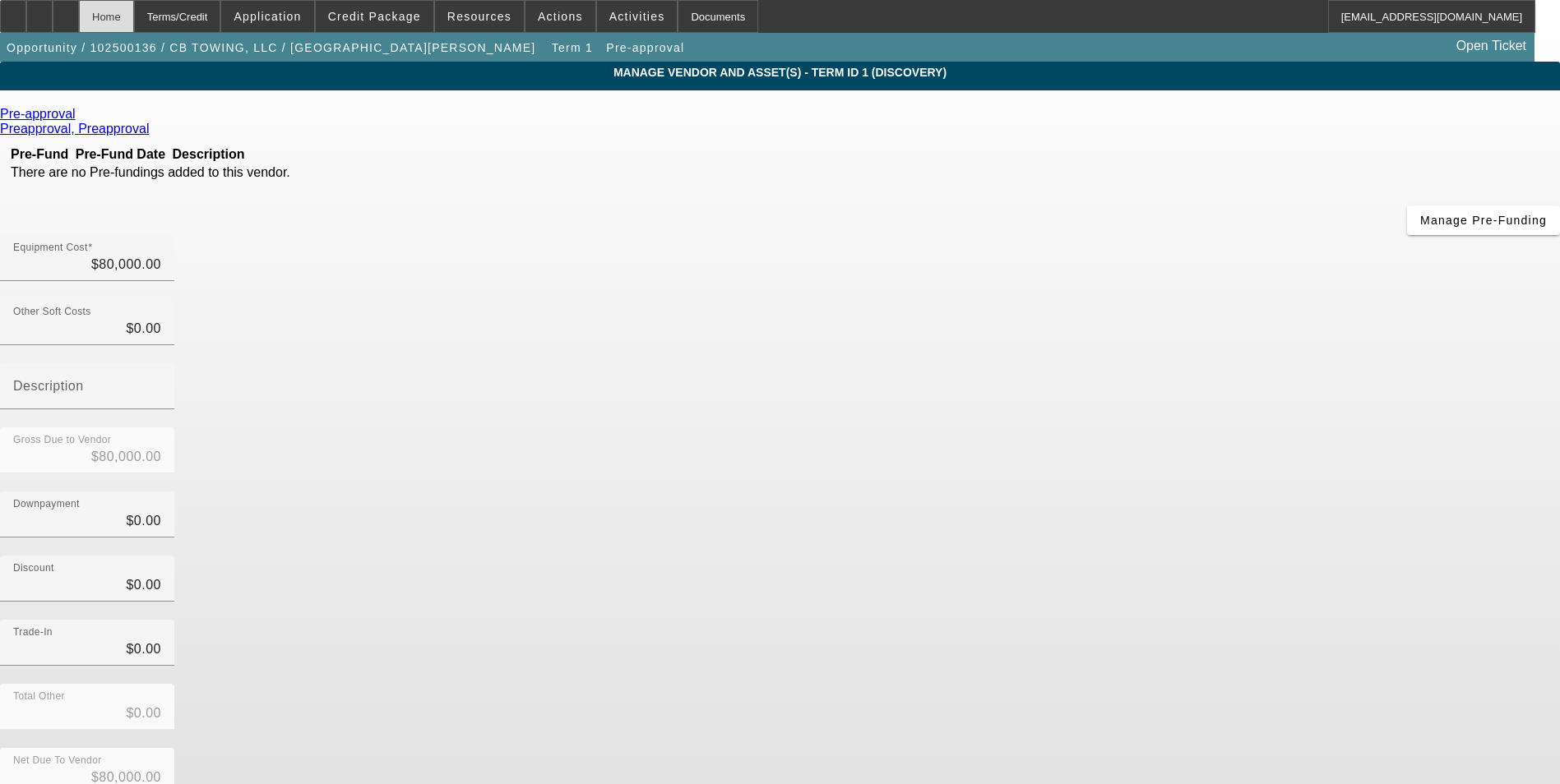
click at [134, 26] on div "Home" at bounding box center [107, 16] width 55 height 33
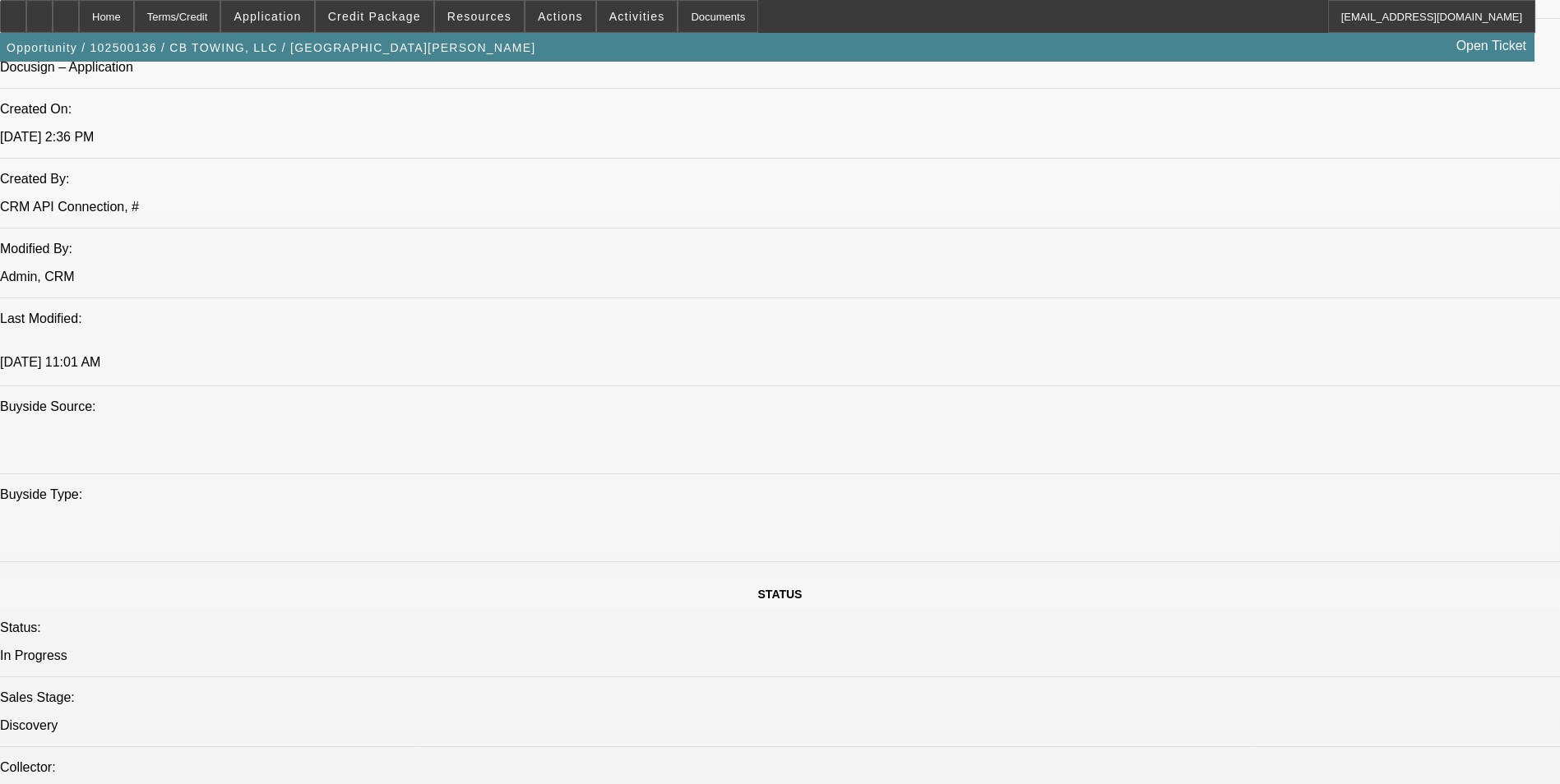
select select "0"
select select "2"
select select "0"
select select "6"
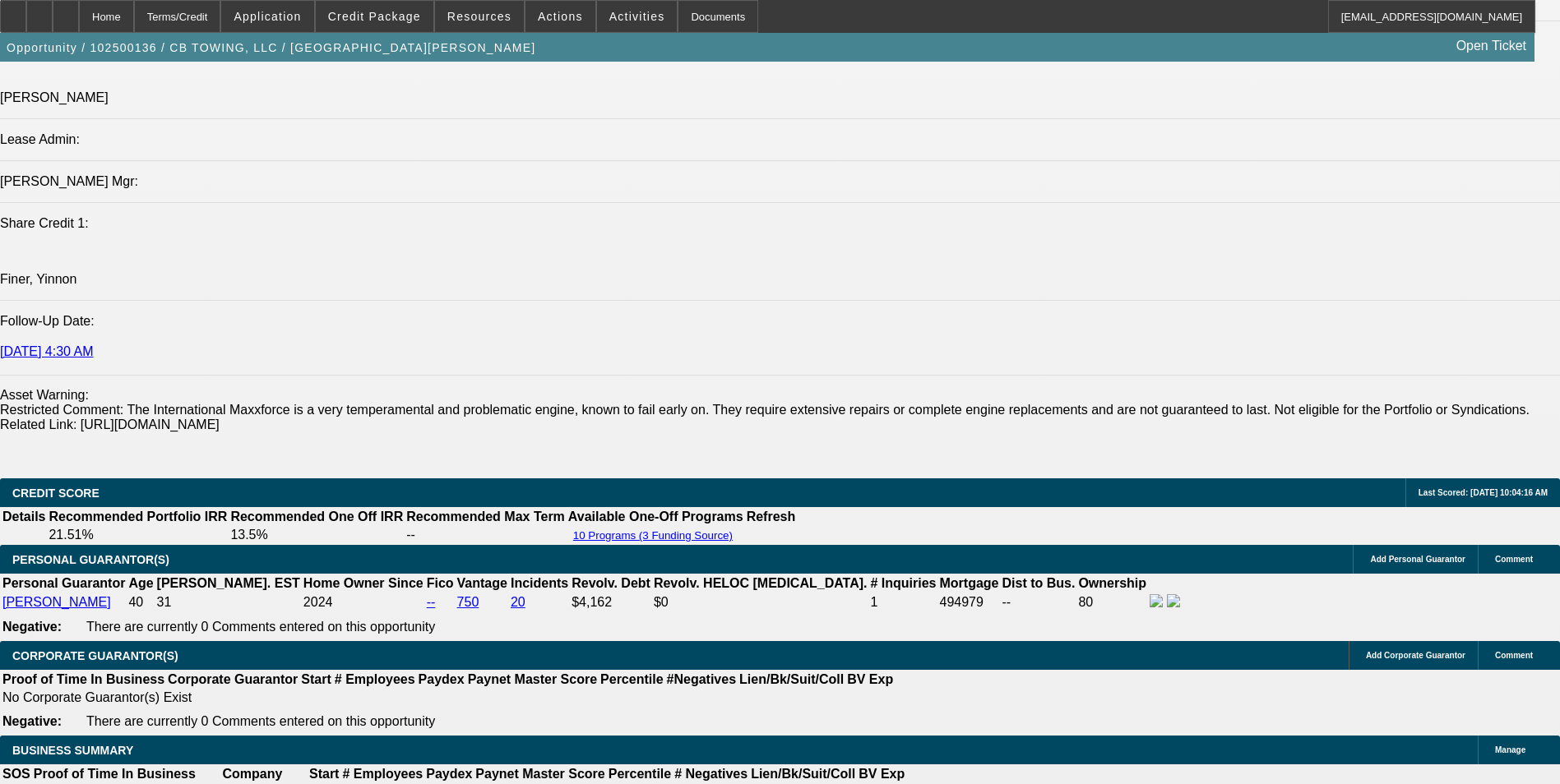
scroll to position [2498, 0]
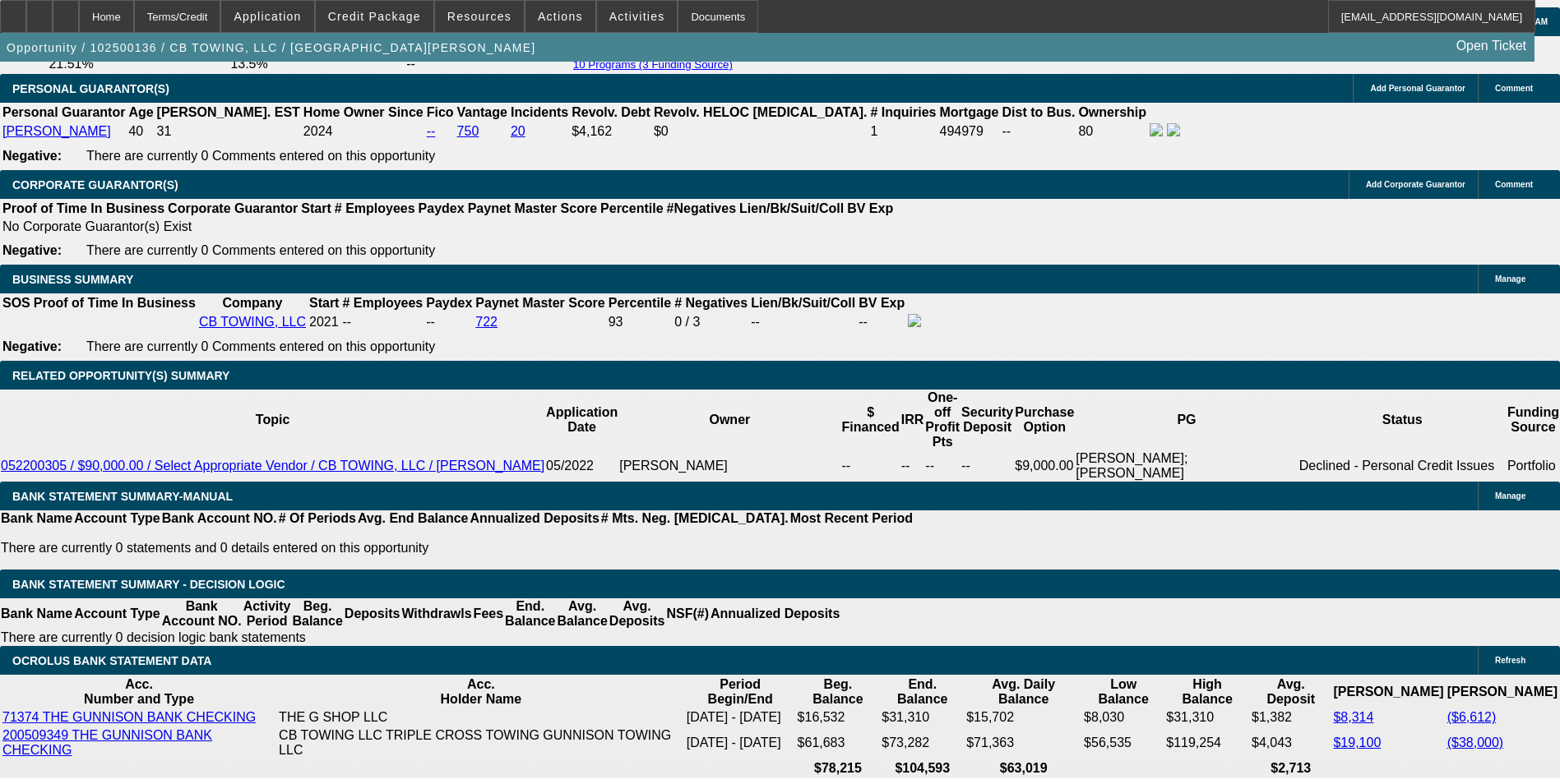
drag, startPoint x: 321, startPoint y: 535, endPoint x: 365, endPoint y: 523, distance: 45.6
type input "36"
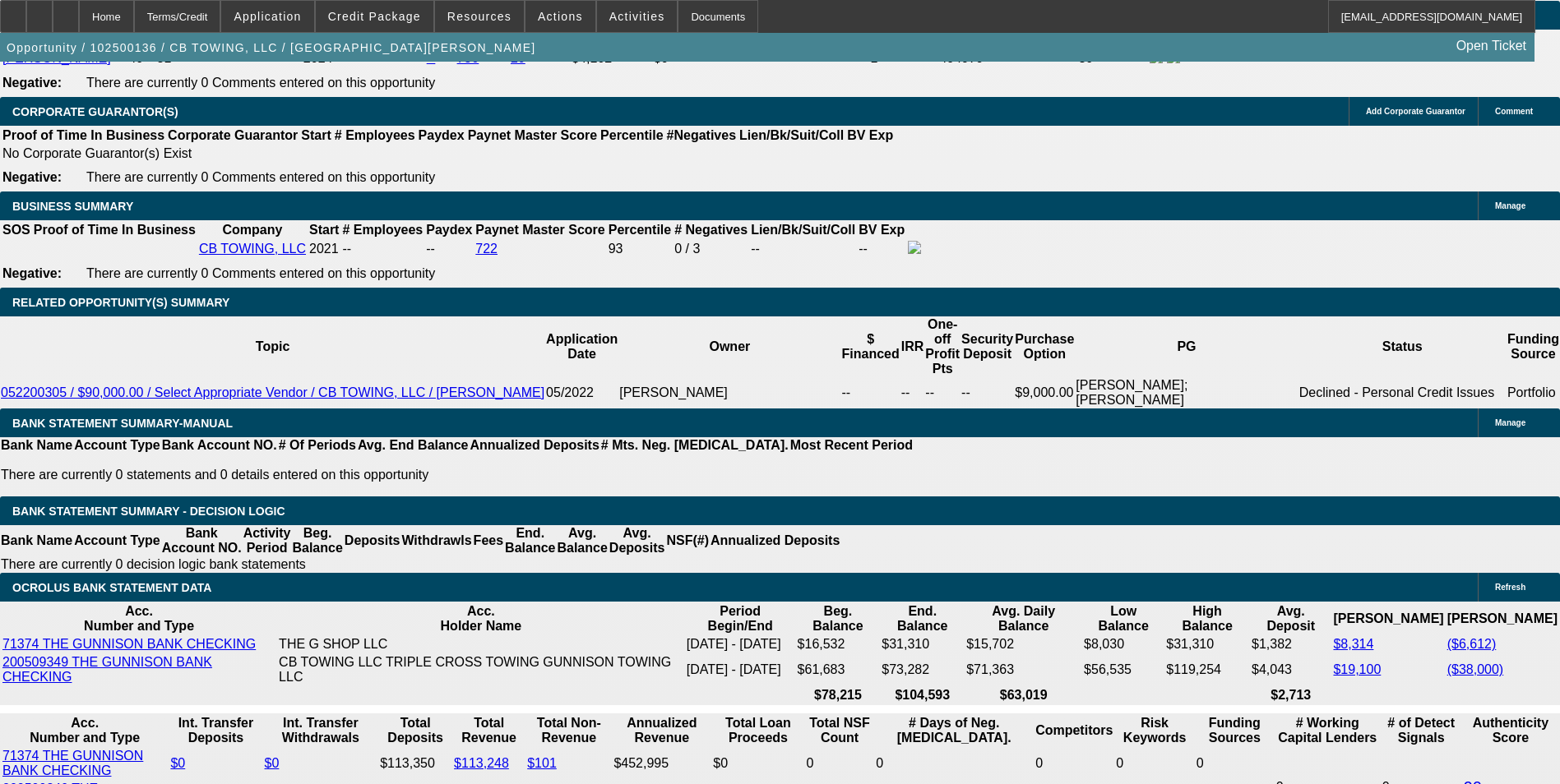
type input "8"
type input "$5,013.82"
type input "$2,506.91"
type input "8.9"
type input "$5,080.52"
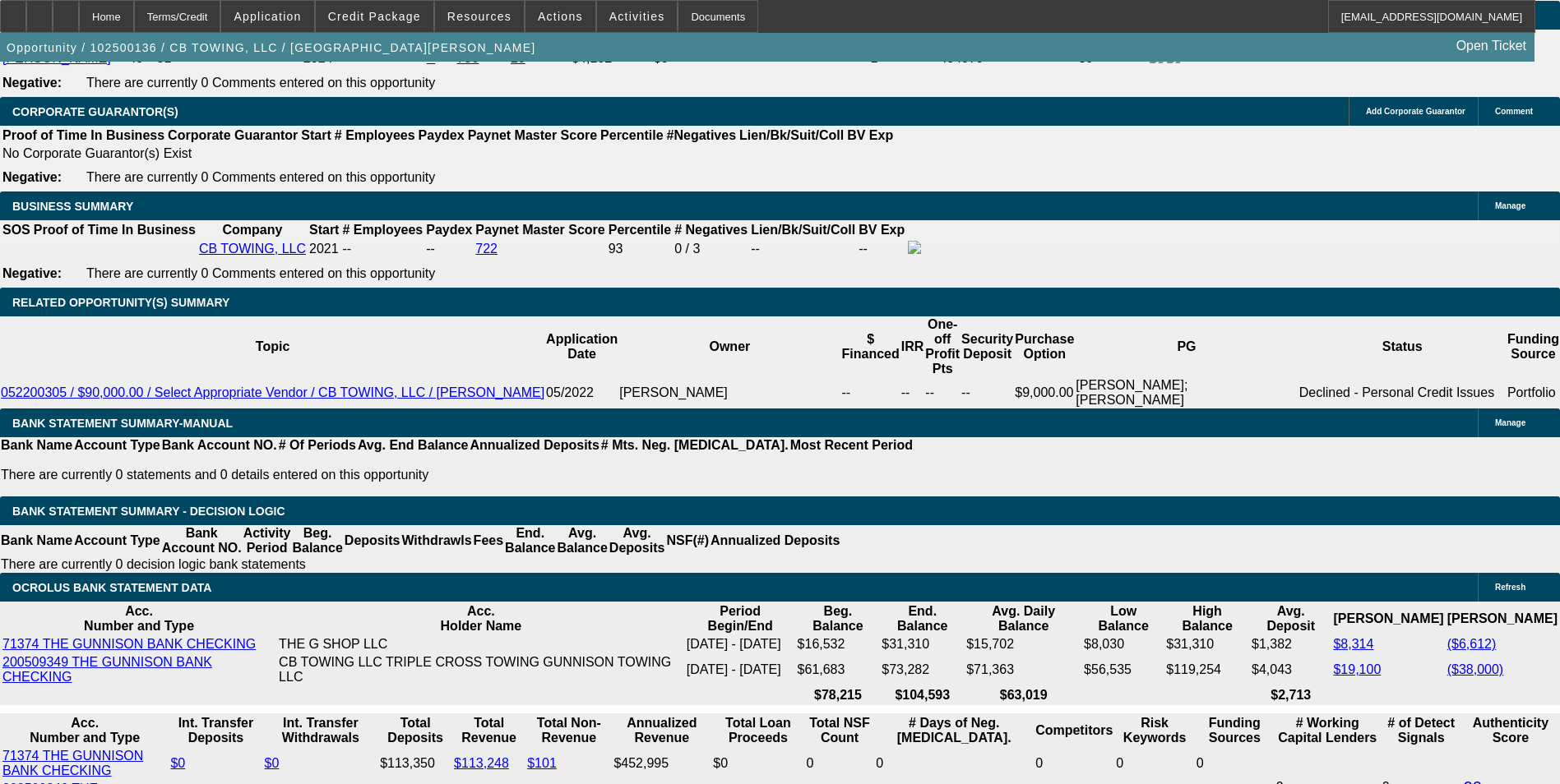
type input "$2,540.26"
type input "8.9"
select select "0"
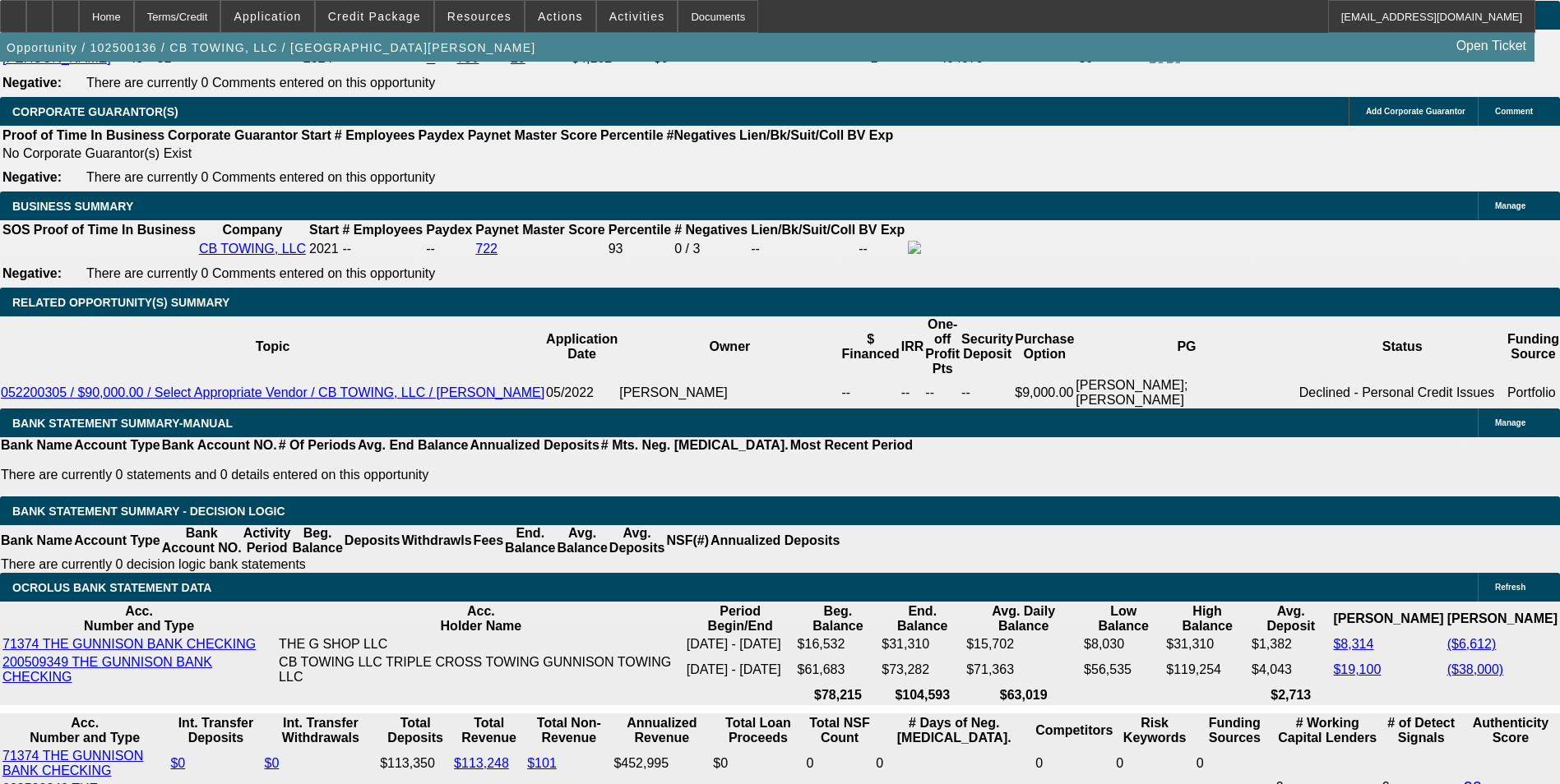
scroll to position [0, 0]
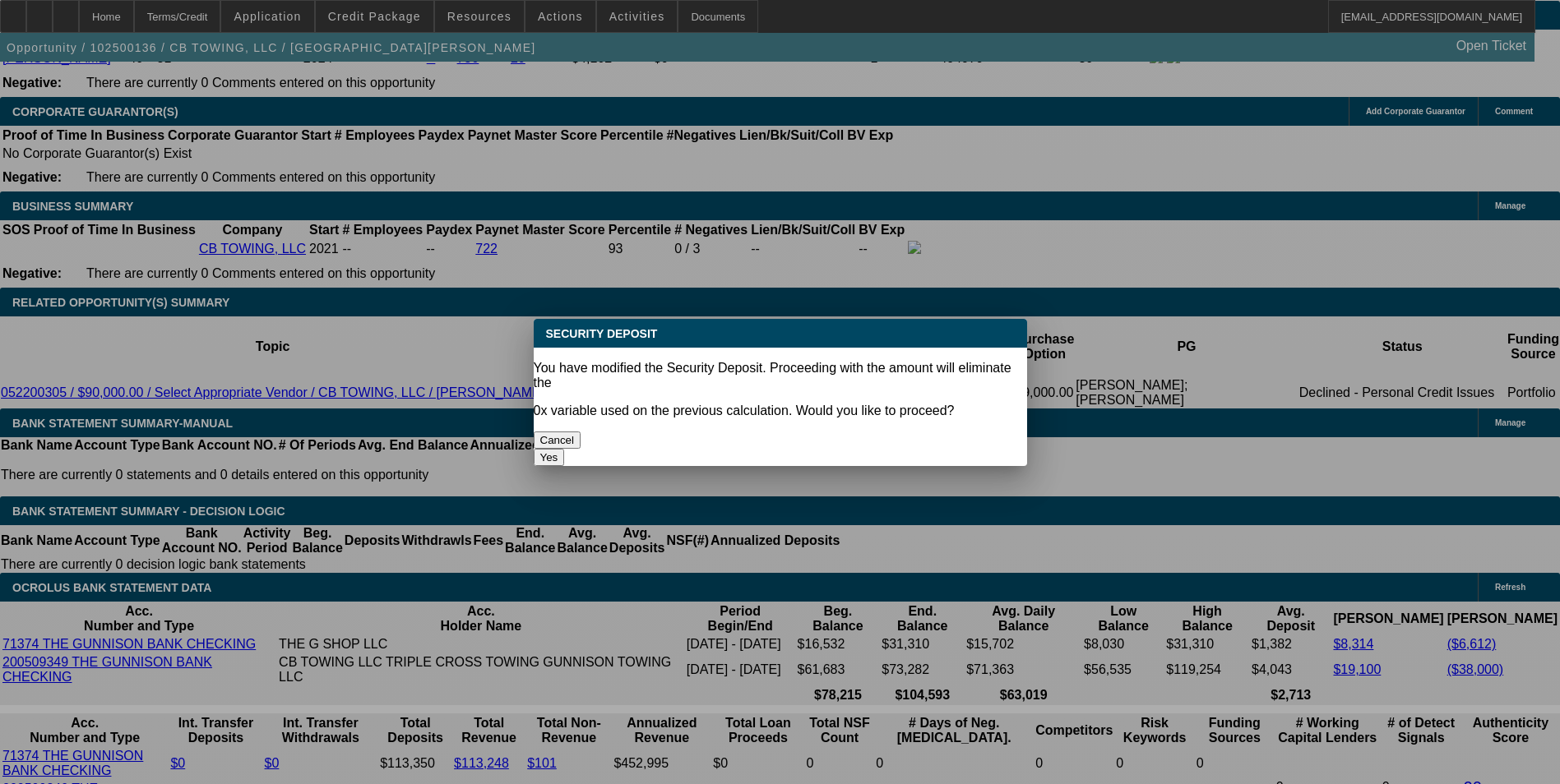
click at [565, 449] on button "Yes" at bounding box center [549, 457] width 31 height 18
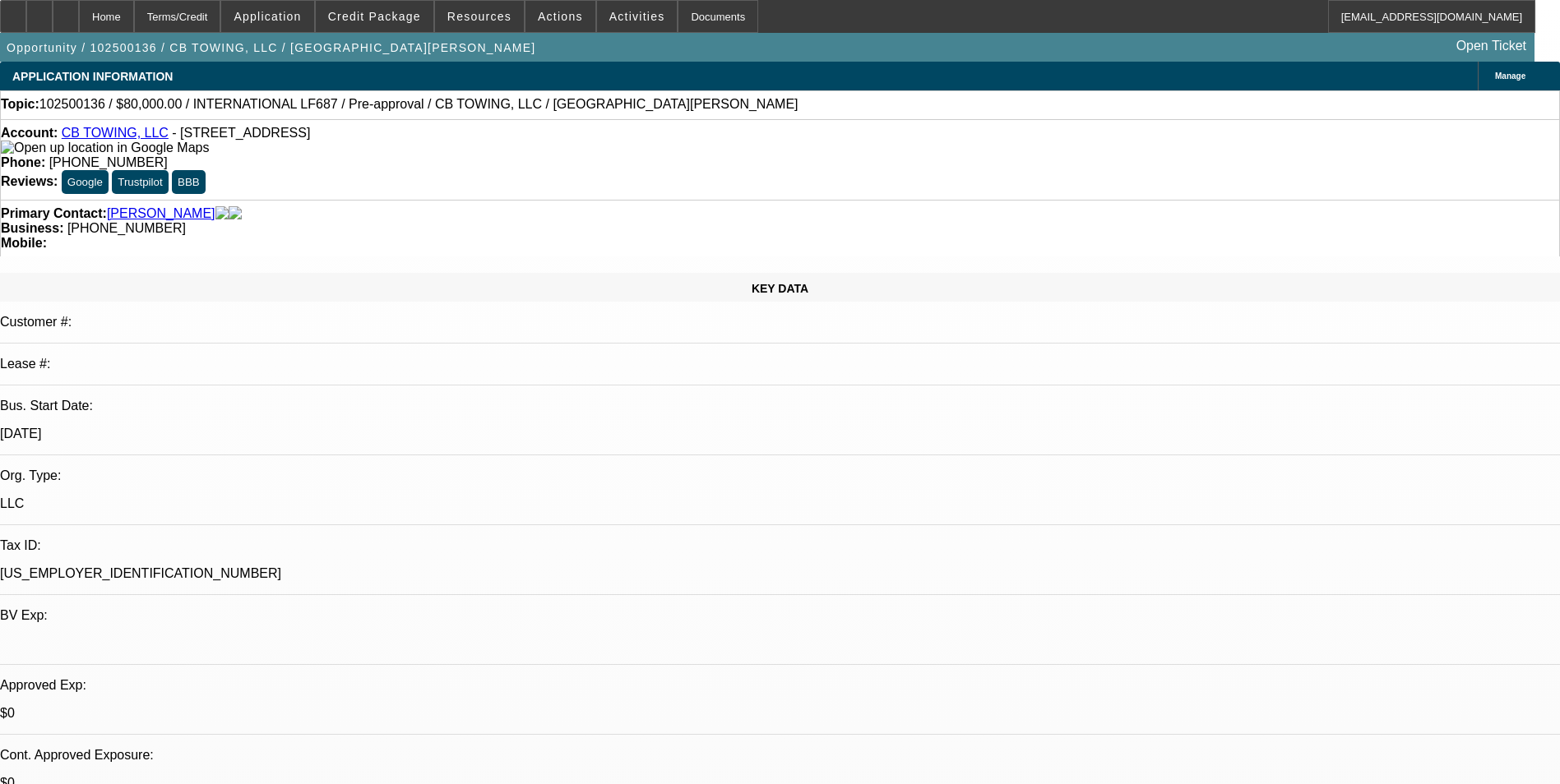
type input "$0.00"
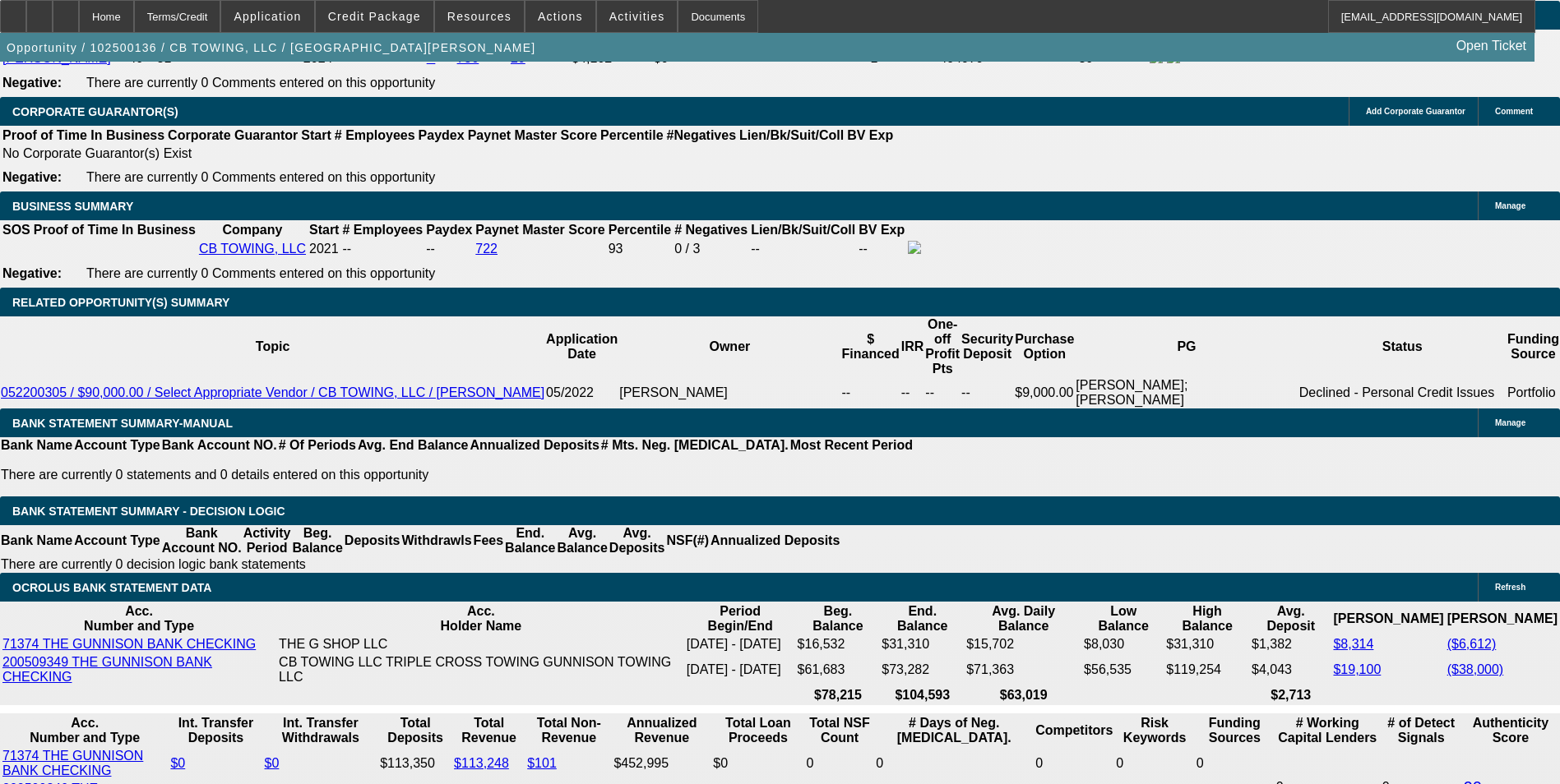
select select "1"
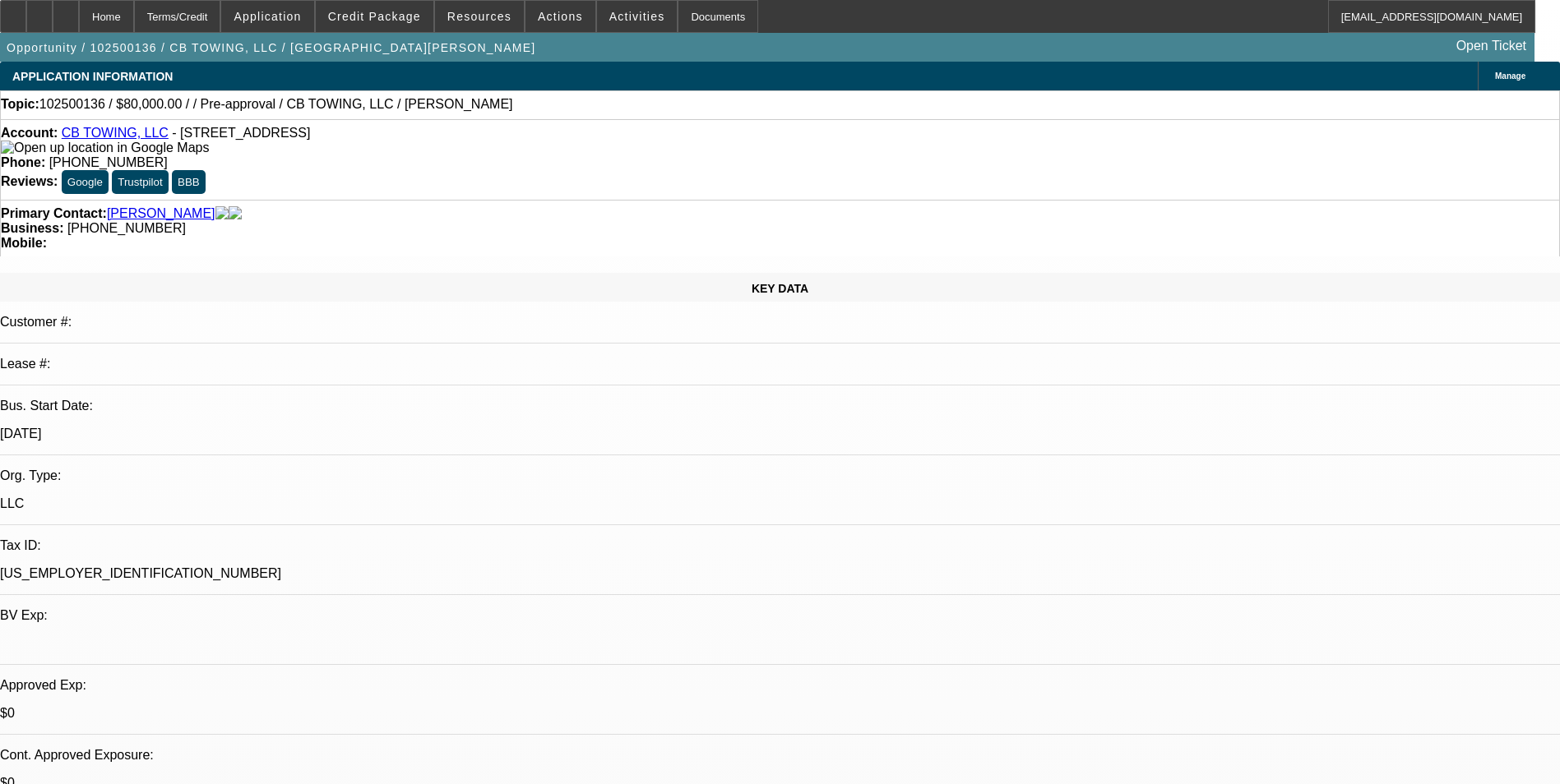
select select "0"
select select "2"
select select "0.1"
select select "4"
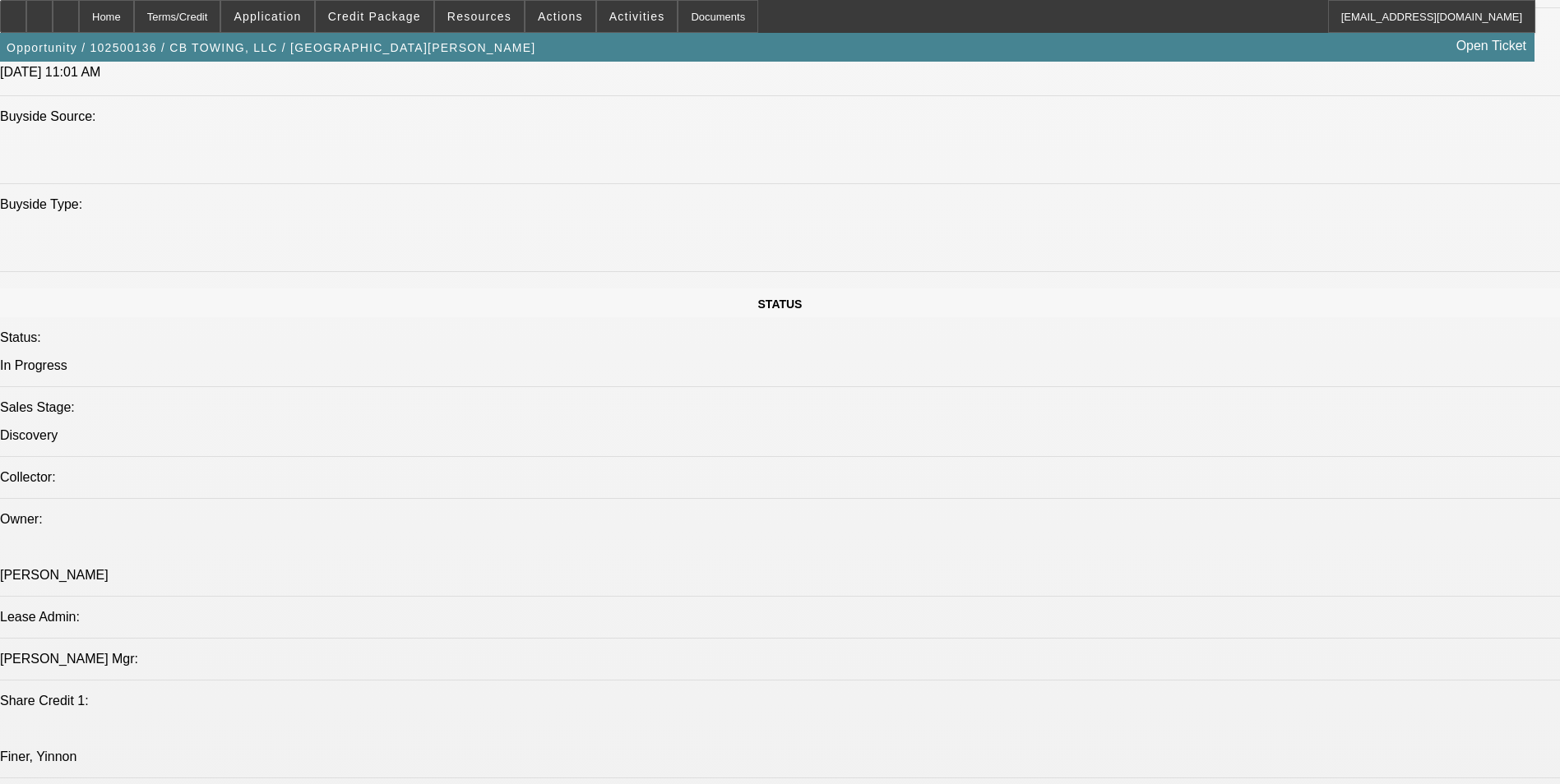
select select "0"
select select "2"
select select "0"
select select "6"
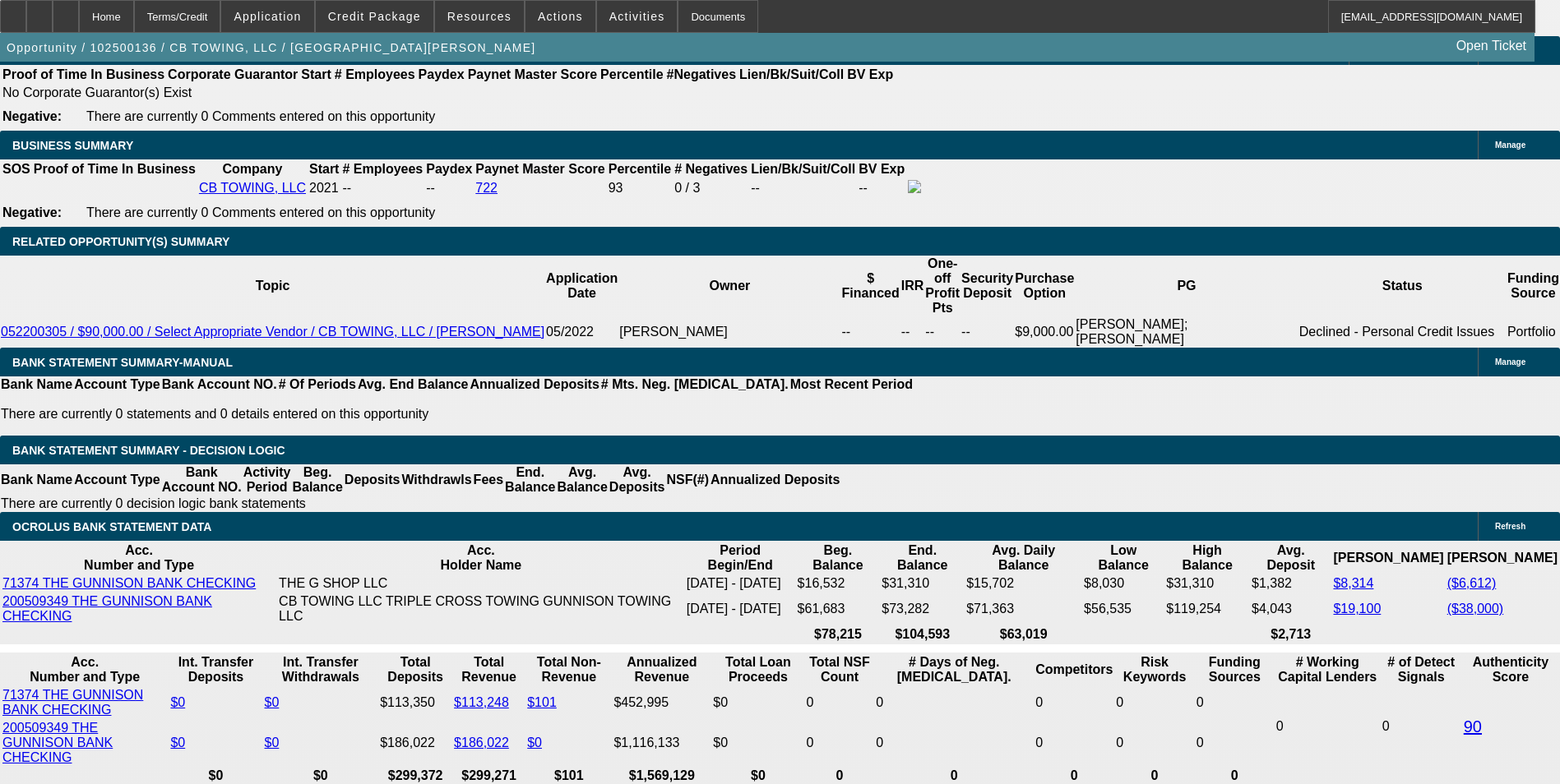
scroll to position [2641, 0]
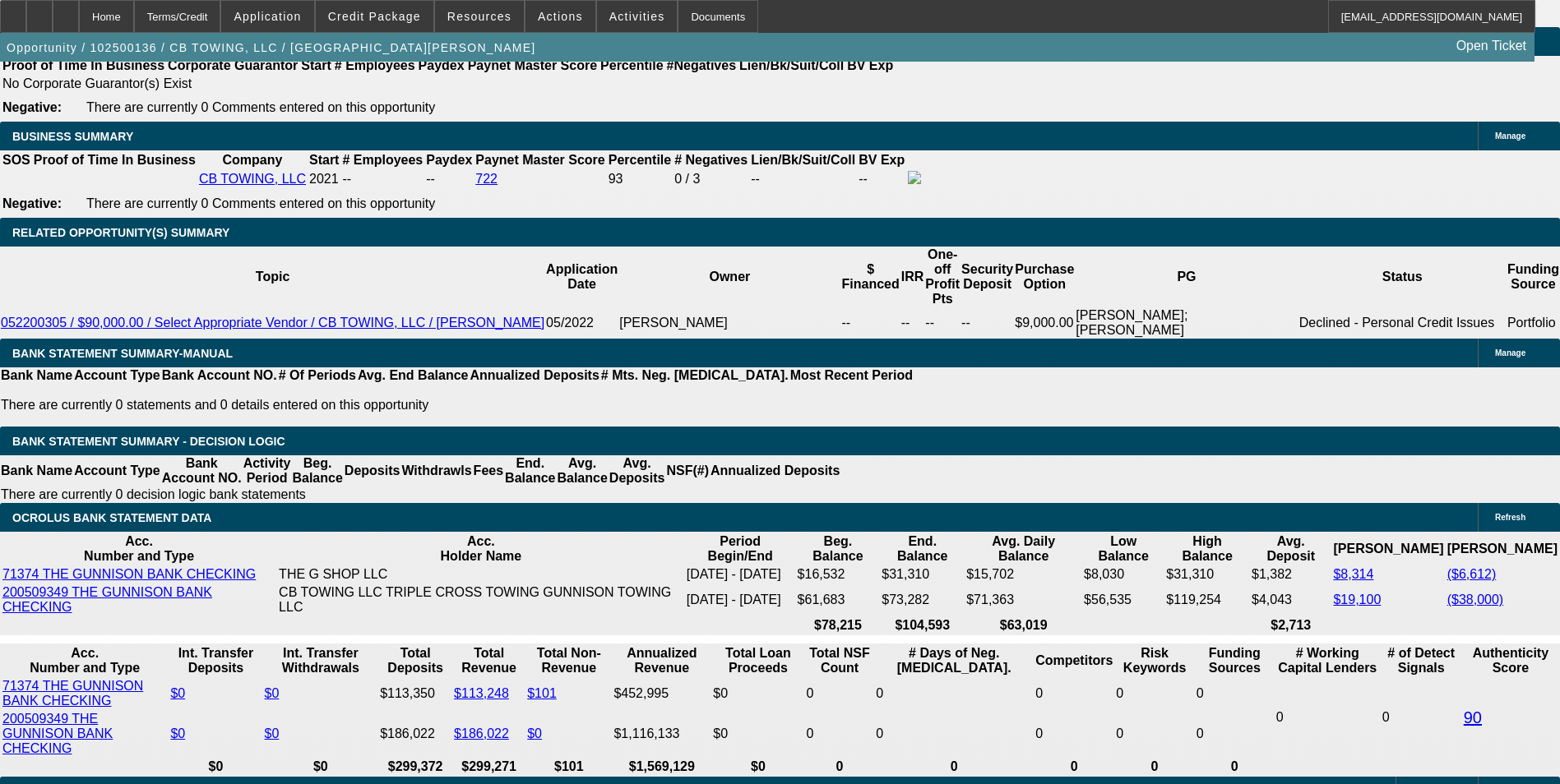
drag, startPoint x: 320, startPoint y: 398, endPoint x: 347, endPoint y: 401, distance: 27.2
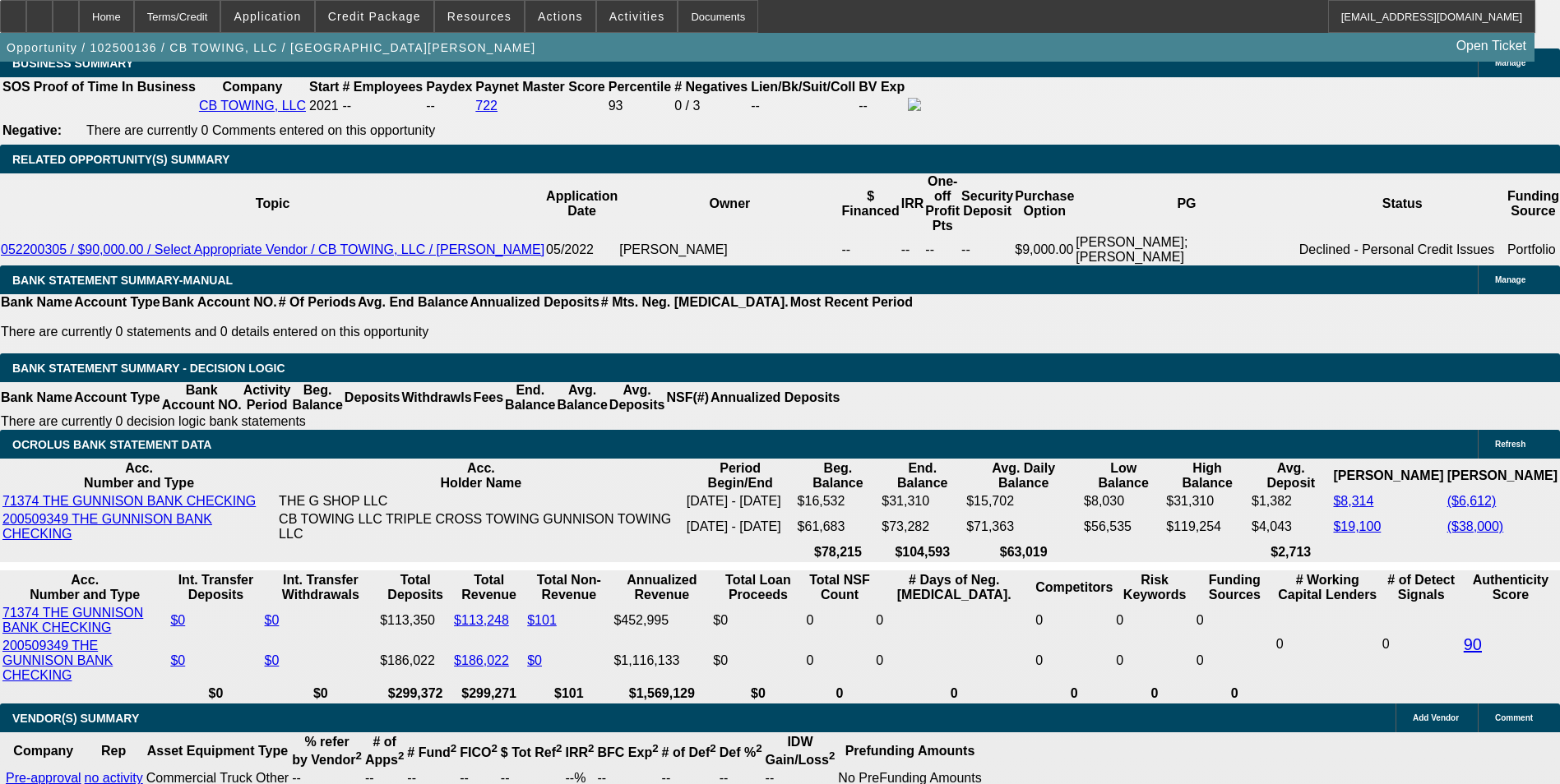
type input "36"
type input "1"
type input "$2,256.65"
type input "$4,513.30"
type input "10"
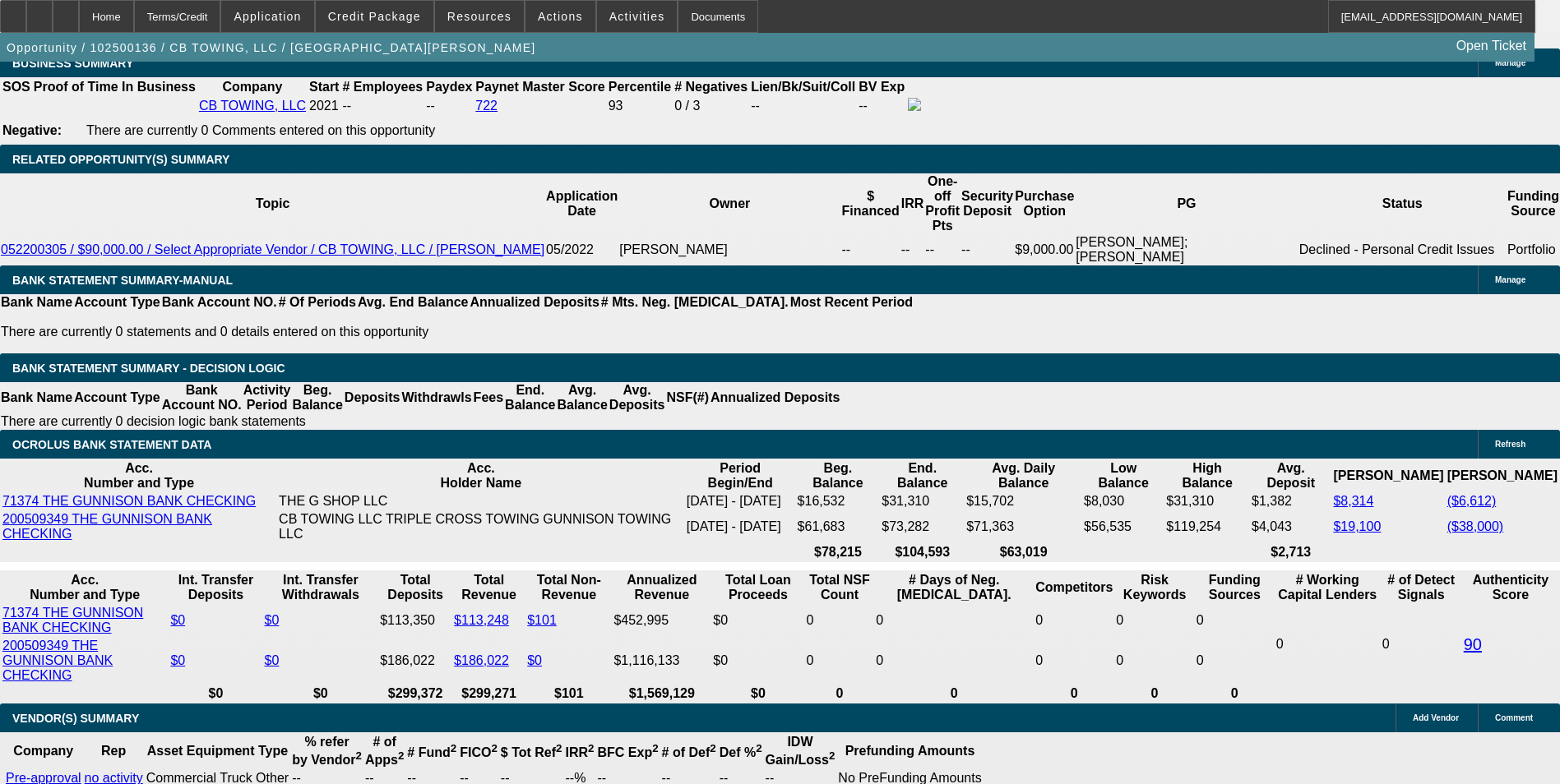
type input "$2,581.37"
type input "$5,162.74"
type input "10.9"
type input "$2,615.31"
type input "$5,230.62"
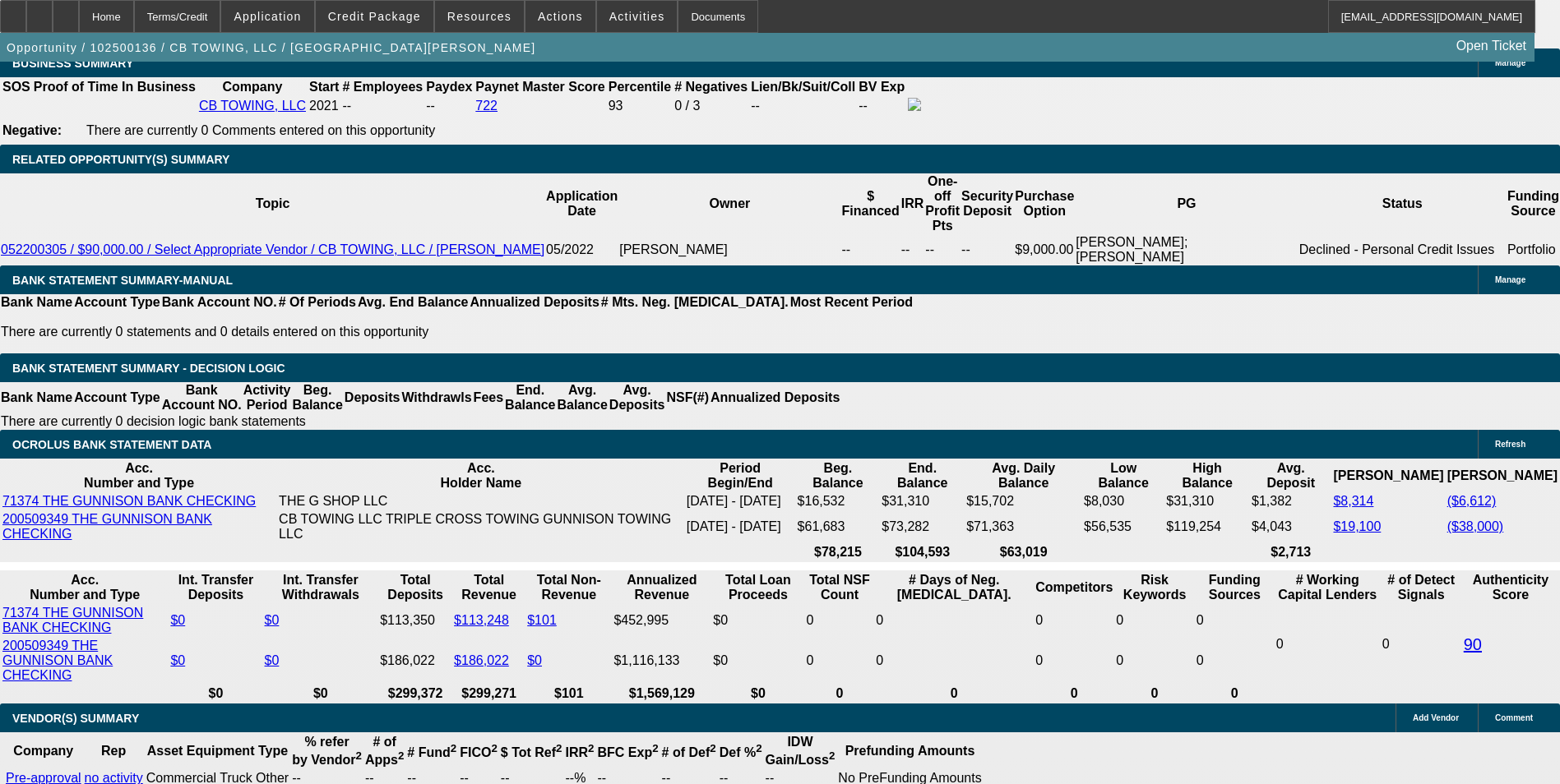
type input "10.9"
select select "0"
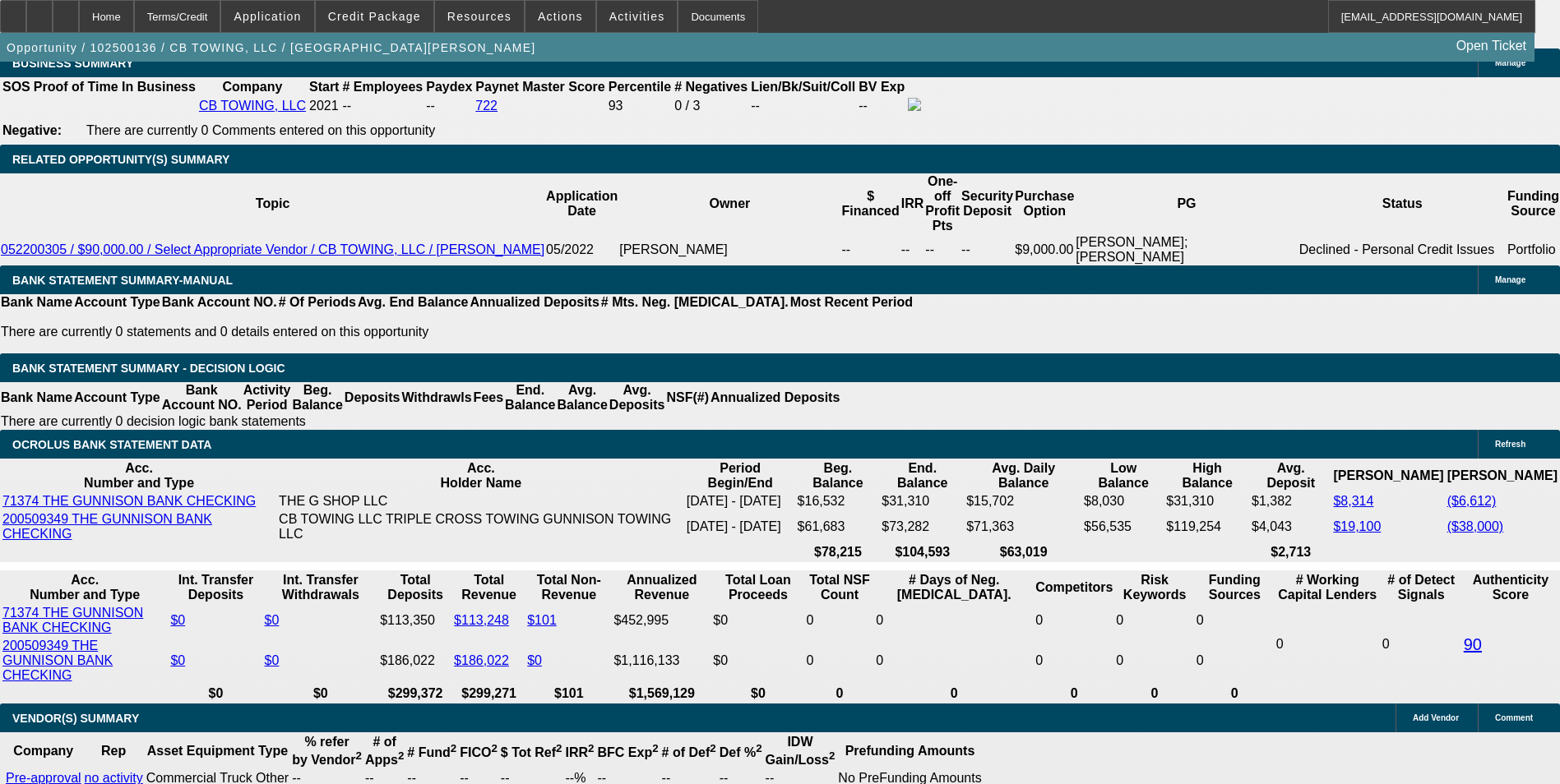
scroll to position [0, 0]
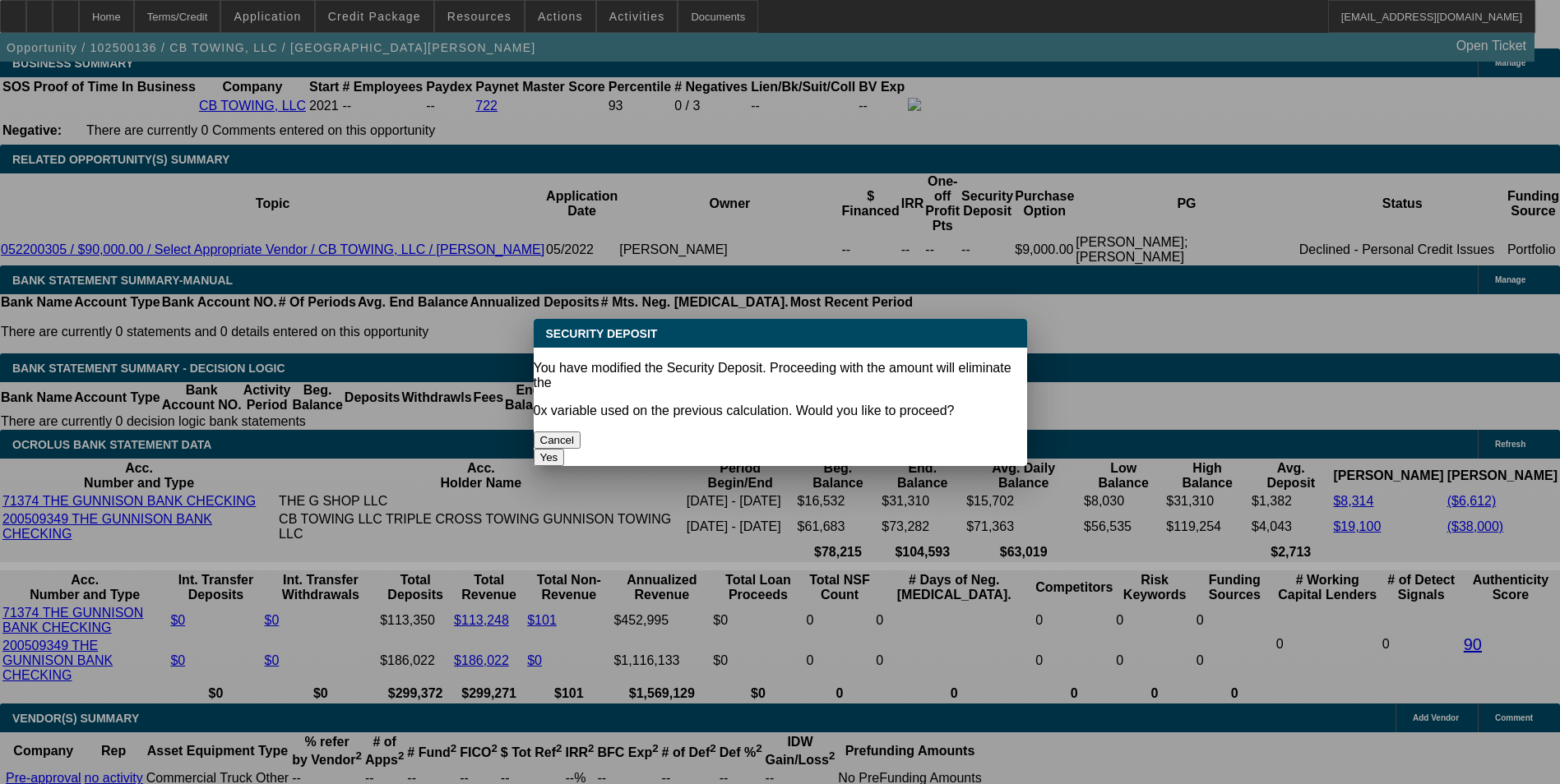
click at [565, 449] on button "Yes" at bounding box center [549, 457] width 31 height 18
type input "$0.00"
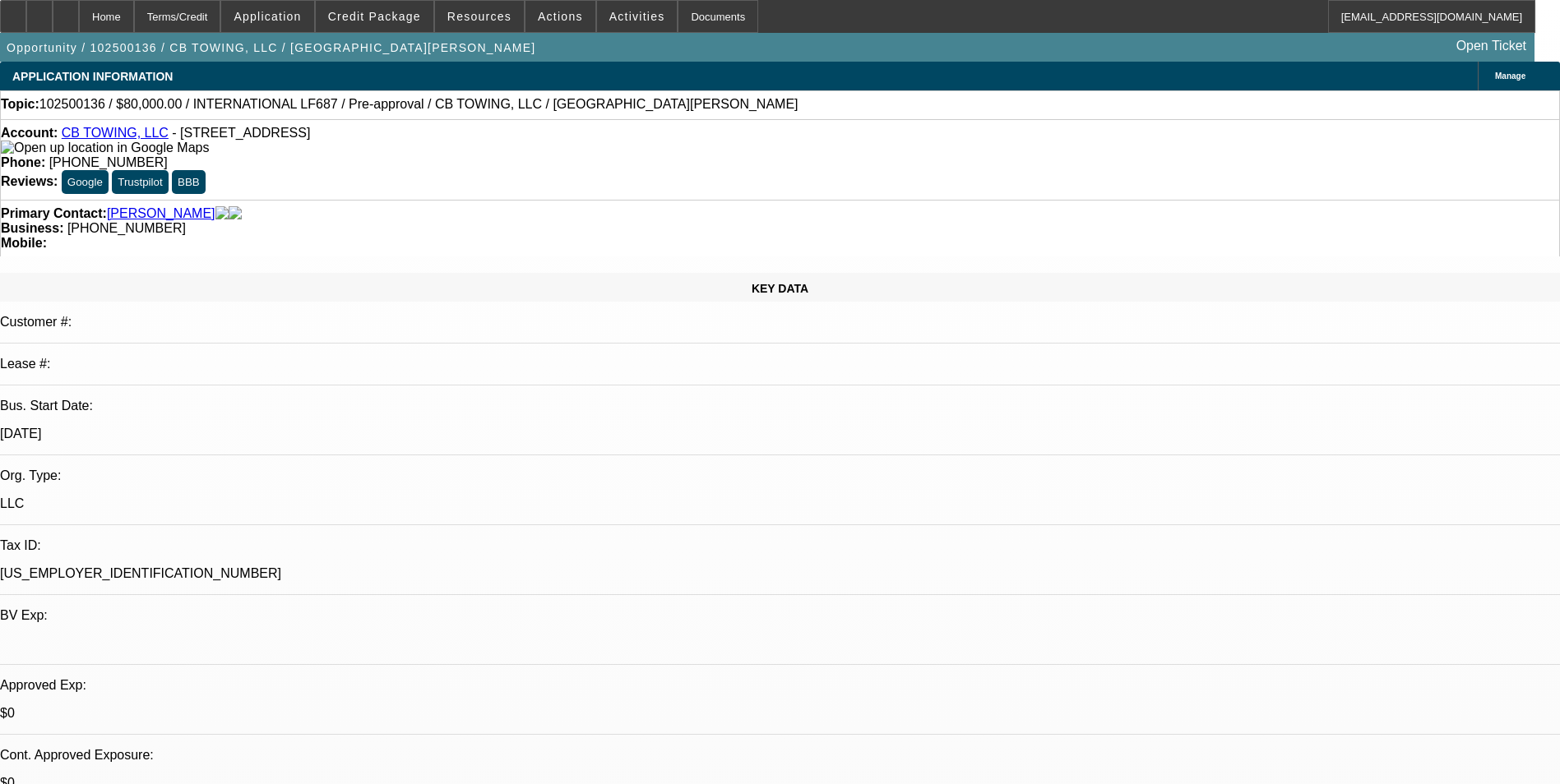
scroll to position [2714, 0]
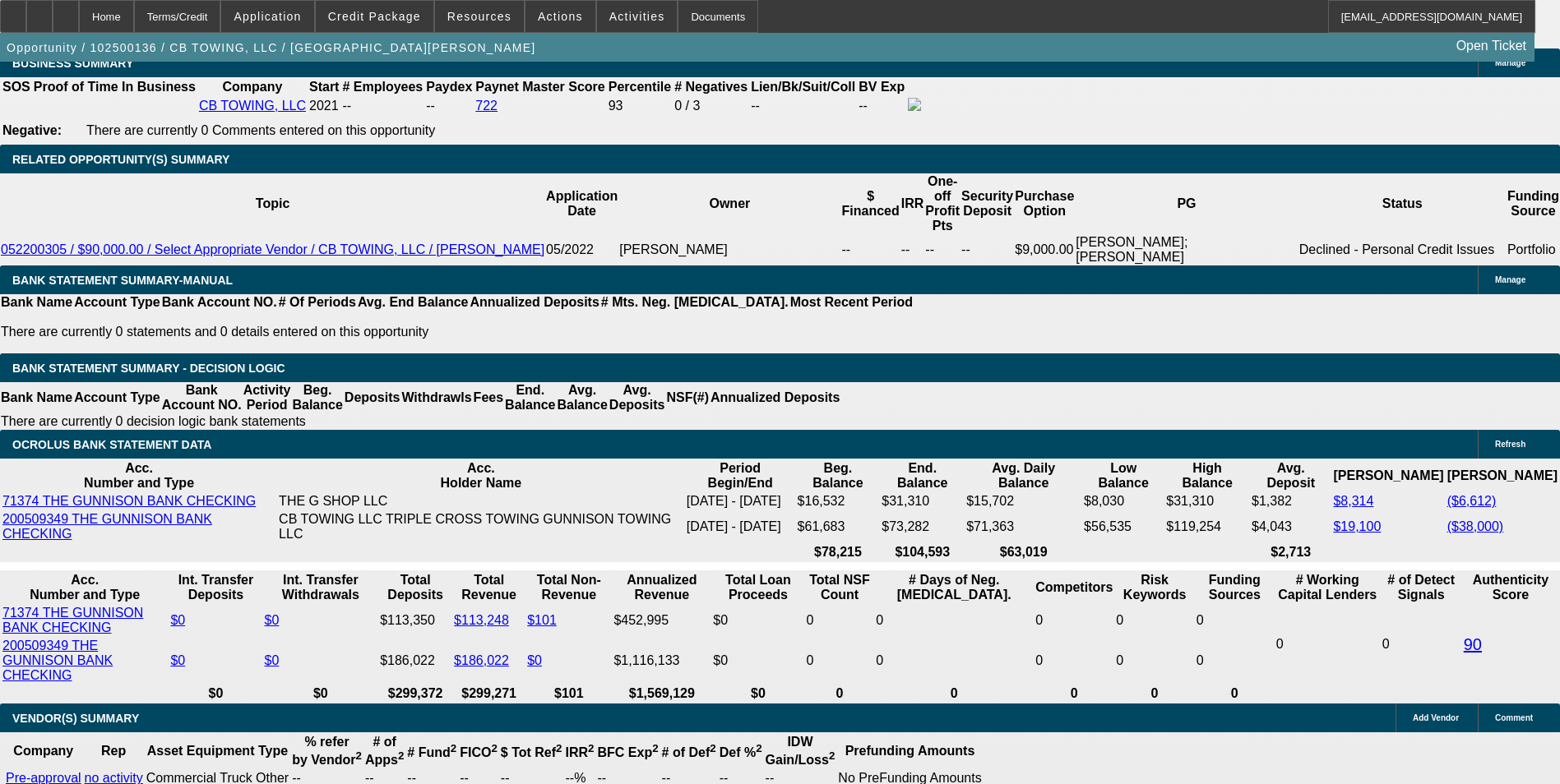
select select "1"
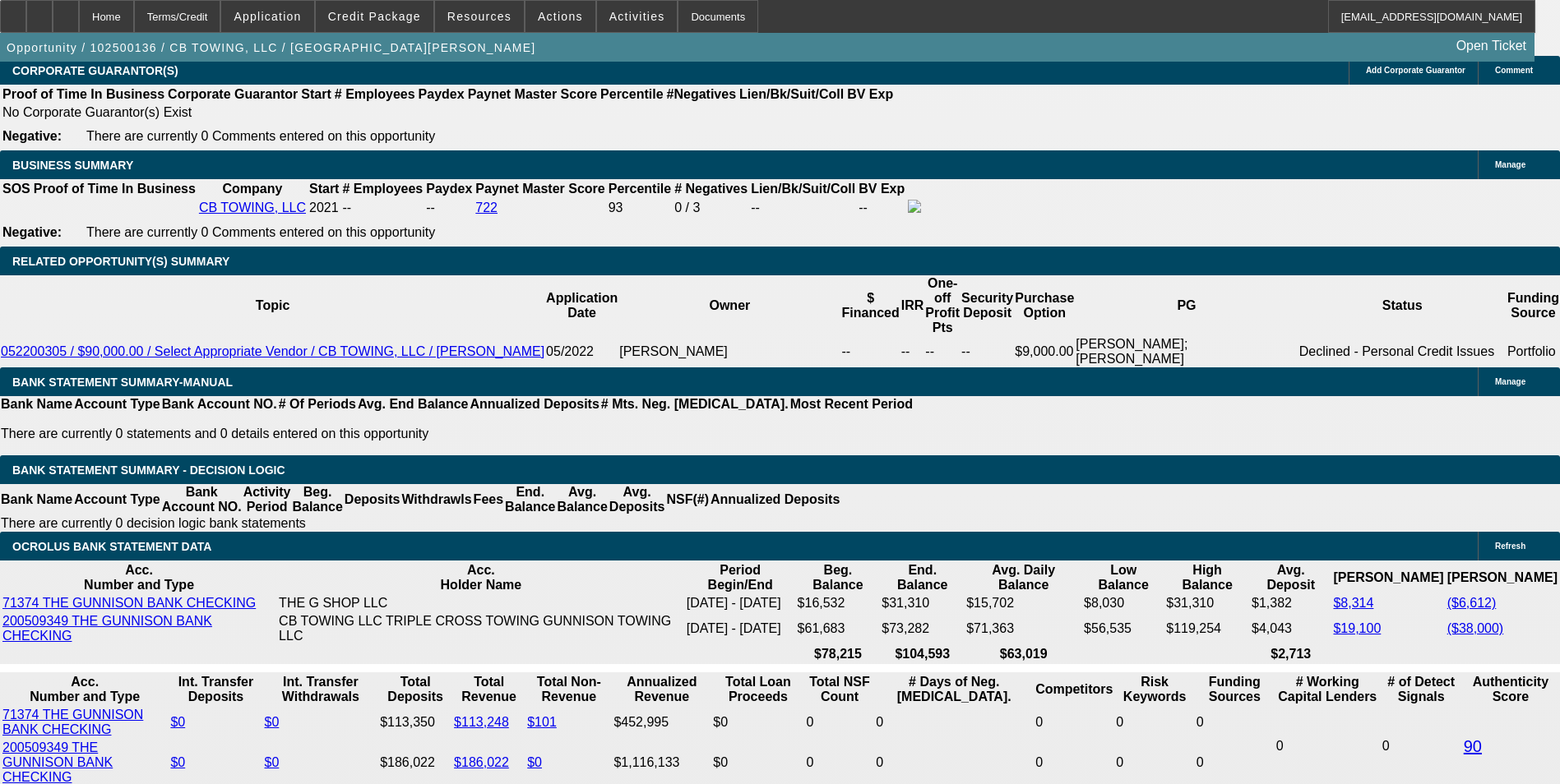
scroll to position [2385, 0]
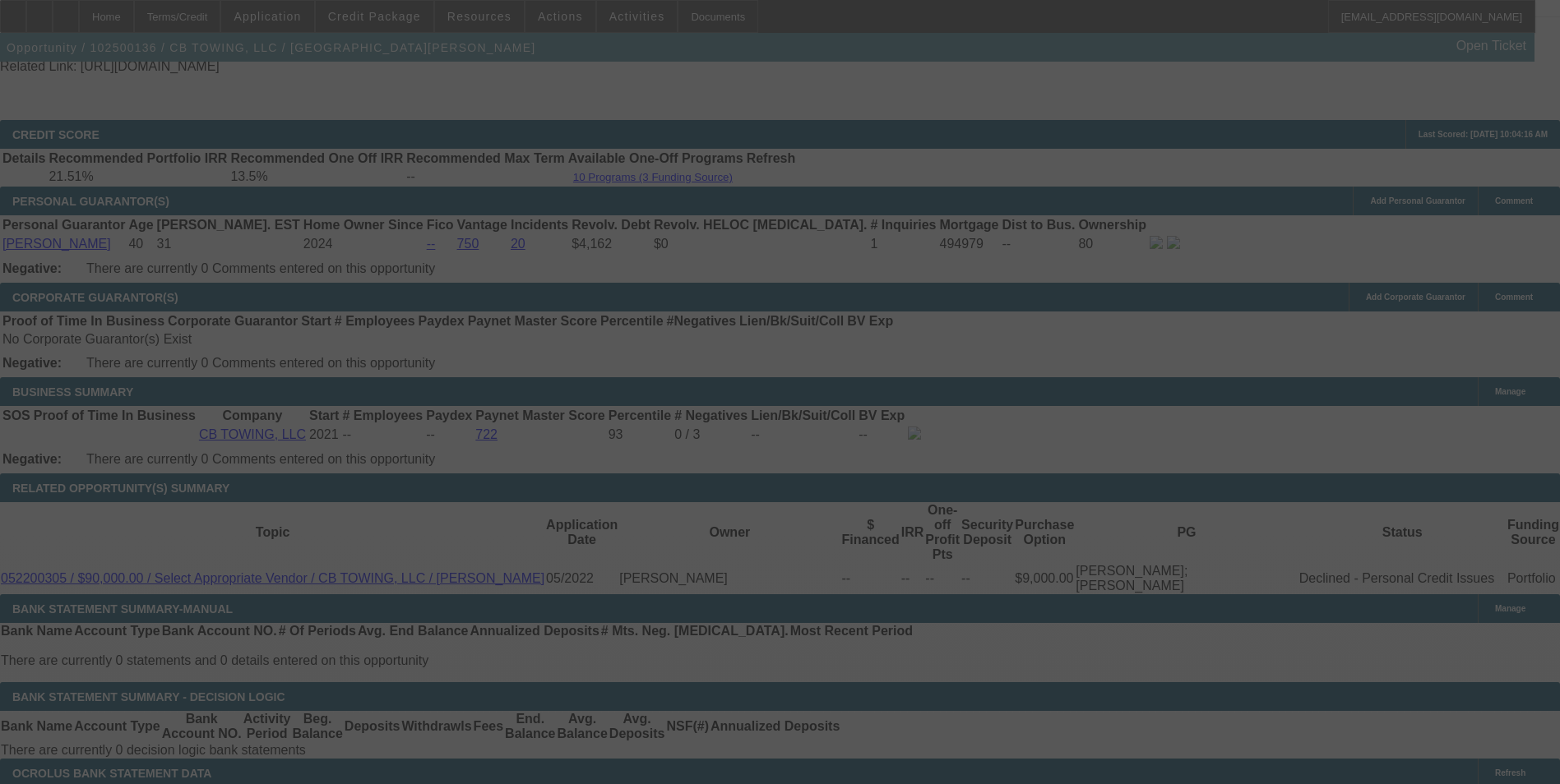
select select "0"
select select "6"
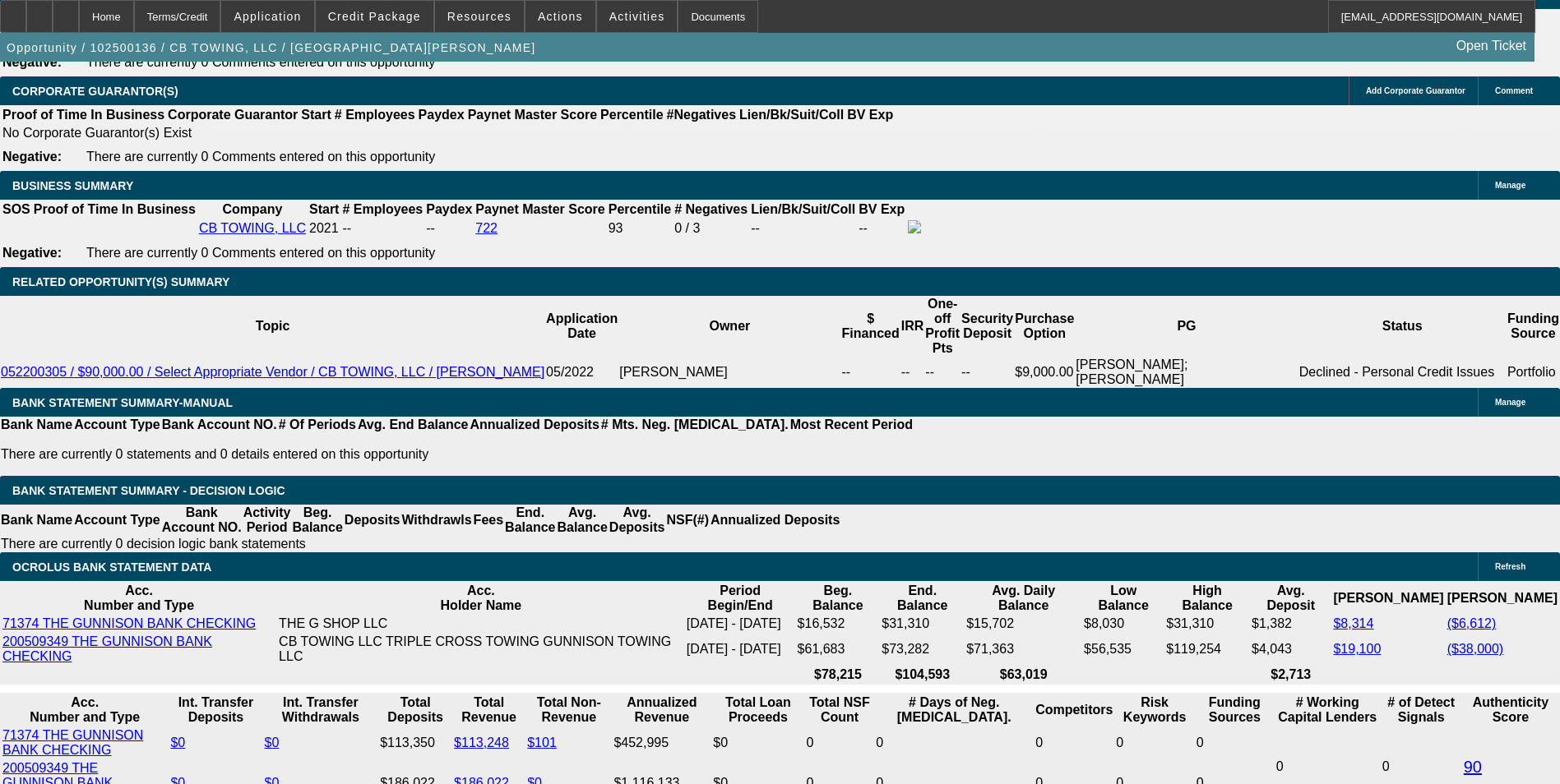
scroll to position [2878, 0]
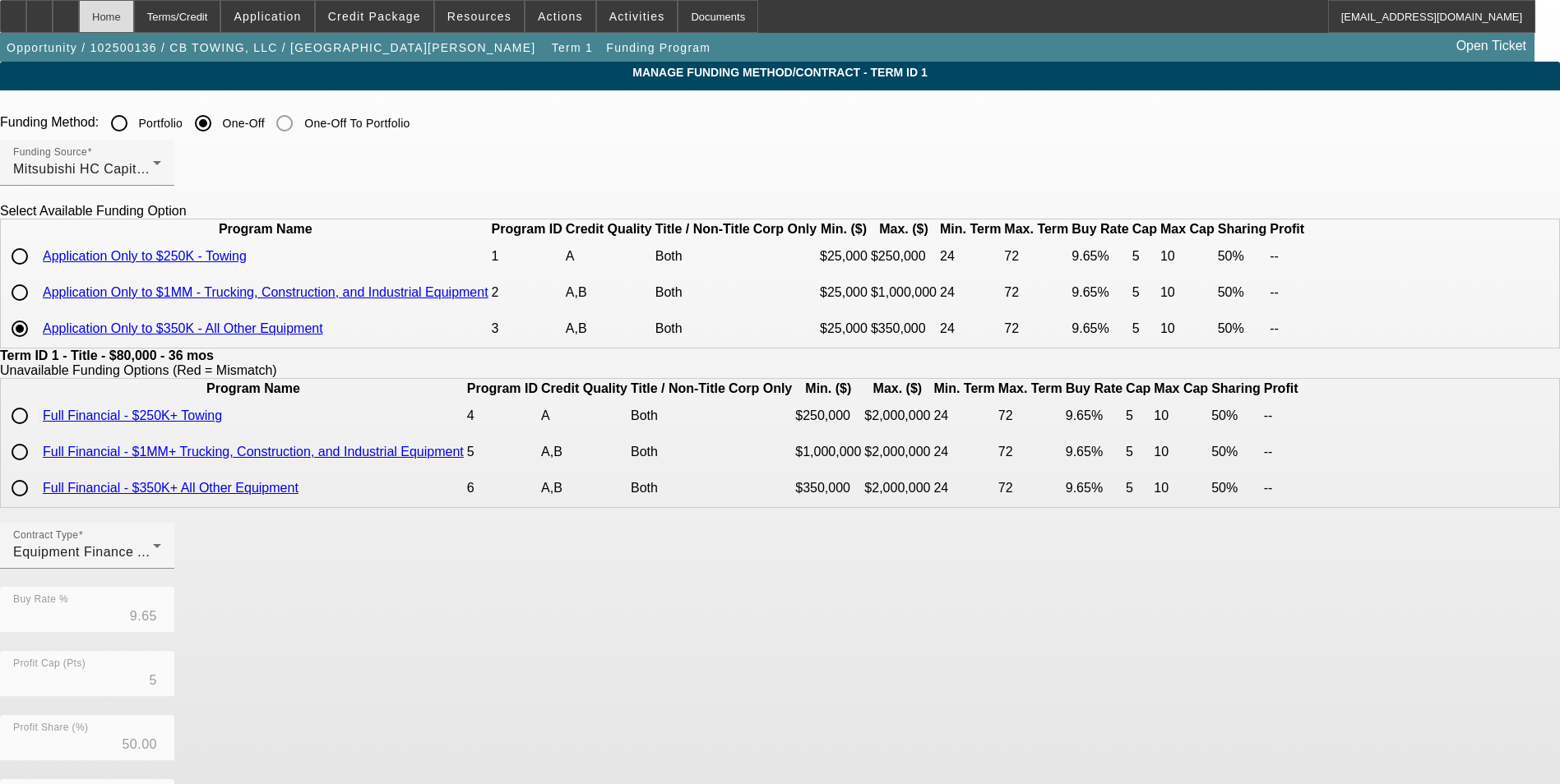
click at [134, 21] on div "Home" at bounding box center [107, 16] width 55 height 33
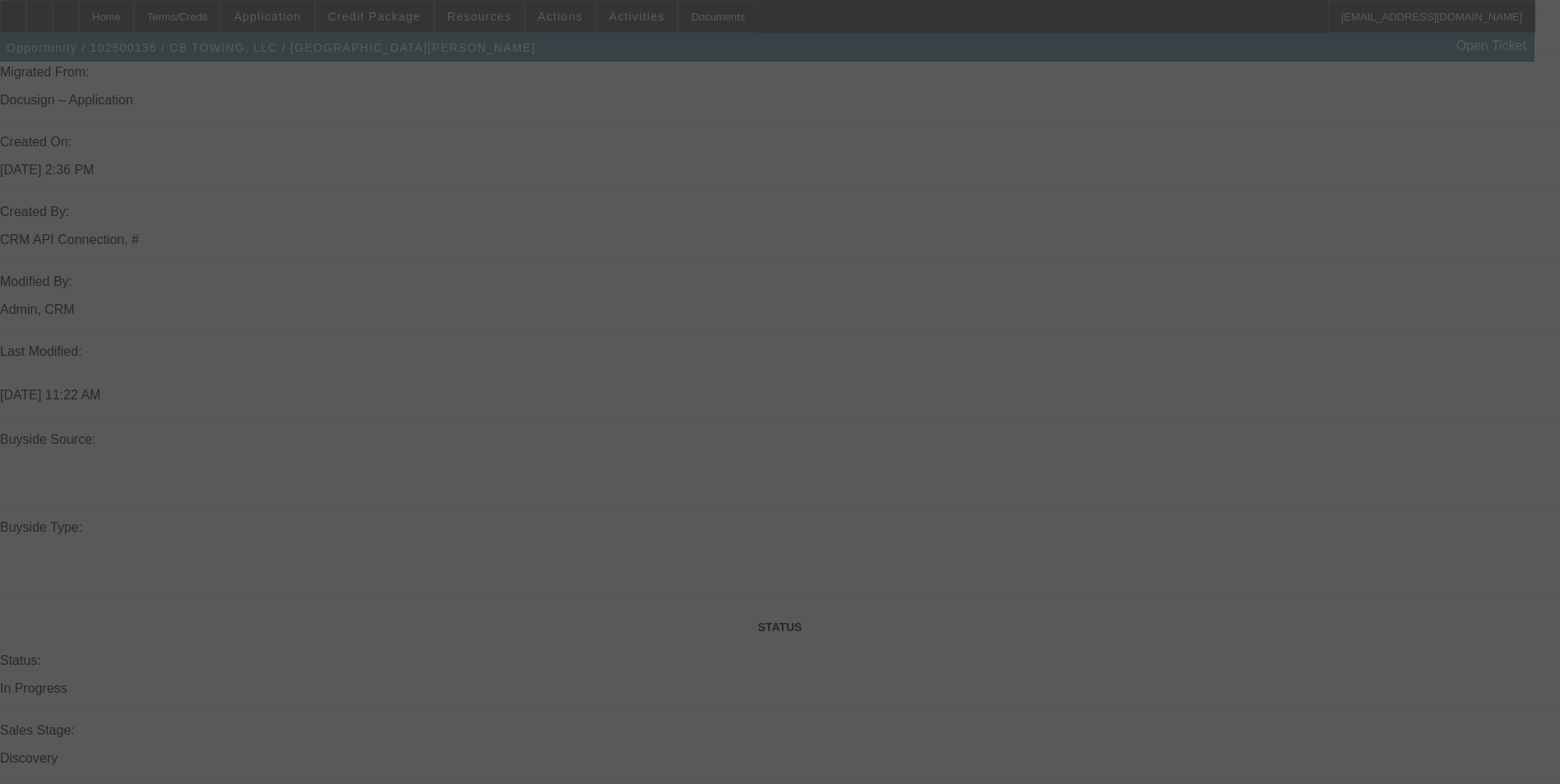
select select "0"
select select "6"
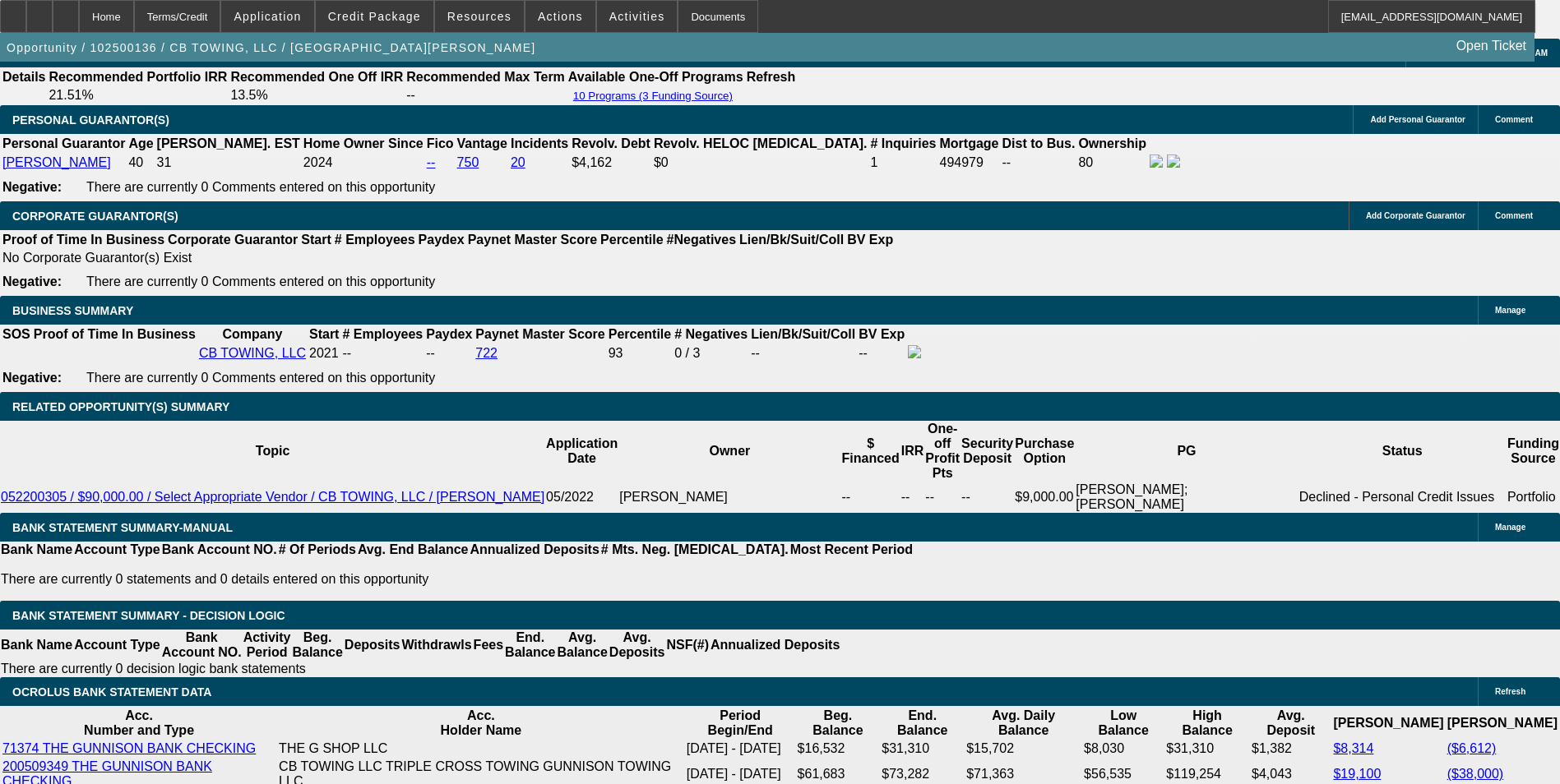
scroll to position [2477, 0]
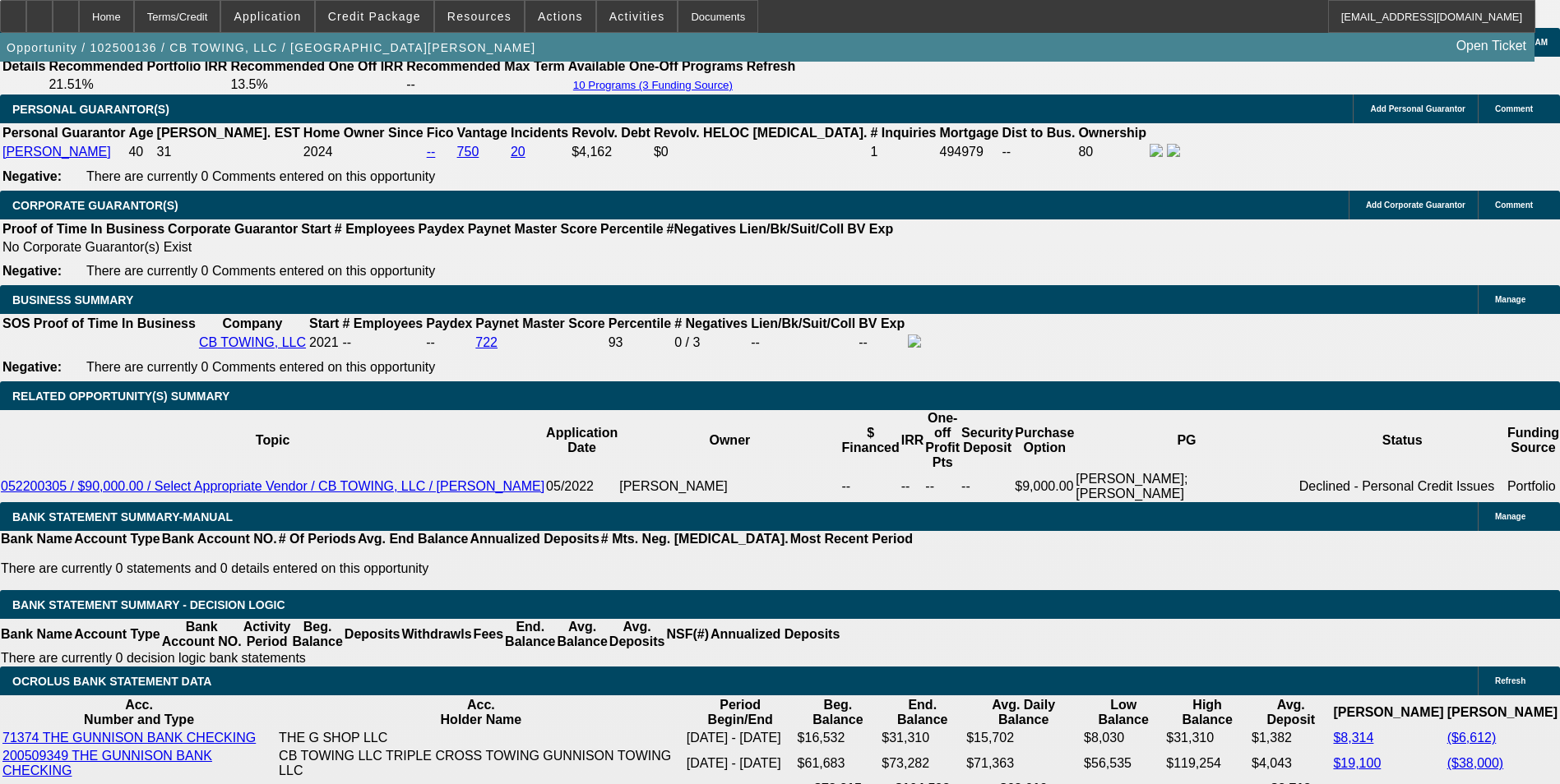
drag, startPoint x: 351, startPoint y: 556, endPoint x: 456, endPoint y: 543, distance: 105.8
type input "1"
type input "UNKNOWN"
type input "$2,256.65"
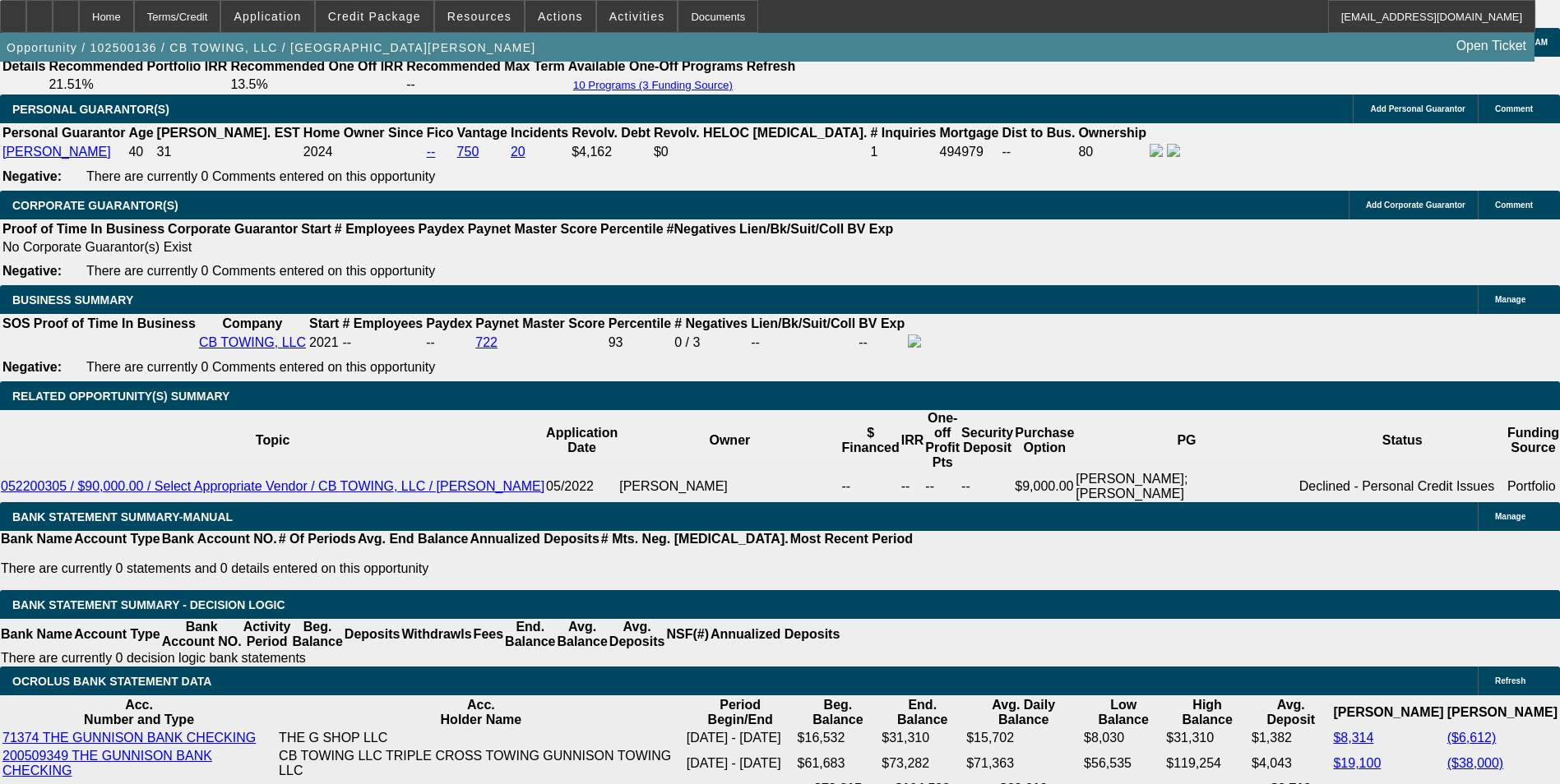
type input "12"
type input "$2,657.14"
type input "12"
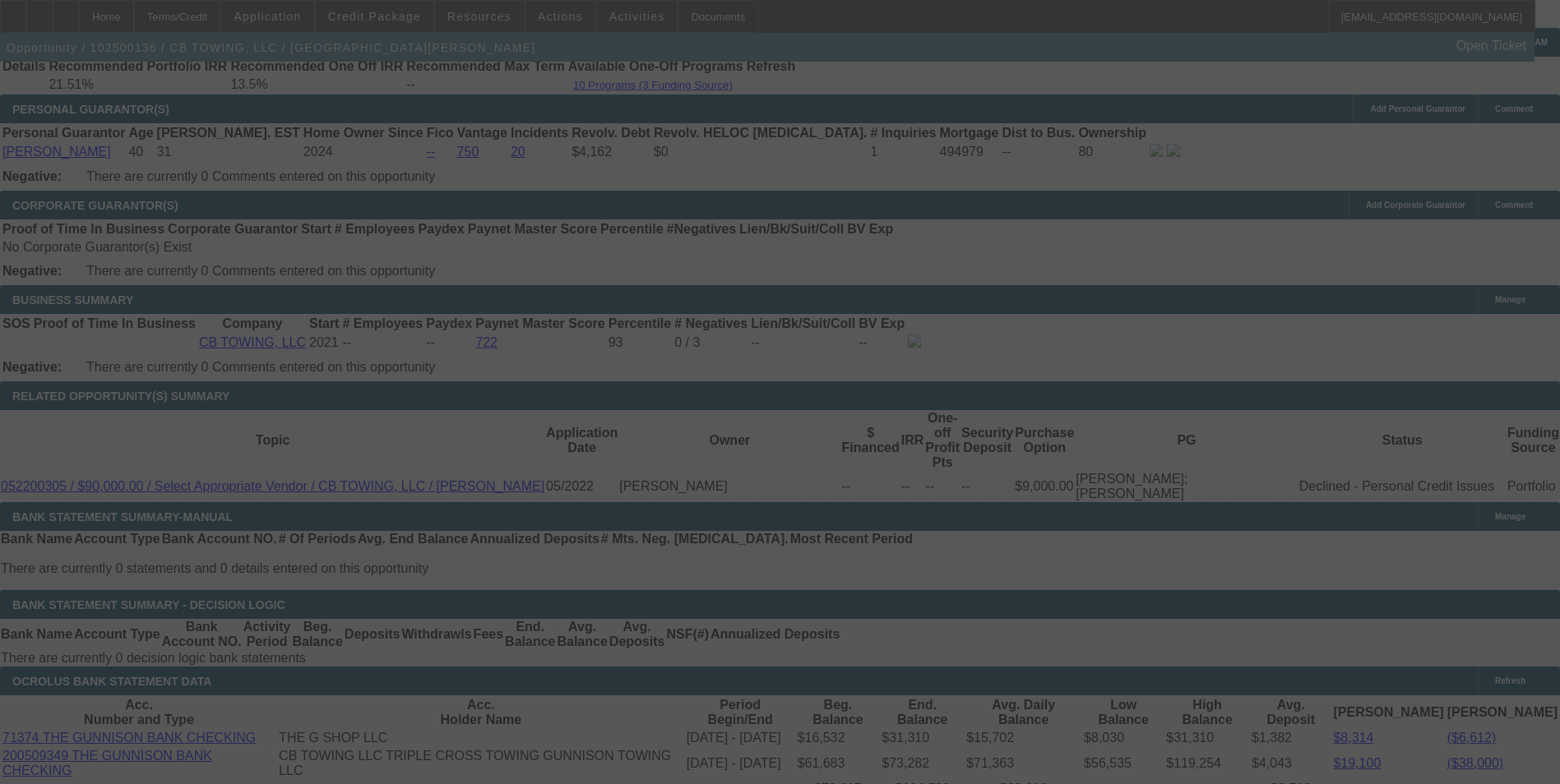
select select "0"
select select "6"
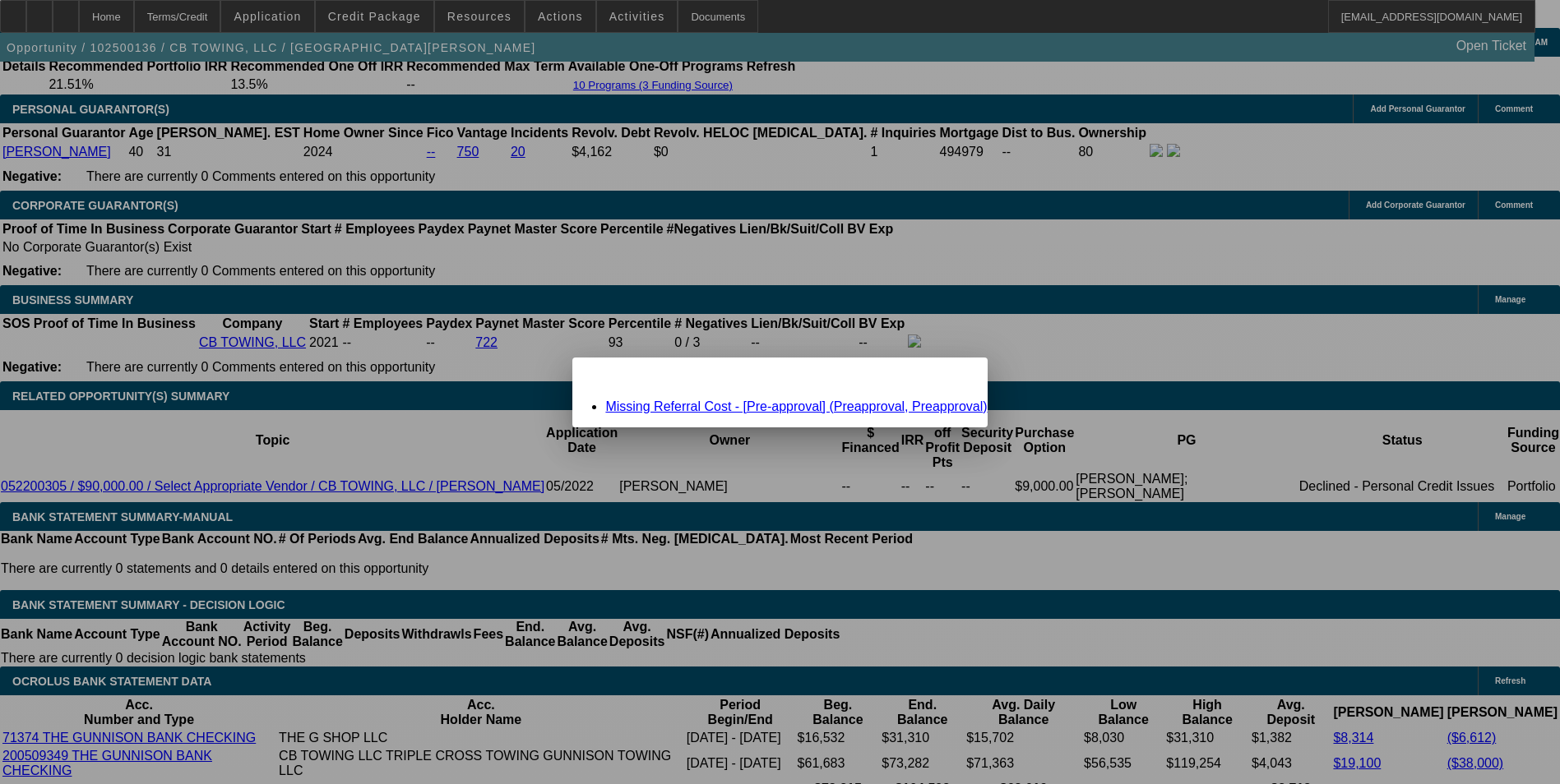
click at [737, 410] on link "Missing Referral Cost - [Pre-approval] (Preapproval, Preapproval)" at bounding box center [796, 406] width 381 height 14
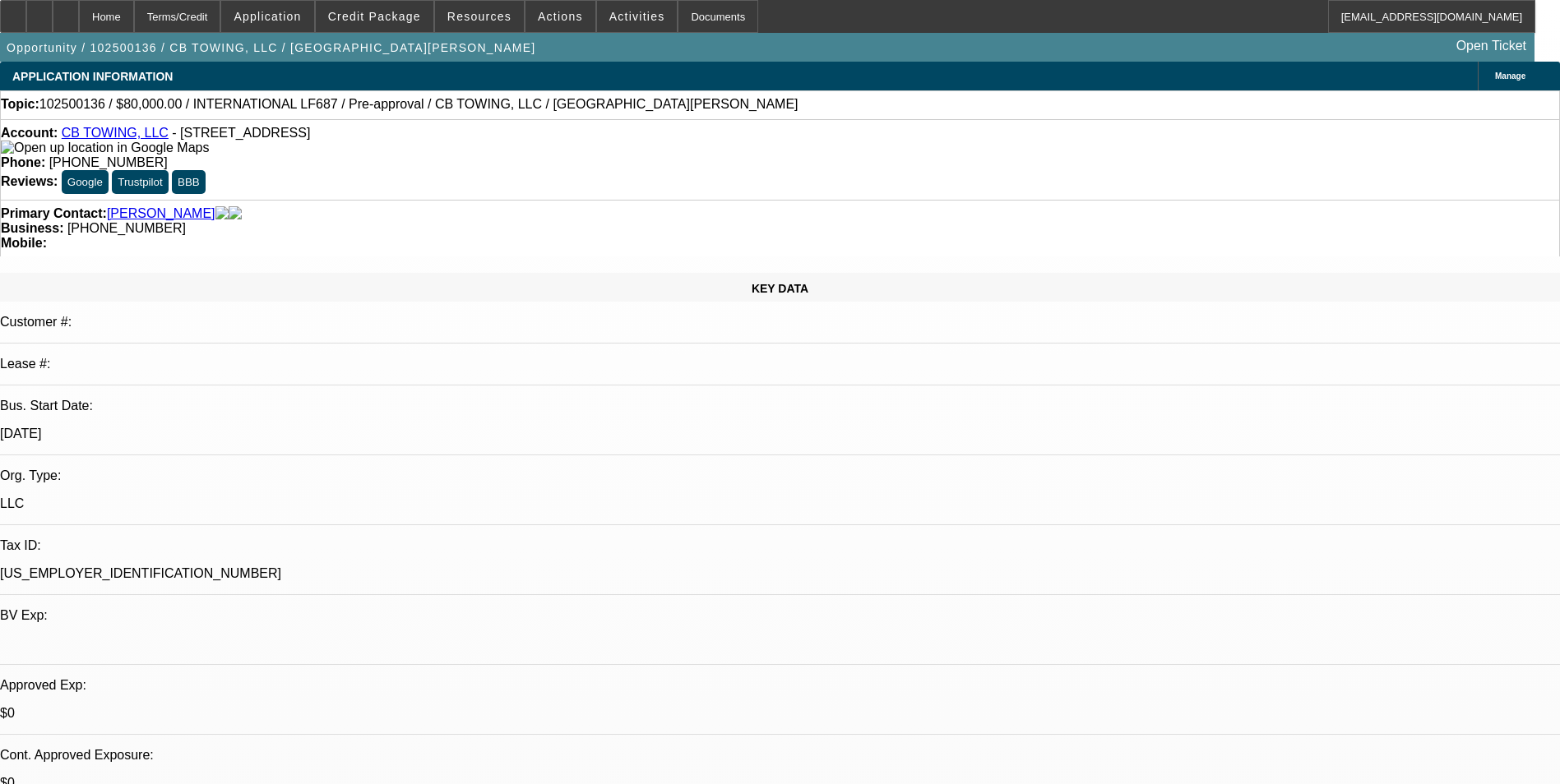
scroll to position [2477, 0]
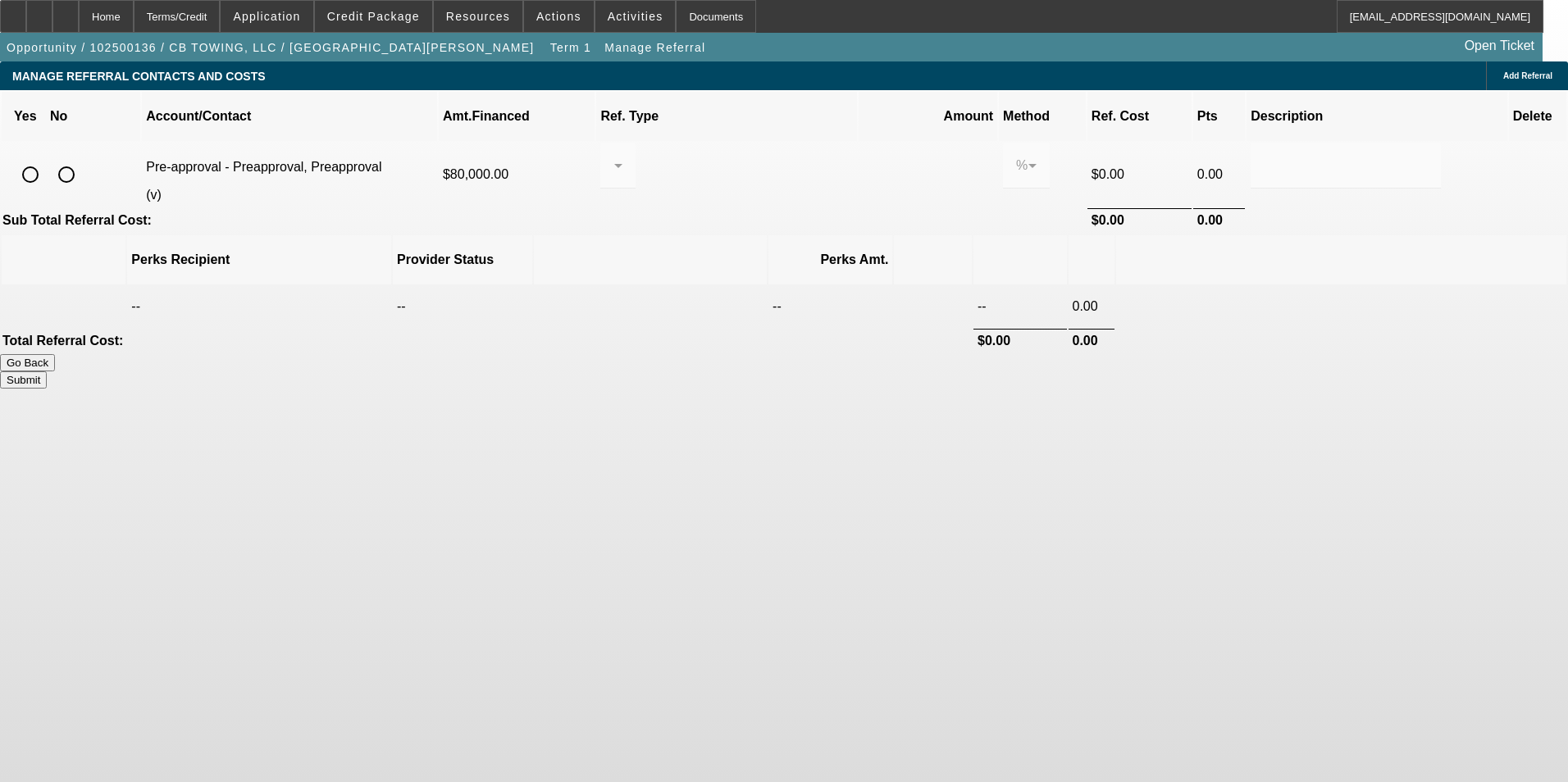
click at [83, 158] on input "radio" at bounding box center [66, 174] width 32 height 32
radio input "true"
click at [47, 372] on button "Submit" at bounding box center [23, 380] width 47 height 17
type input "0.000"
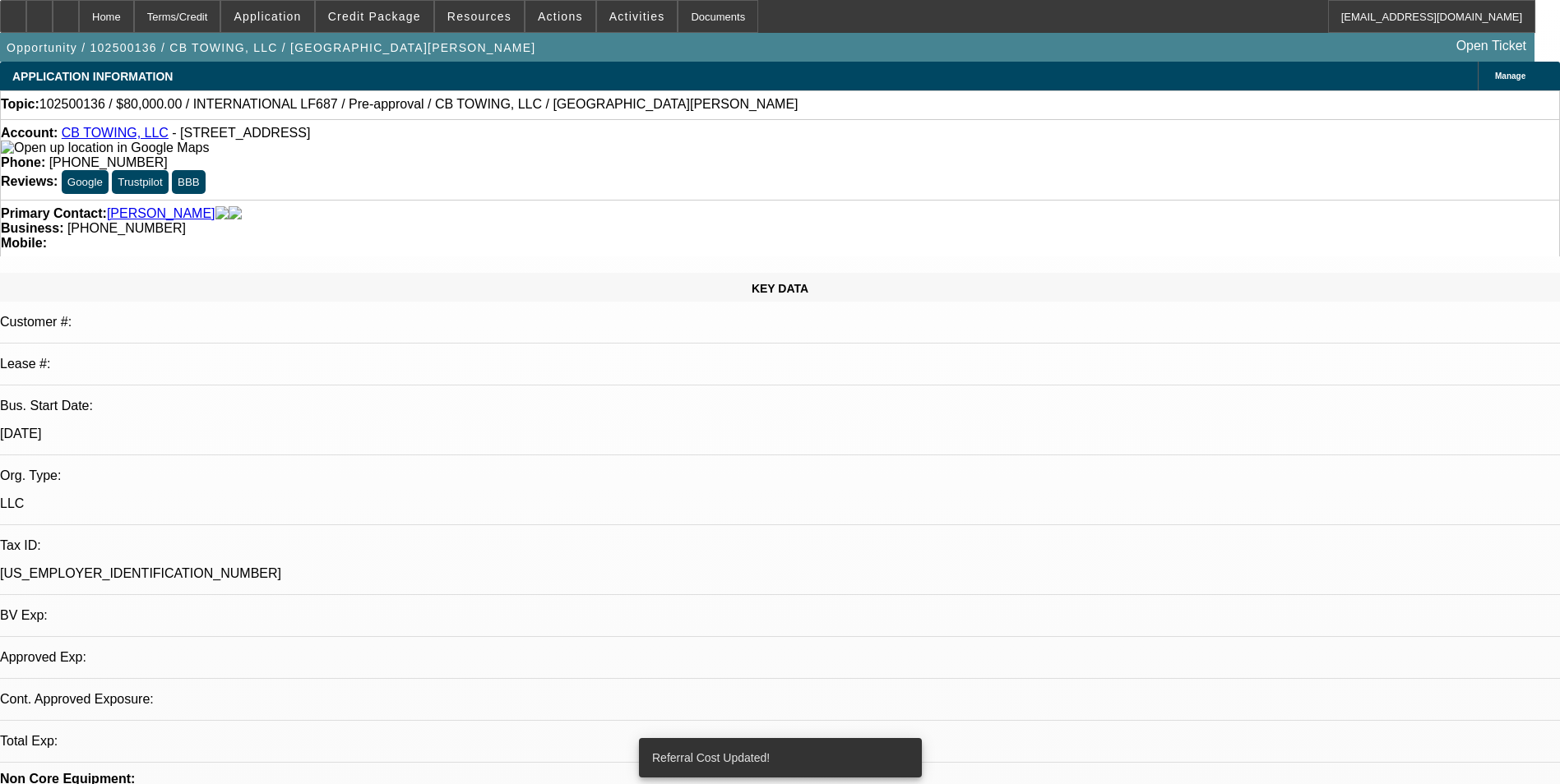
select select "0"
select select "6"
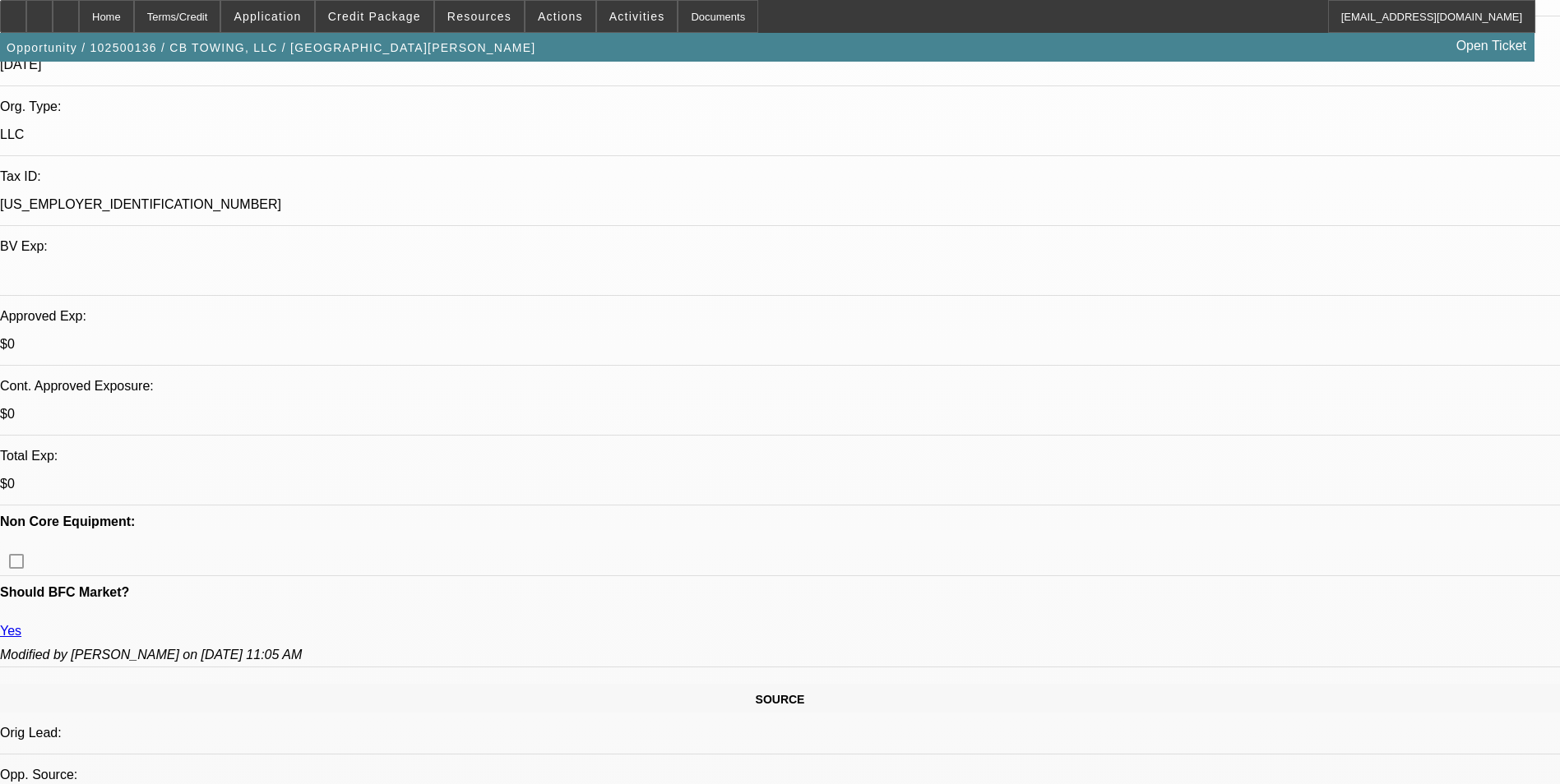
scroll to position [164, 0]
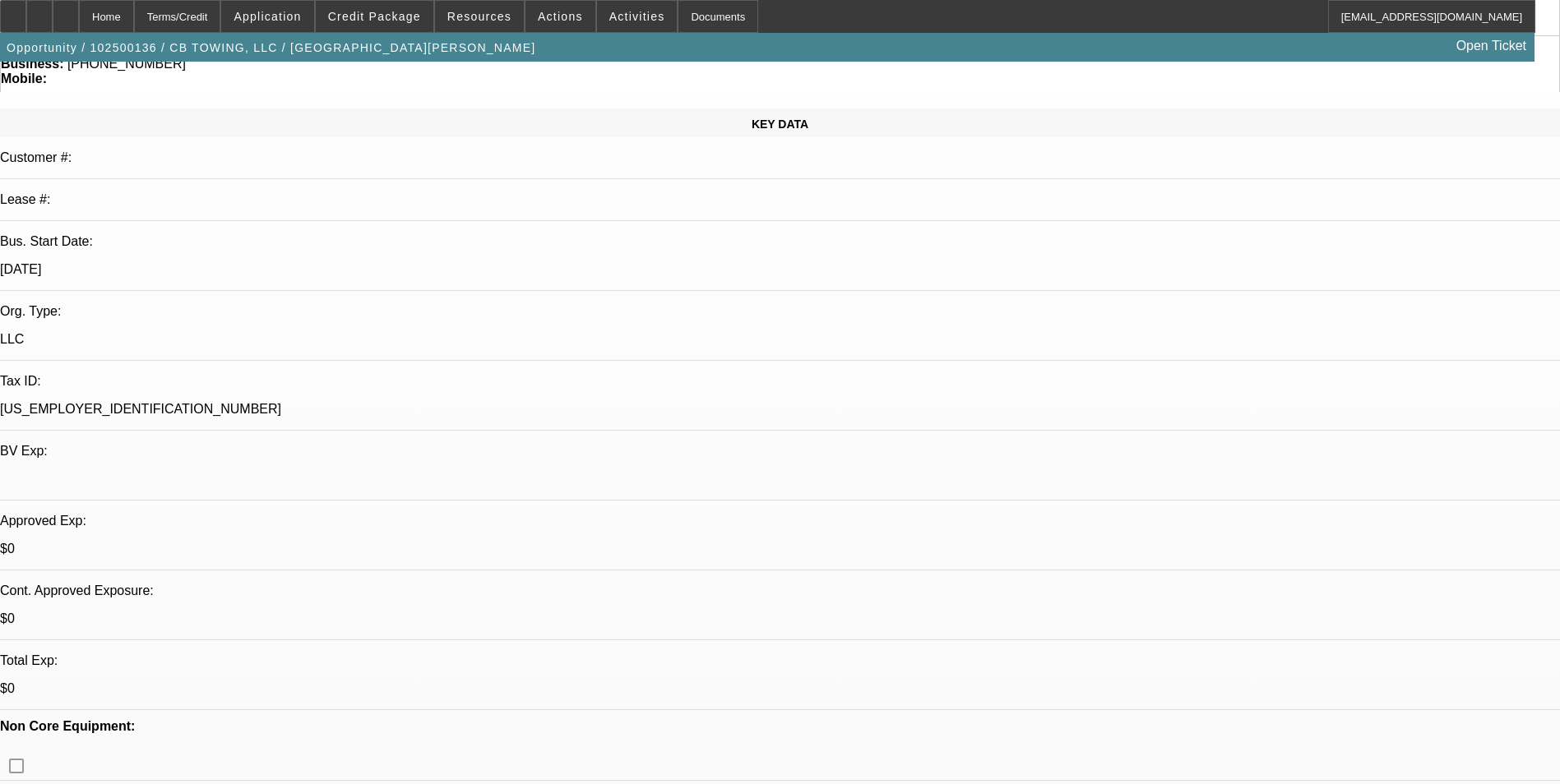
drag, startPoint x: 22, startPoint y: 390, endPoint x: 1001, endPoint y: 435, distance: 980.0
copy div "Asset Warning: Restricted Comment: The International Maxxforce is a very temper…"
click at [415, 19] on span "Credit Package" at bounding box center [374, 17] width 93 height 13
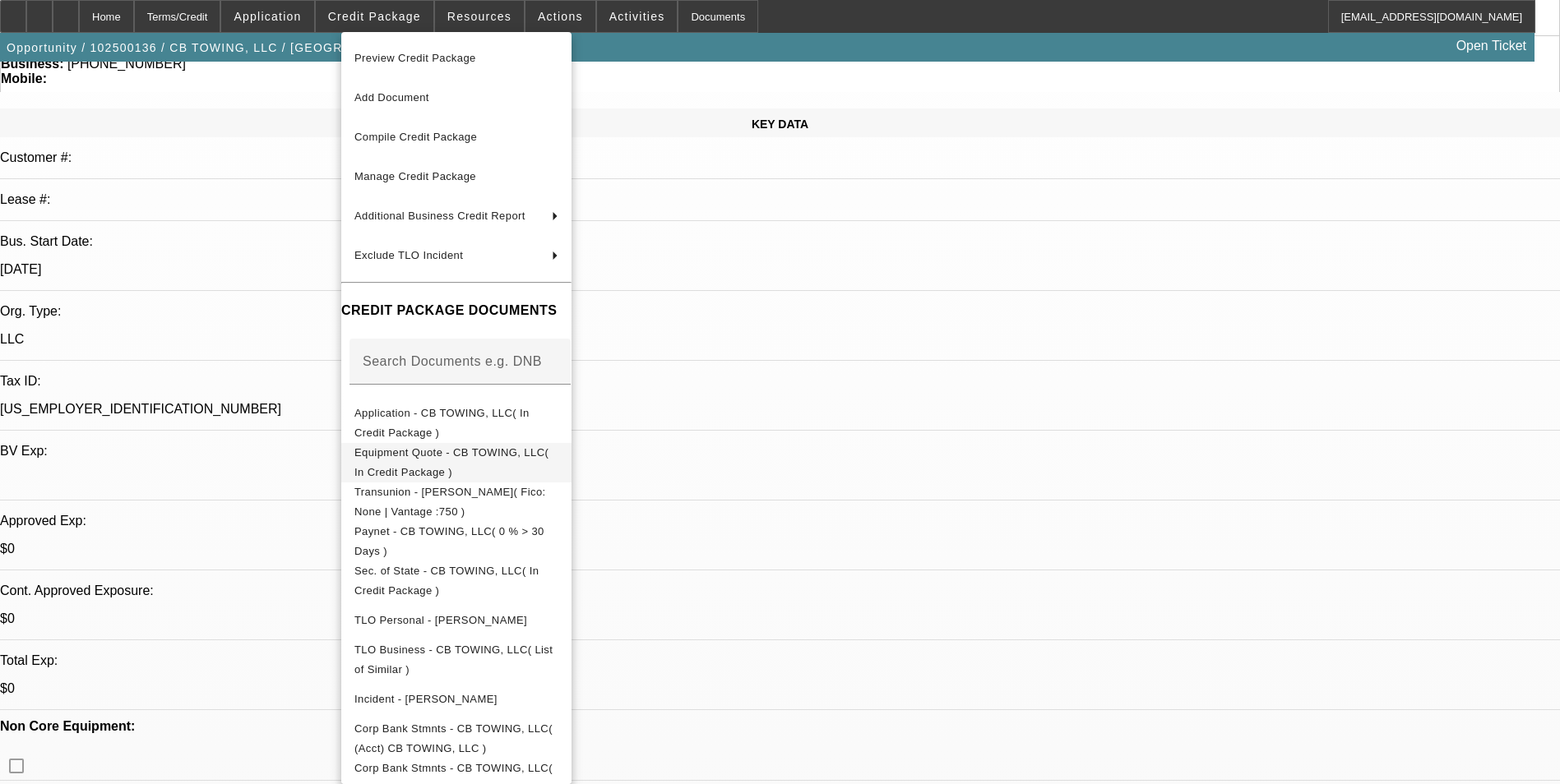
click at [549, 458] on span "Equipment Quote - CB TOWING, LLC( In Credit Package )" at bounding box center [451, 462] width 194 height 32
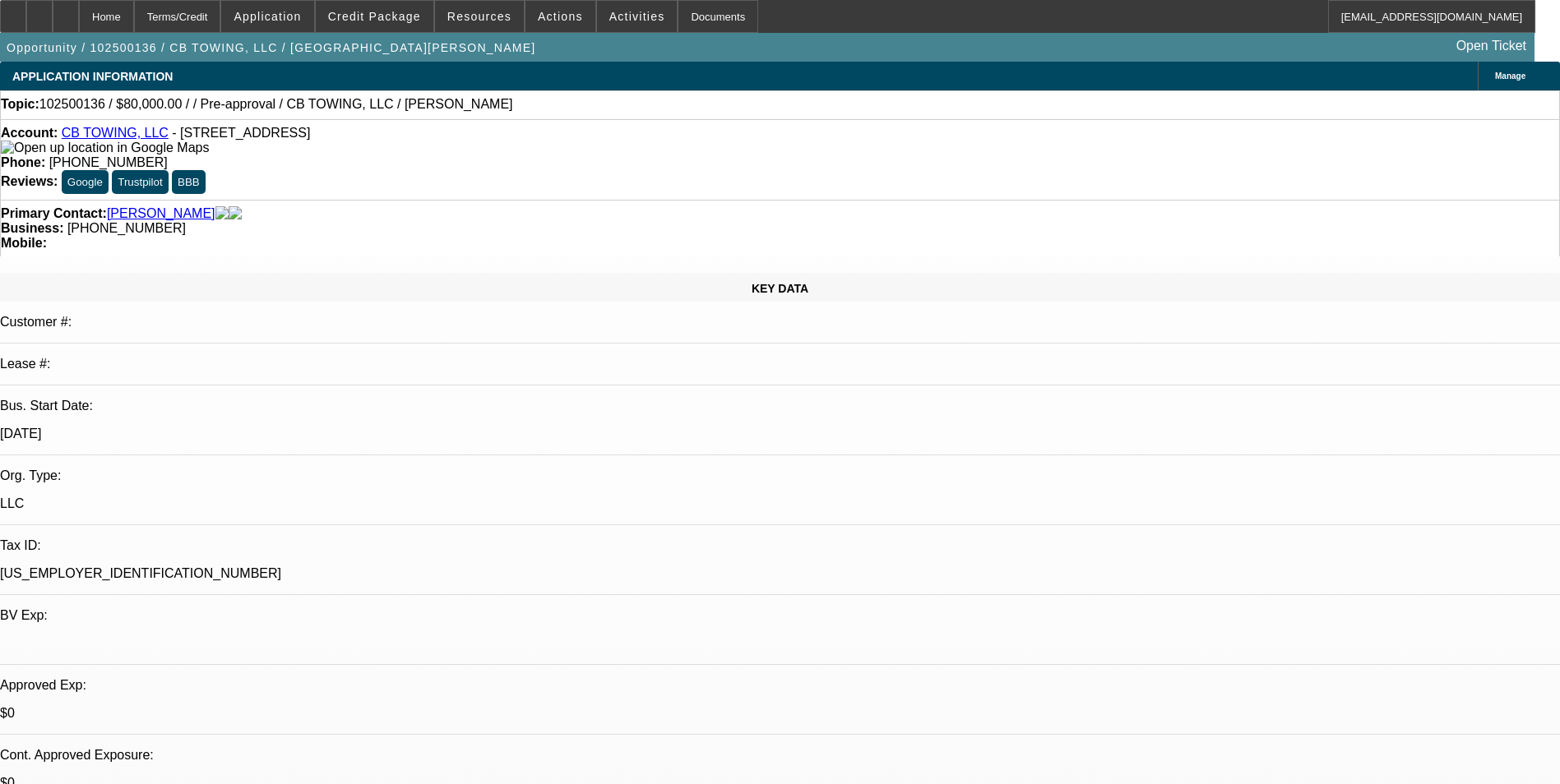
select select "0"
select select "2"
select select "0.1"
select select "4"
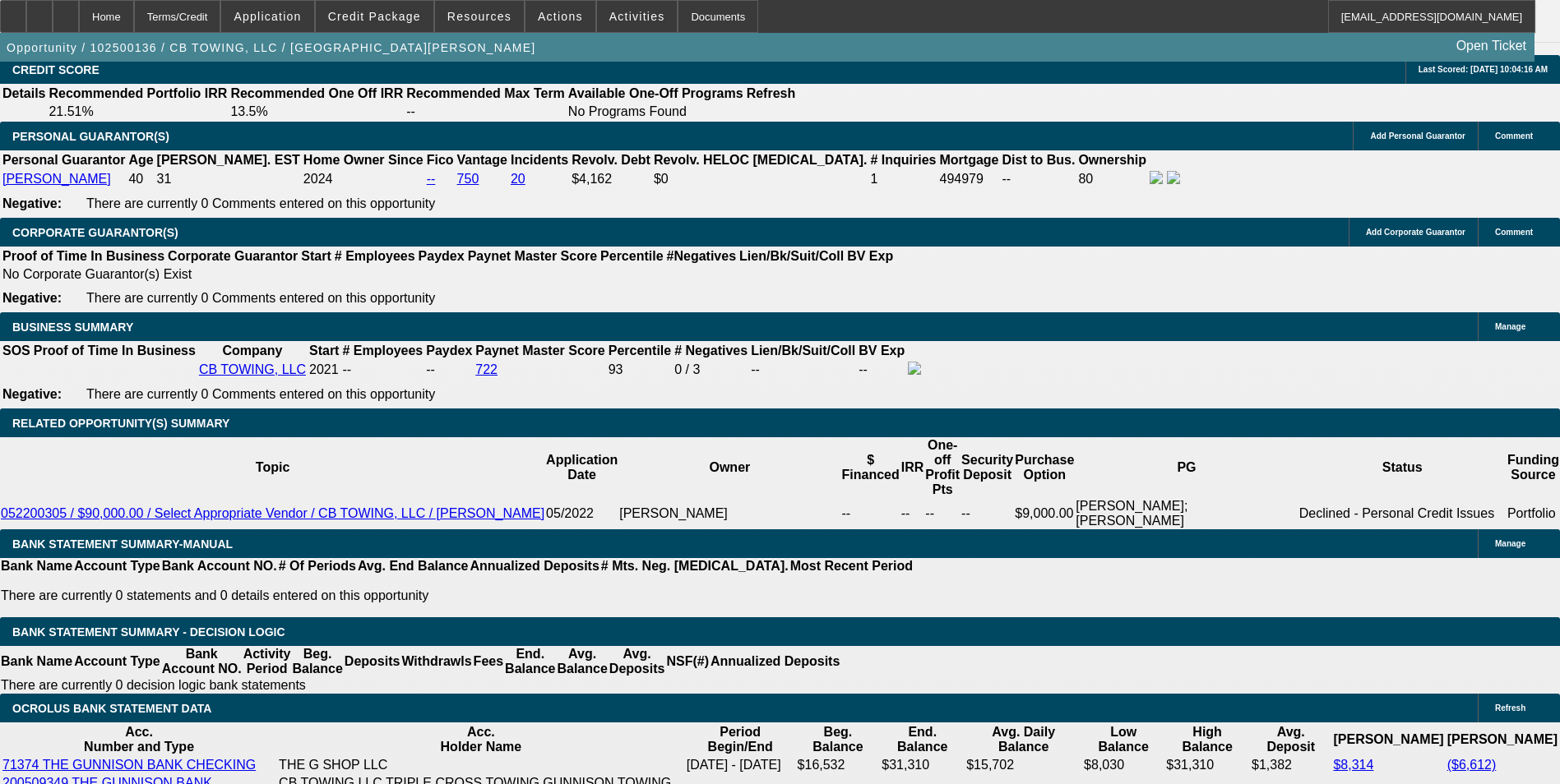
scroll to position [2385, 0]
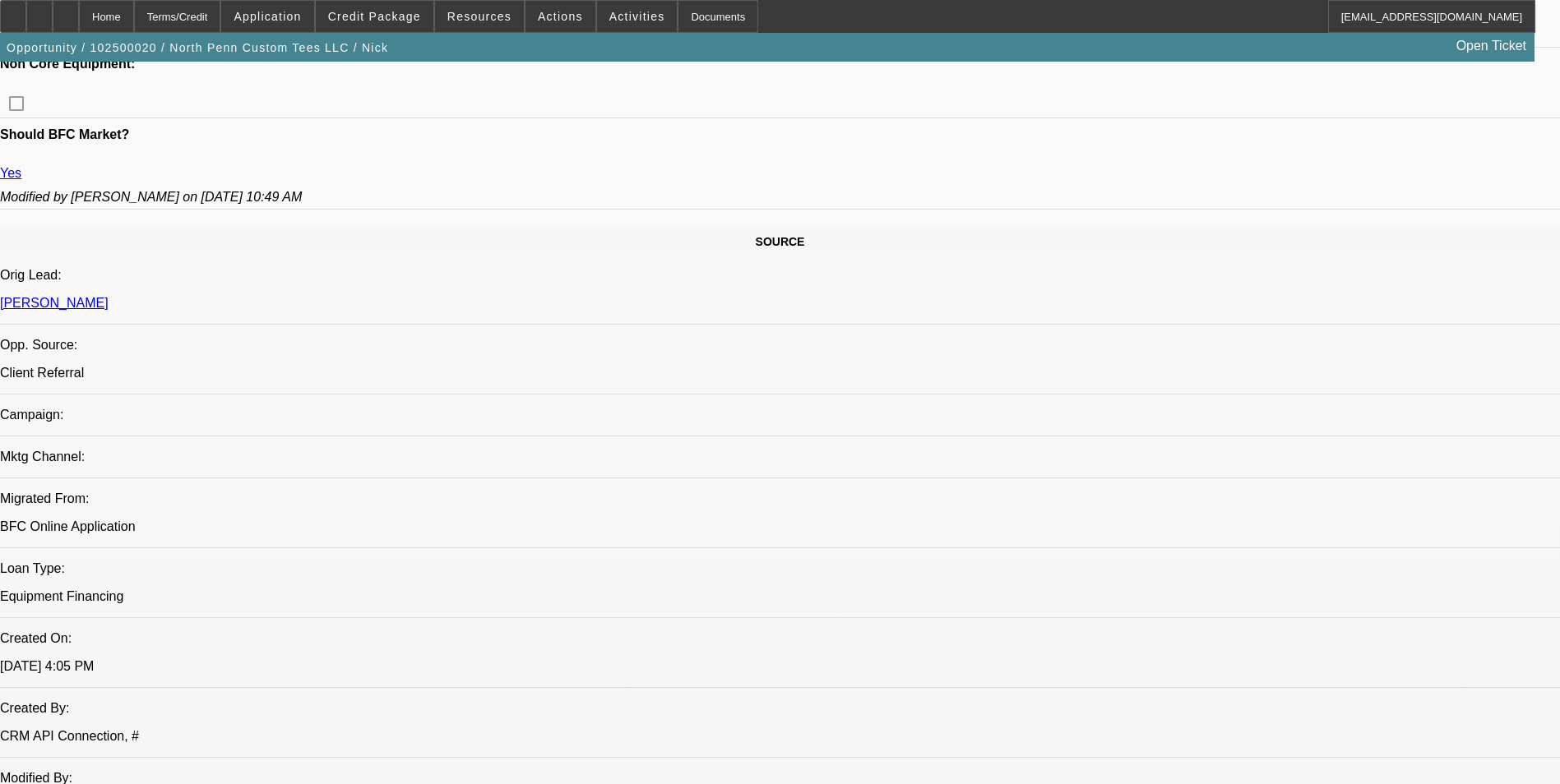
select select "0.1"
select select "2"
select select "0.1"
select select "2"
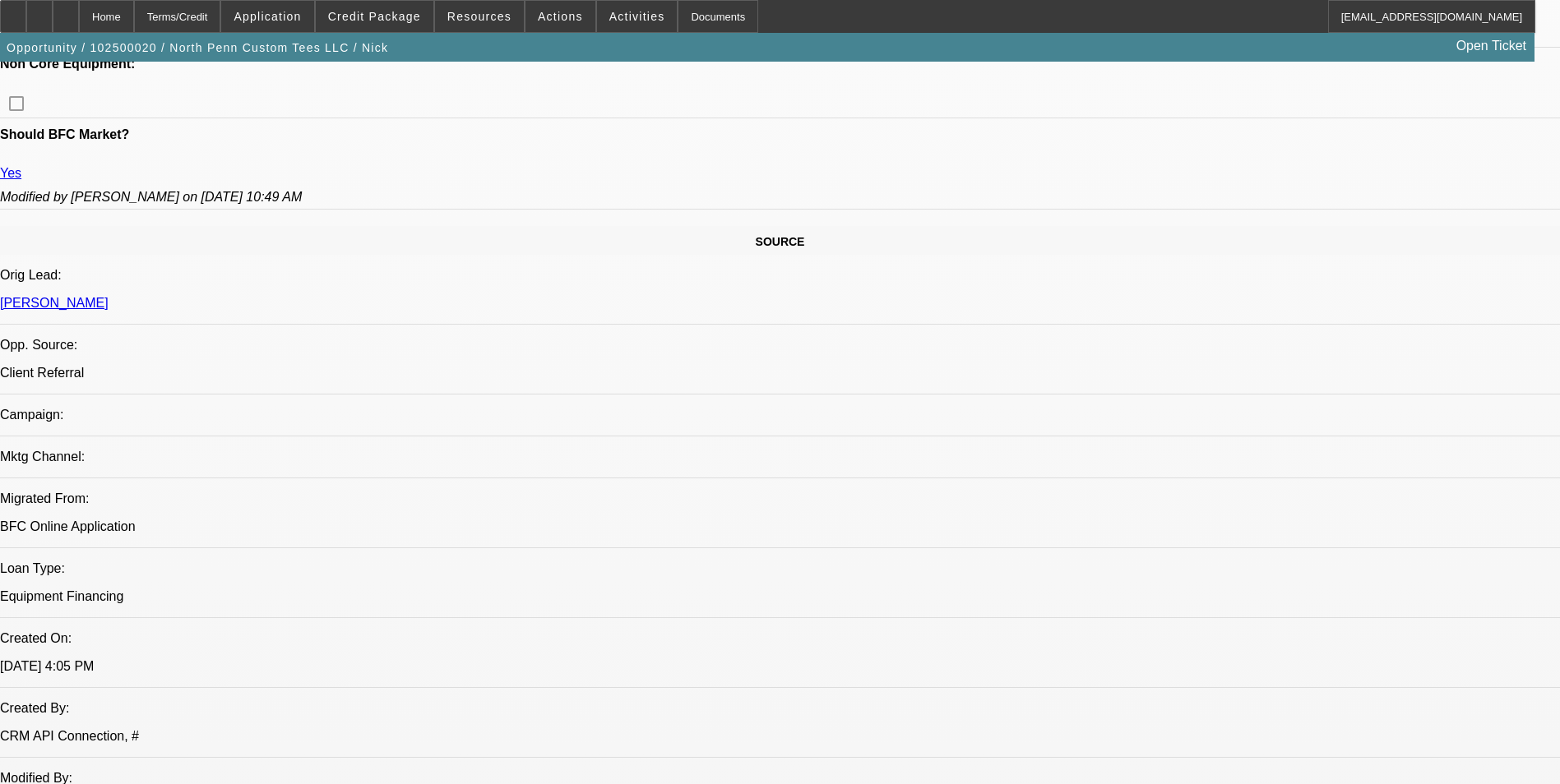
select select "0.1"
select select "0"
select select "0.1"
select select "0"
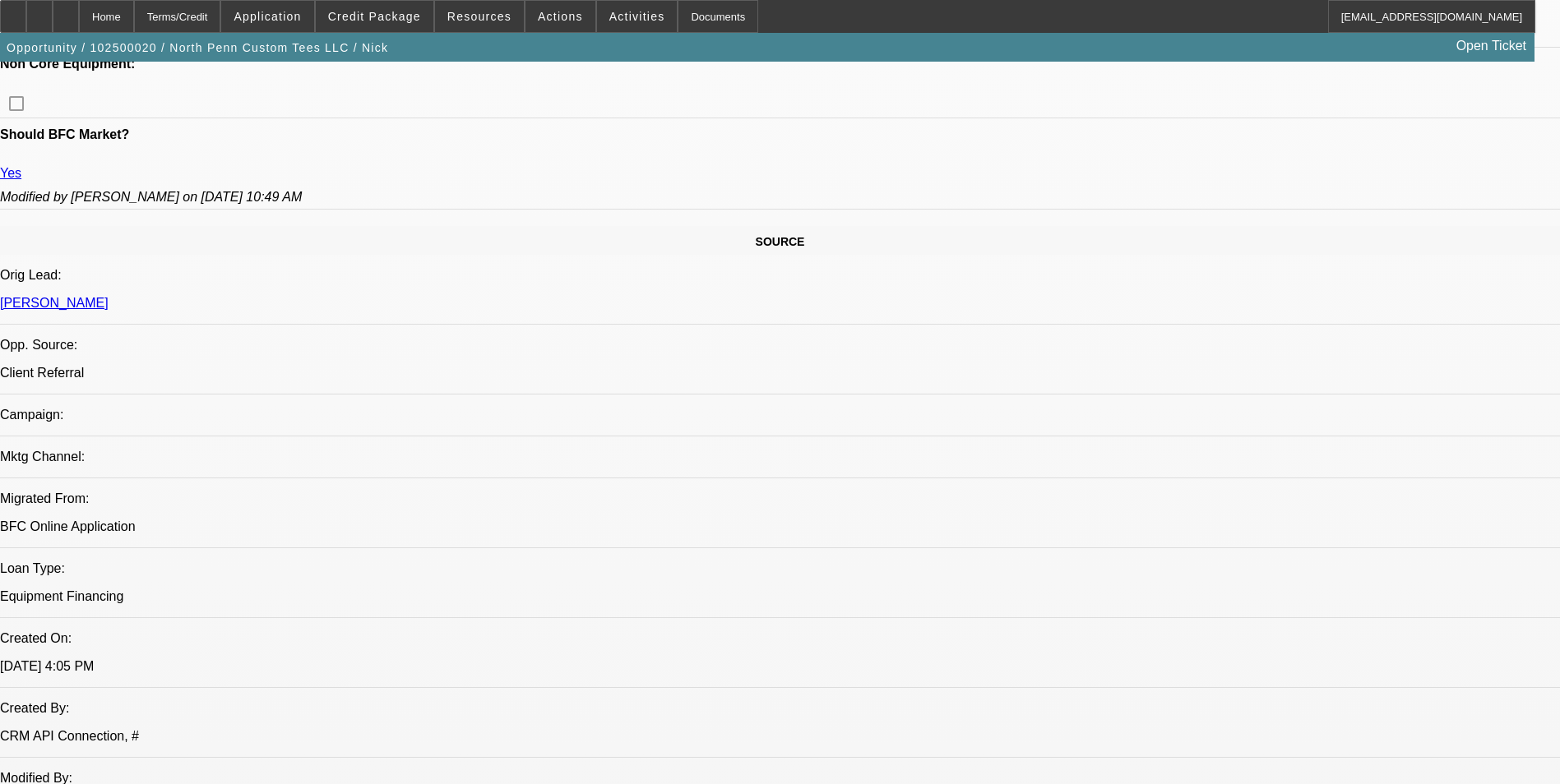
select select "0"
select select "0.1"
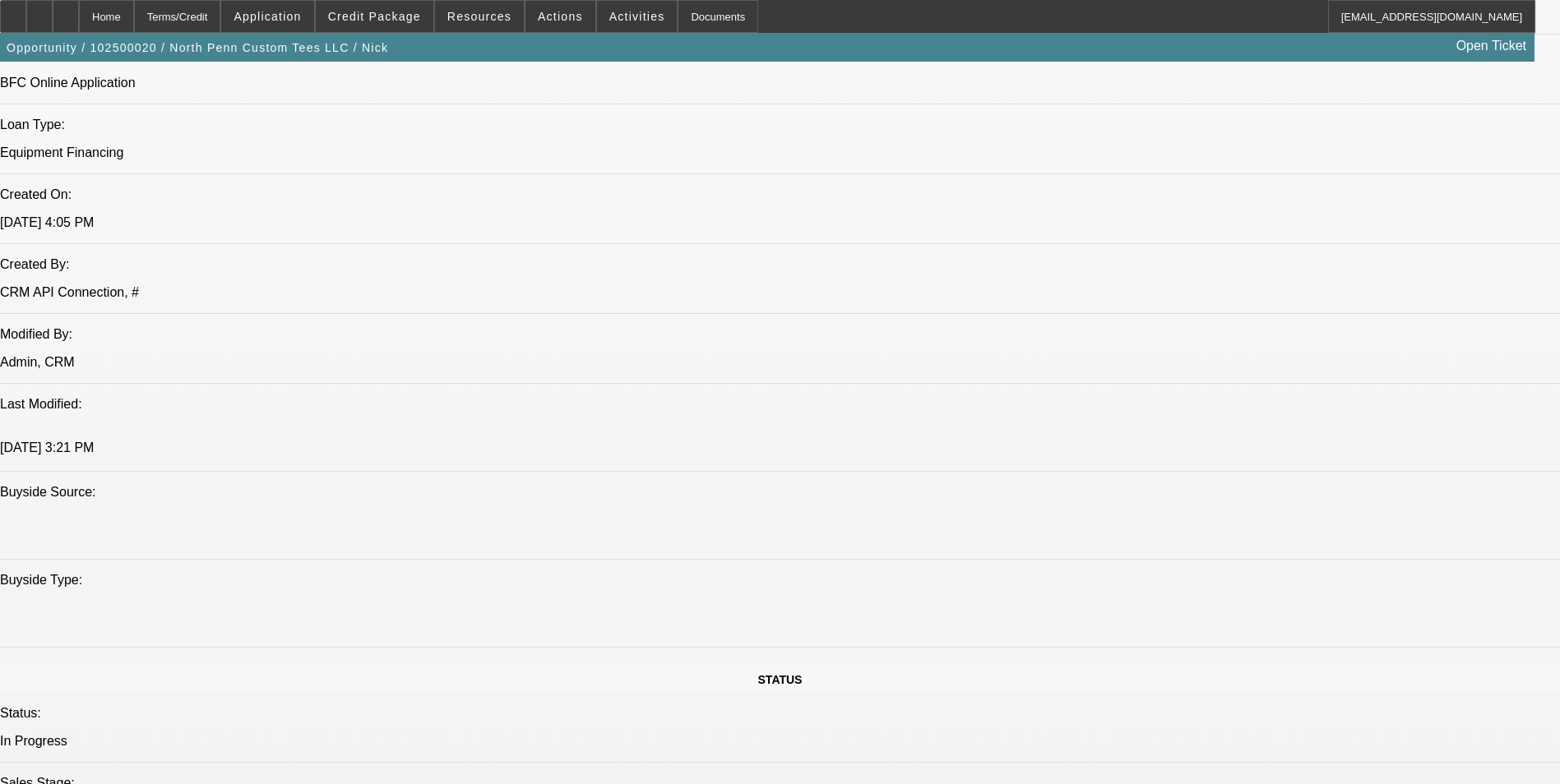
select select "1"
select select "2"
select select "4"
select select "1"
select select "2"
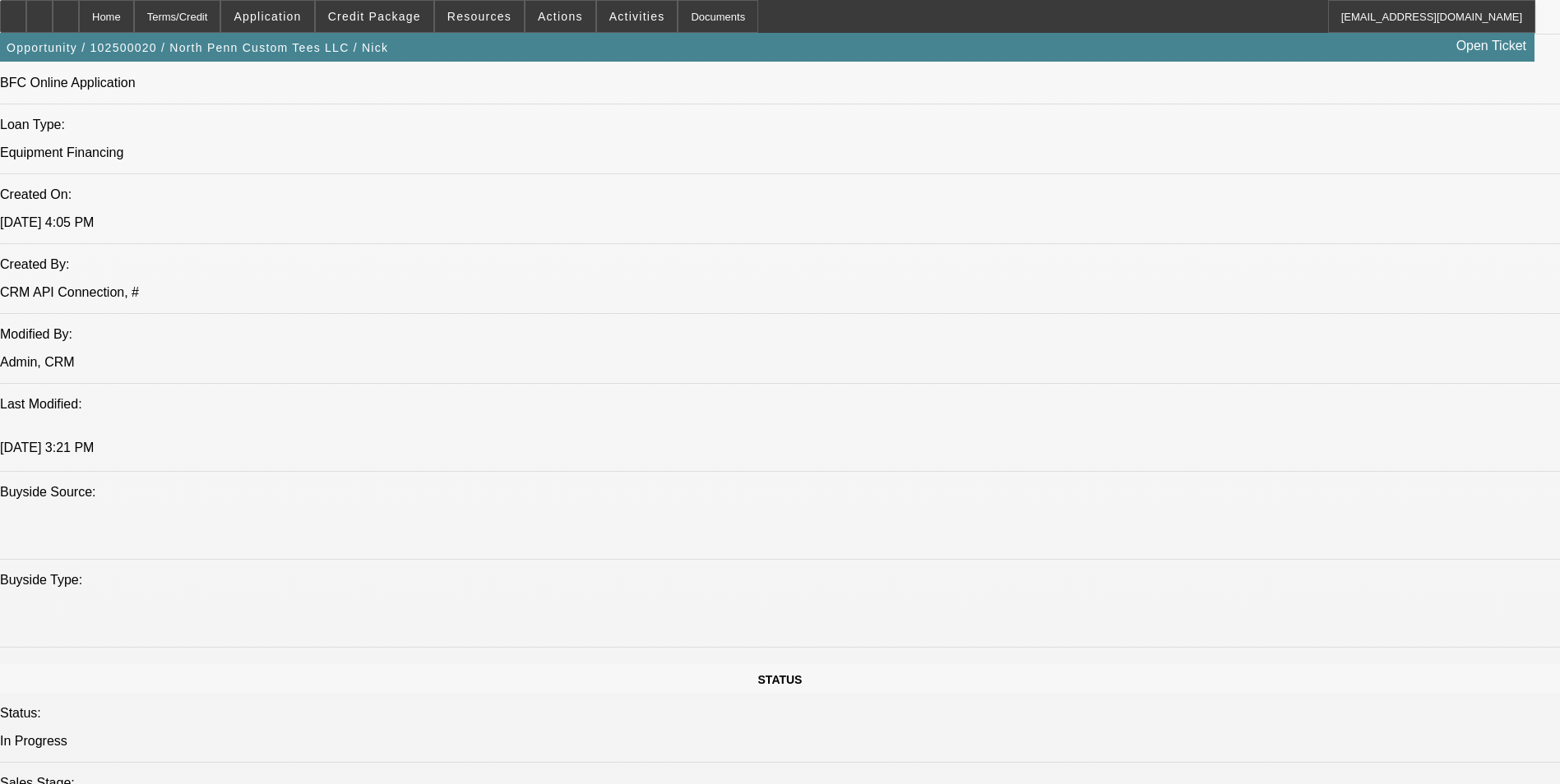
select select "4"
select select "1"
select select "4"
select select "1"
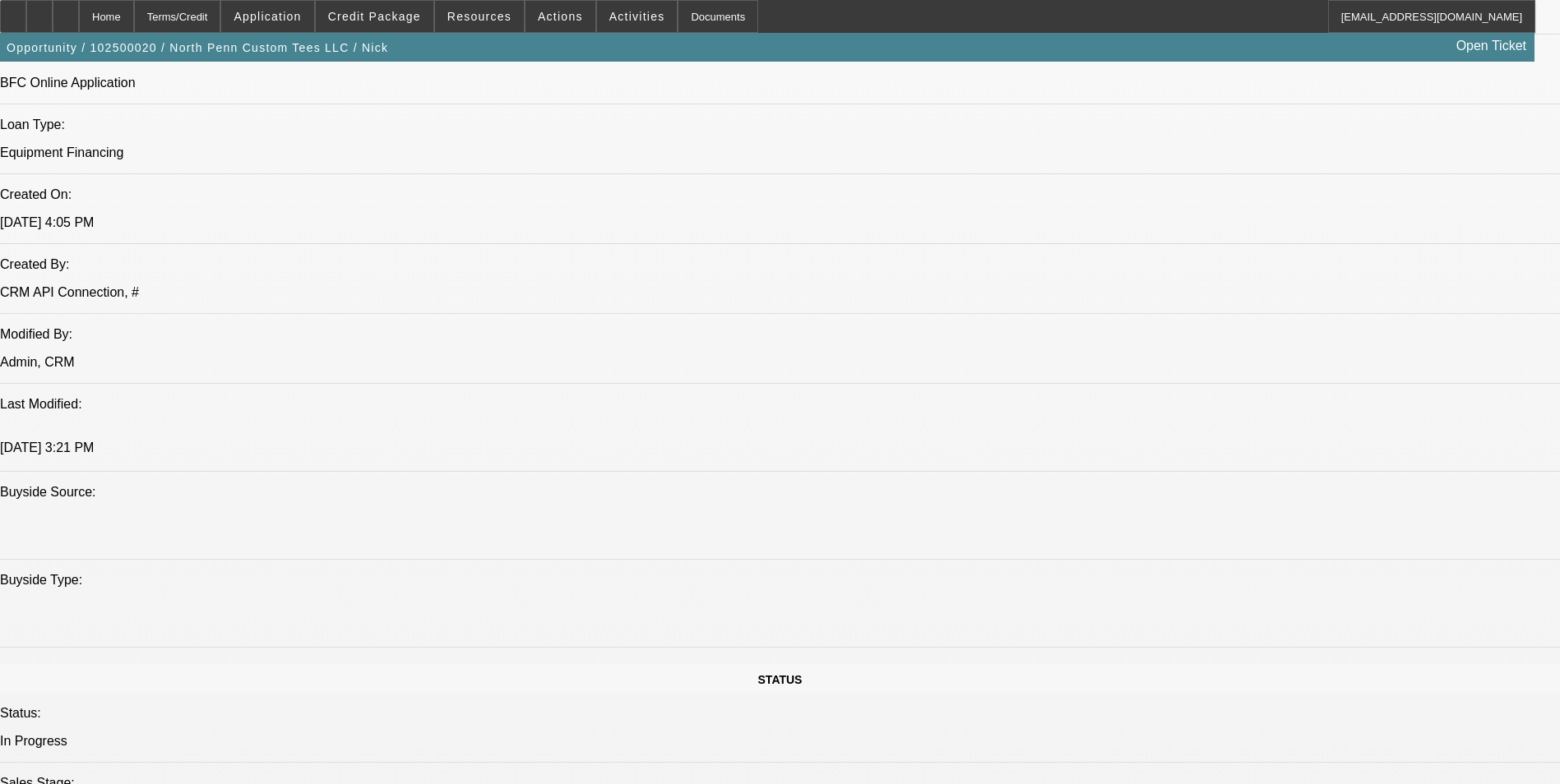
select select "1"
select select "4"
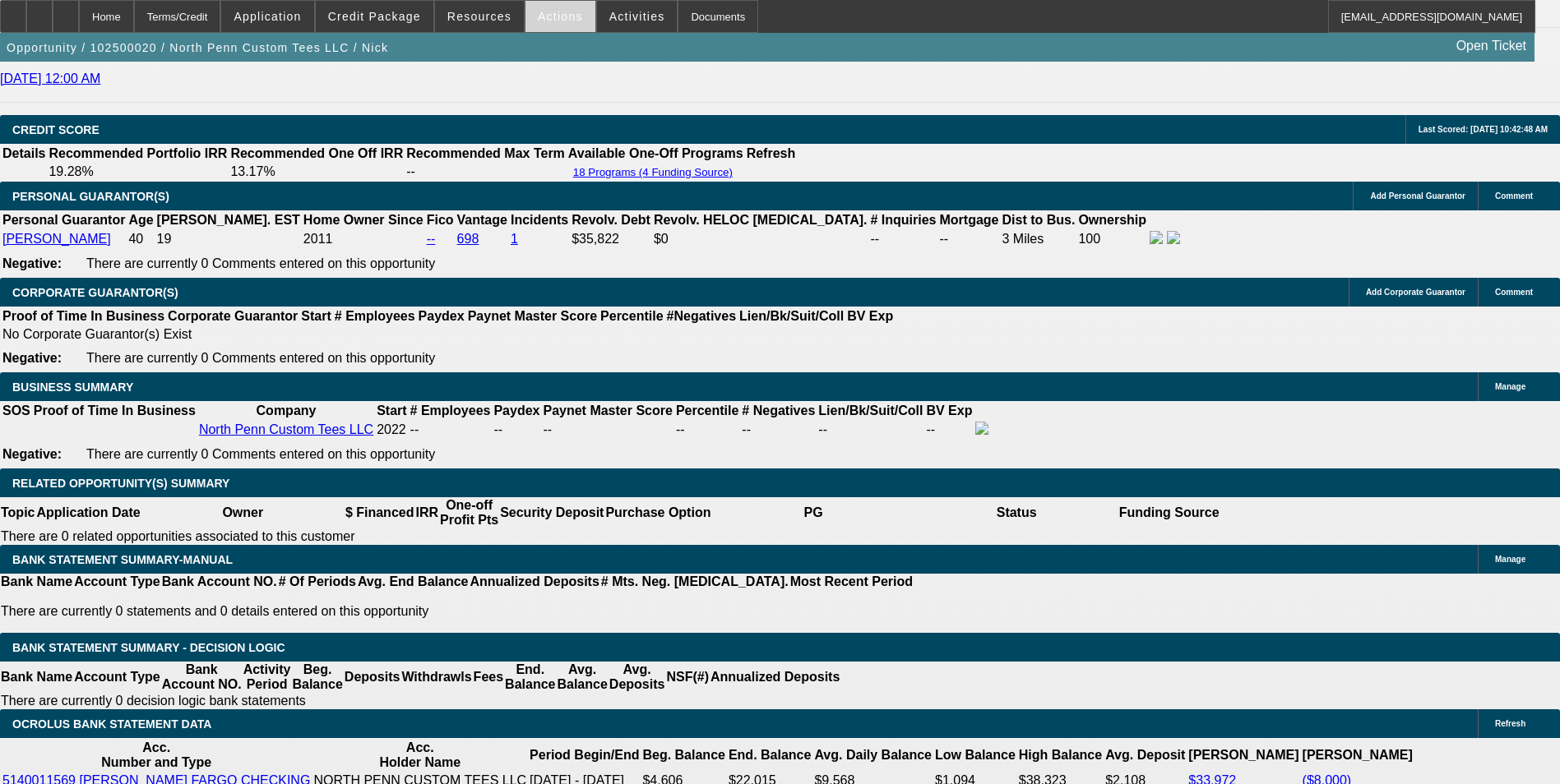
scroll to position [2479, 0]
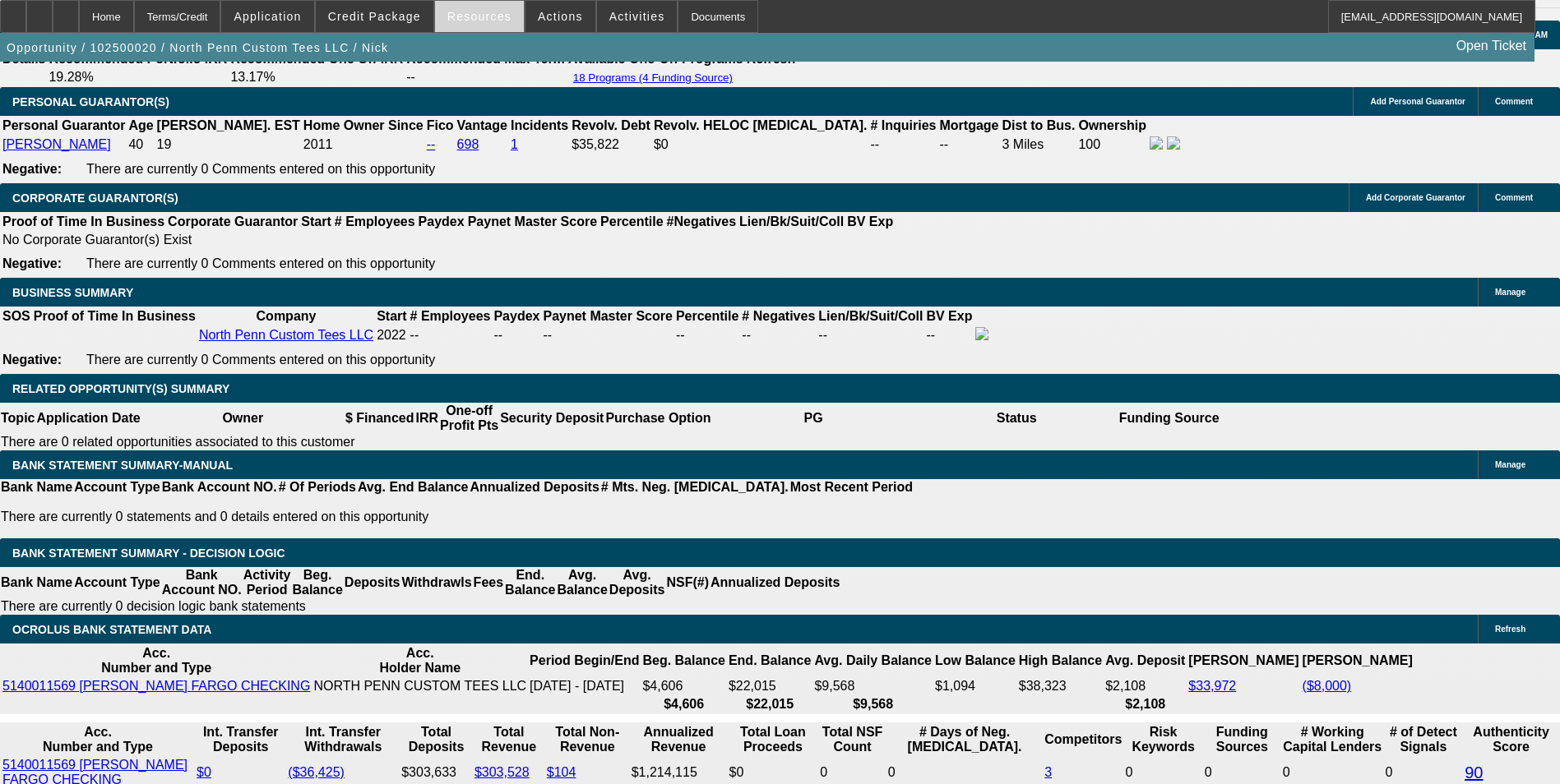
click at [488, 19] on span "Resources" at bounding box center [479, 17] width 64 height 13
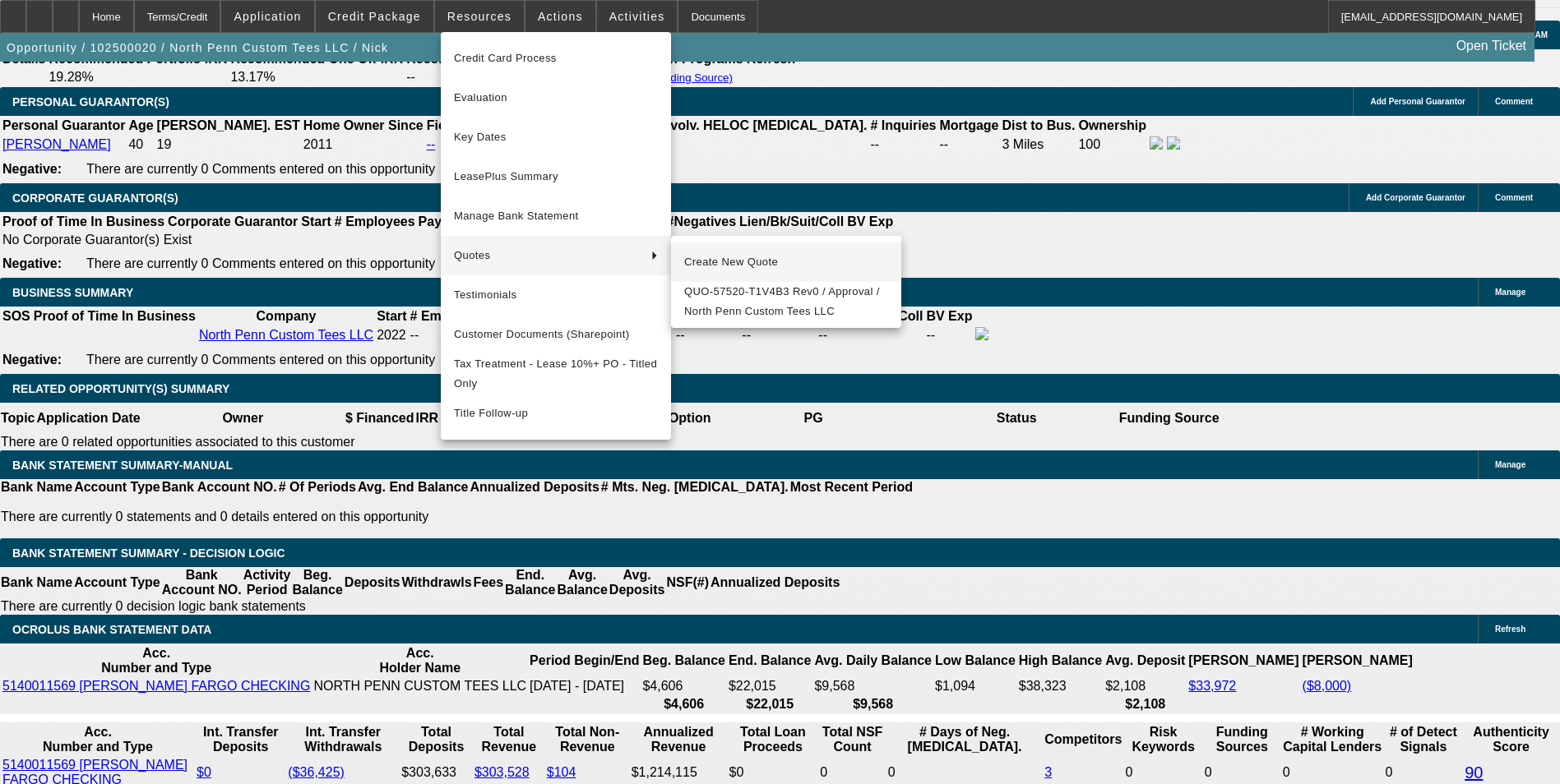
click at [722, 263] on span "Create New Quote" at bounding box center [786, 263] width 204 height 20
